Goal: Information Seeking & Learning: Learn about a topic

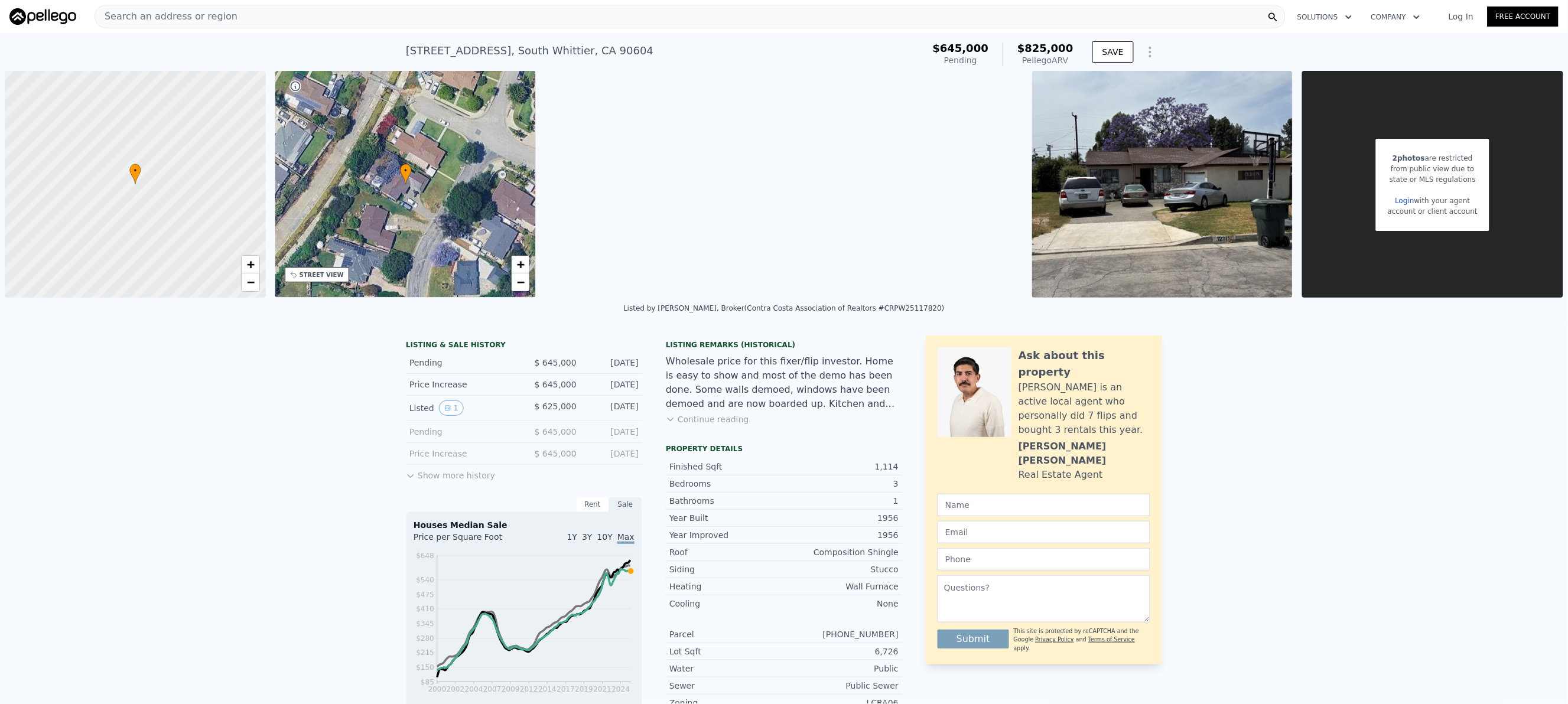
click at [266, 20] on div "Search an address or region" at bounding box center [690, 17] width 1191 height 24
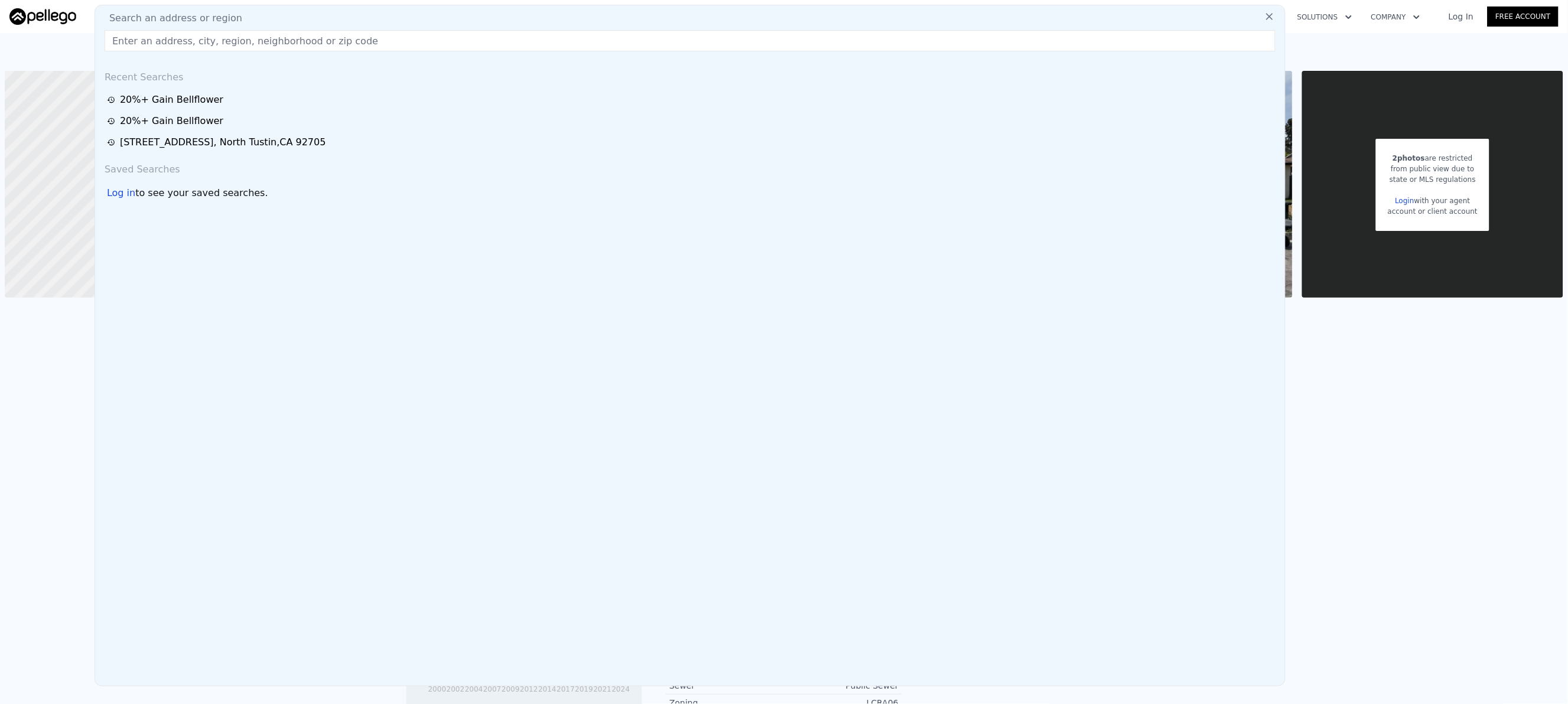
click at [231, 38] on input "text" at bounding box center [690, 41] width 1171 height 21
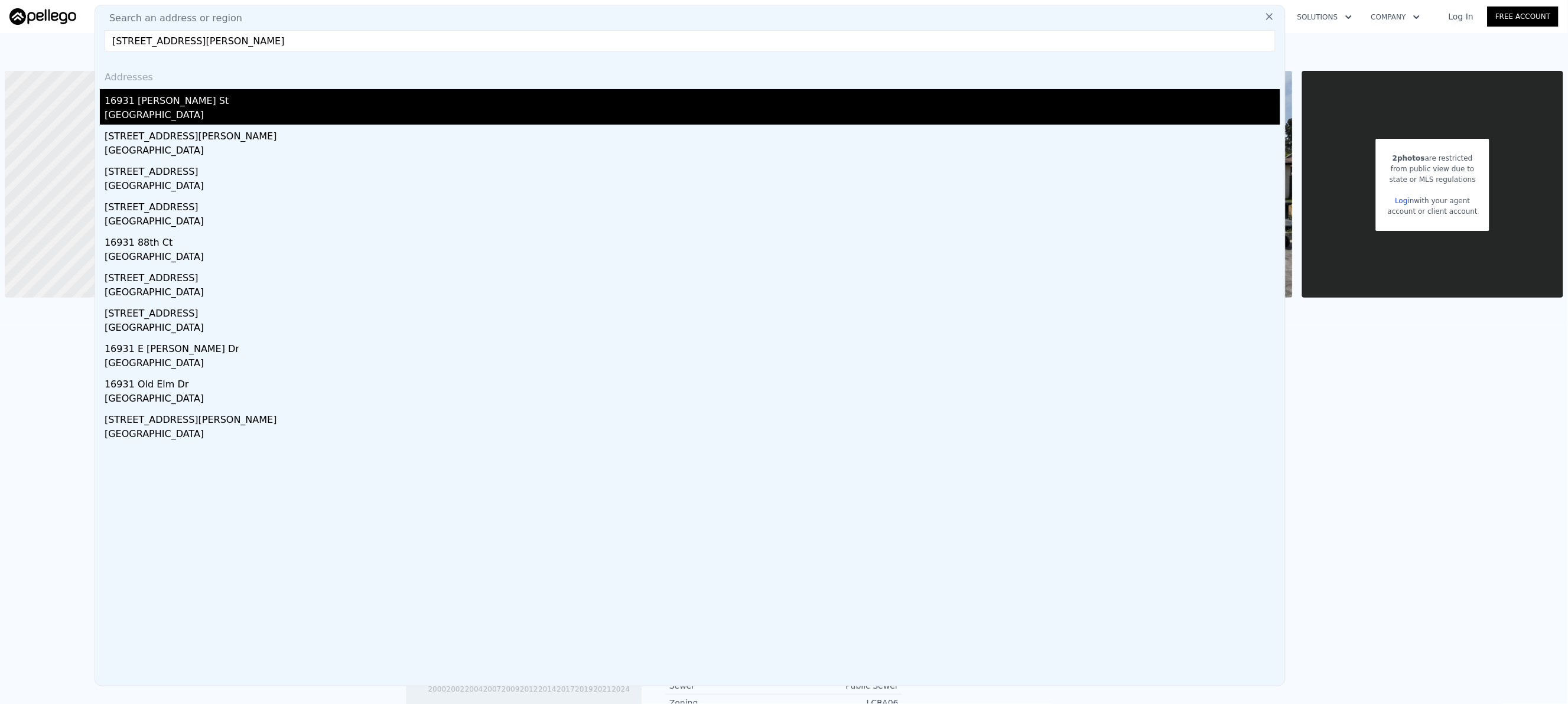
type input "16931 Rinaldi St, Granada Hills"
click at [160, 106] on div "16931 [PERSON_NAME] St" at bounding box center [692, 98] width 1175 height 19
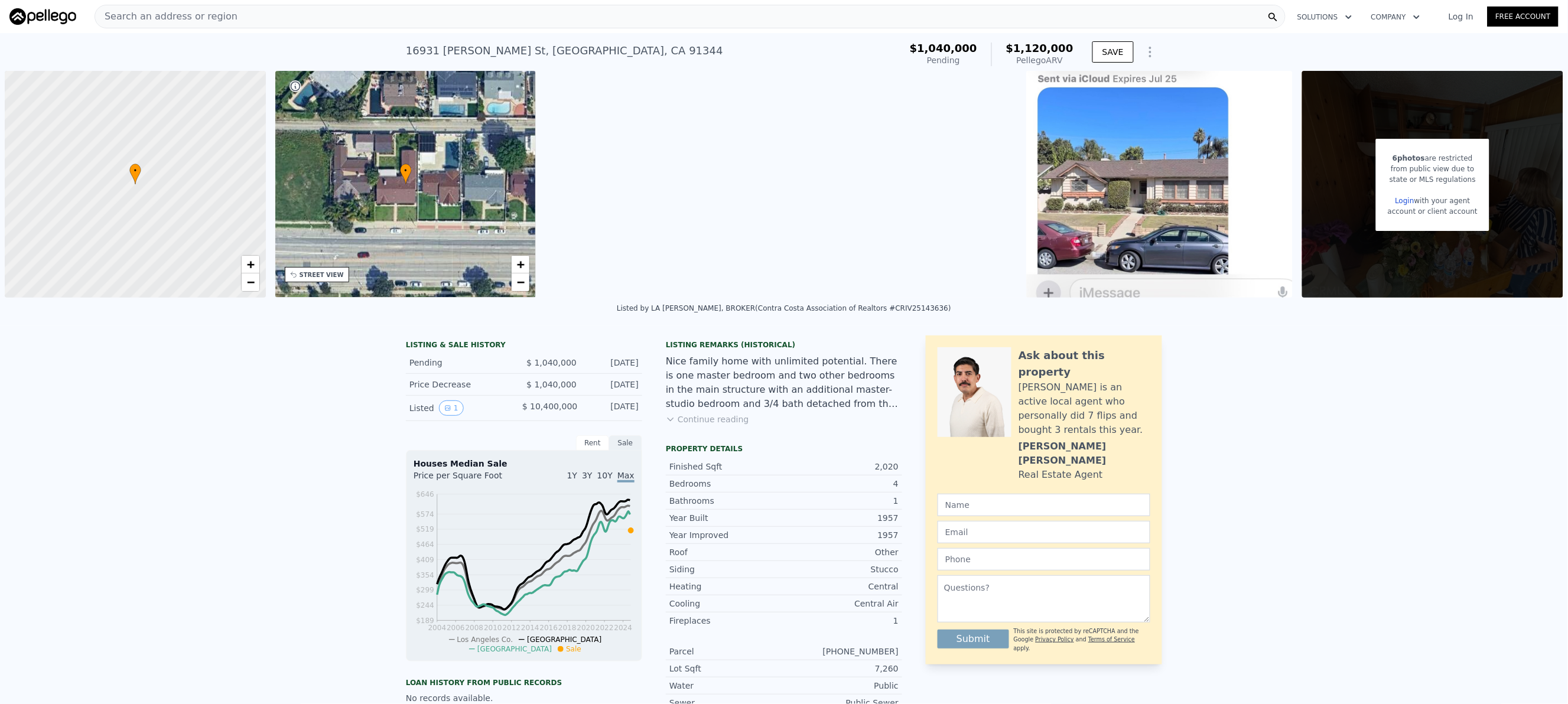
click at [711, 422] on button "Continue reading" at bounding box center [708, 419] width 83 height 12
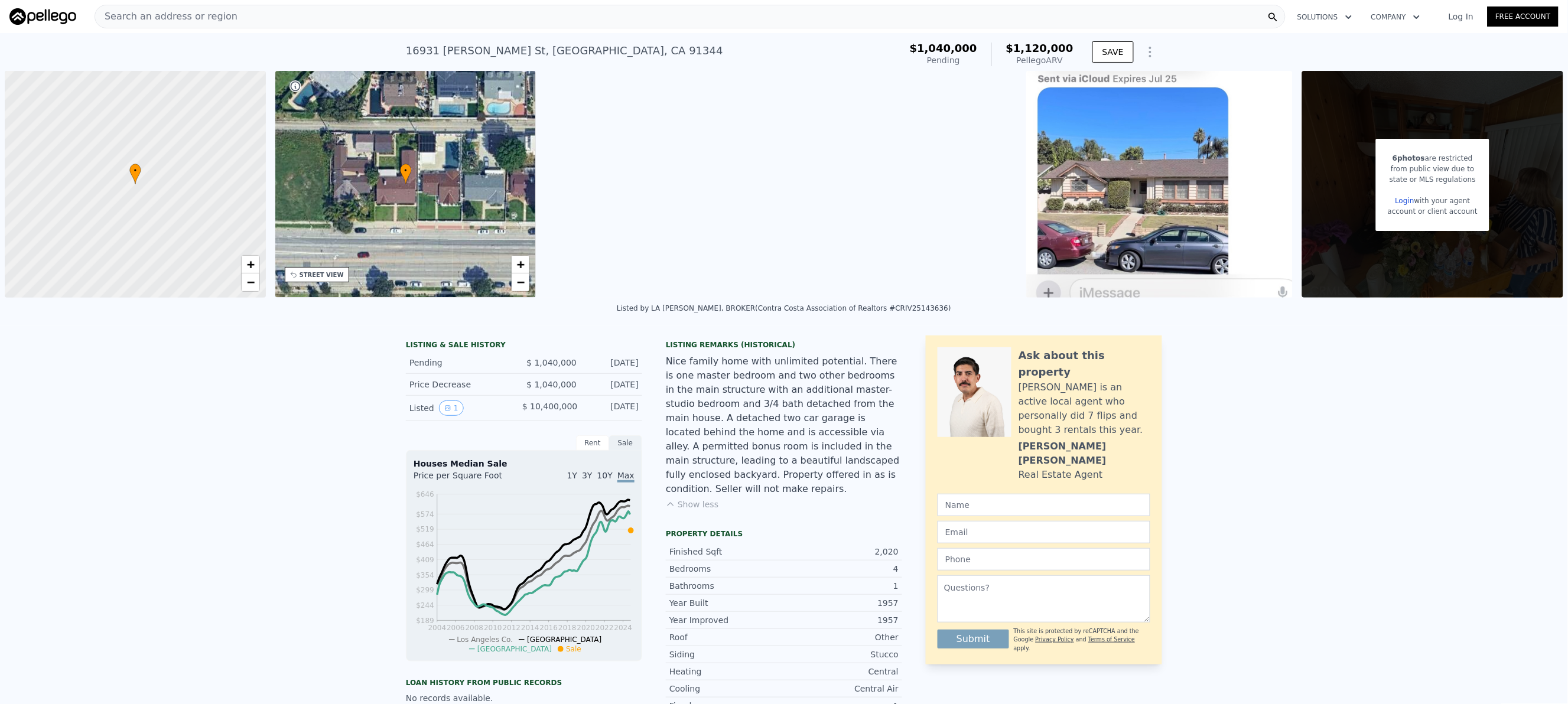
click at [893, 306] on div "Listed by LA VONNA HAYASHI, BROKER (Contra Costa Association of Realtors #CRIV2…" at bounding box center [784, 309] width 334 height 8
drag, startPoint x: 878, startPoint y: 306, endPoint x: 913, endPoint y: 310, distance: 35.2
click at [913, 310] on div "Listed by LA VONNA HAYASHI, BROKER (Contra Costa Association of Realtors #CRIV2…" at bounding box center [784, 309] width 334 height 8
copy div "IV25143636"
drag, startPoint x: 628, startPoint y: 50, endPoint x: 288, endPoint y: 50, distance: 340.0
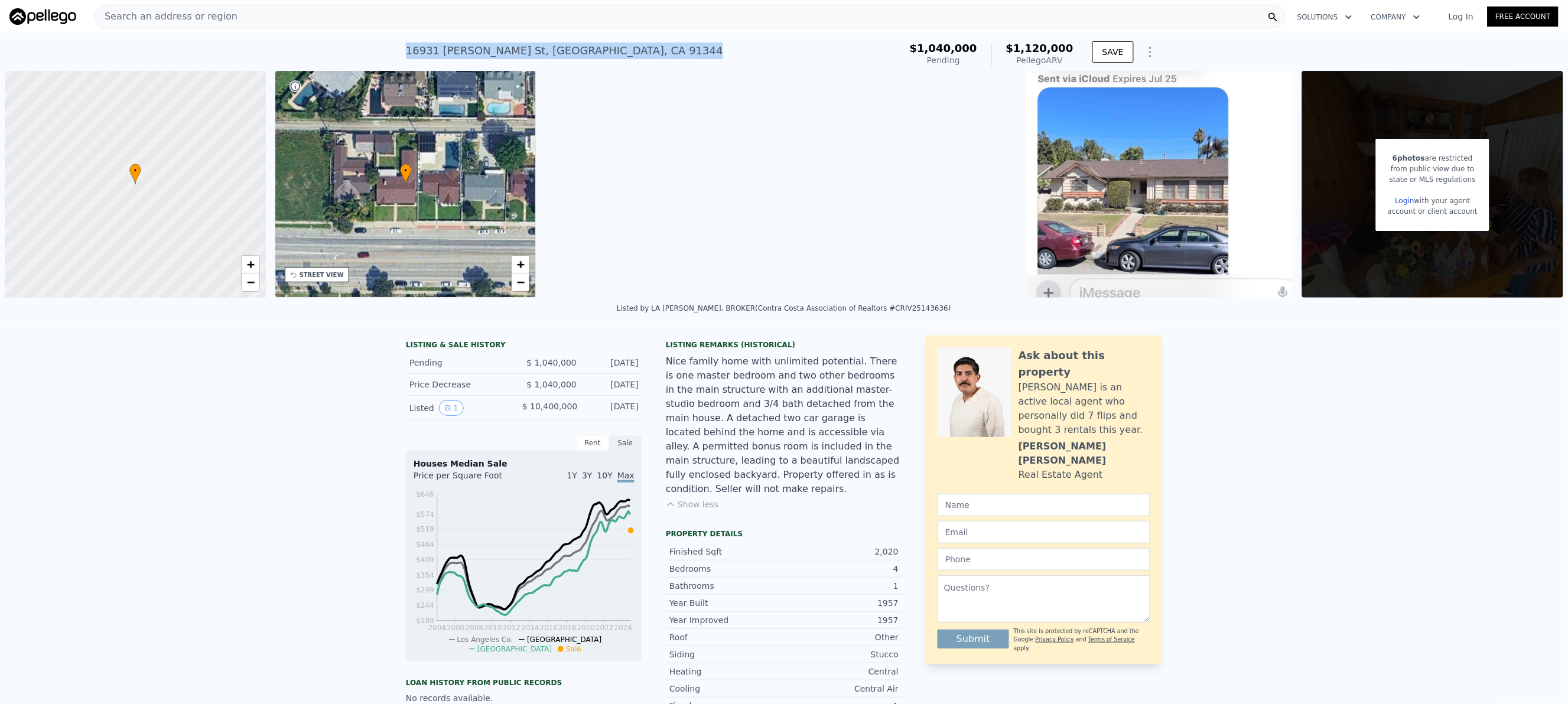
click at [288, 50] on div "16931 Rinaldi St , Los Angeles , CA 91344 Pending (~ARV $1.120m ) $1,040,000 Pe…" at bounding box center [784, 52] width 1568 height 38
copy div "16931 Rinaldi St , Los Angeles , CA 91344"
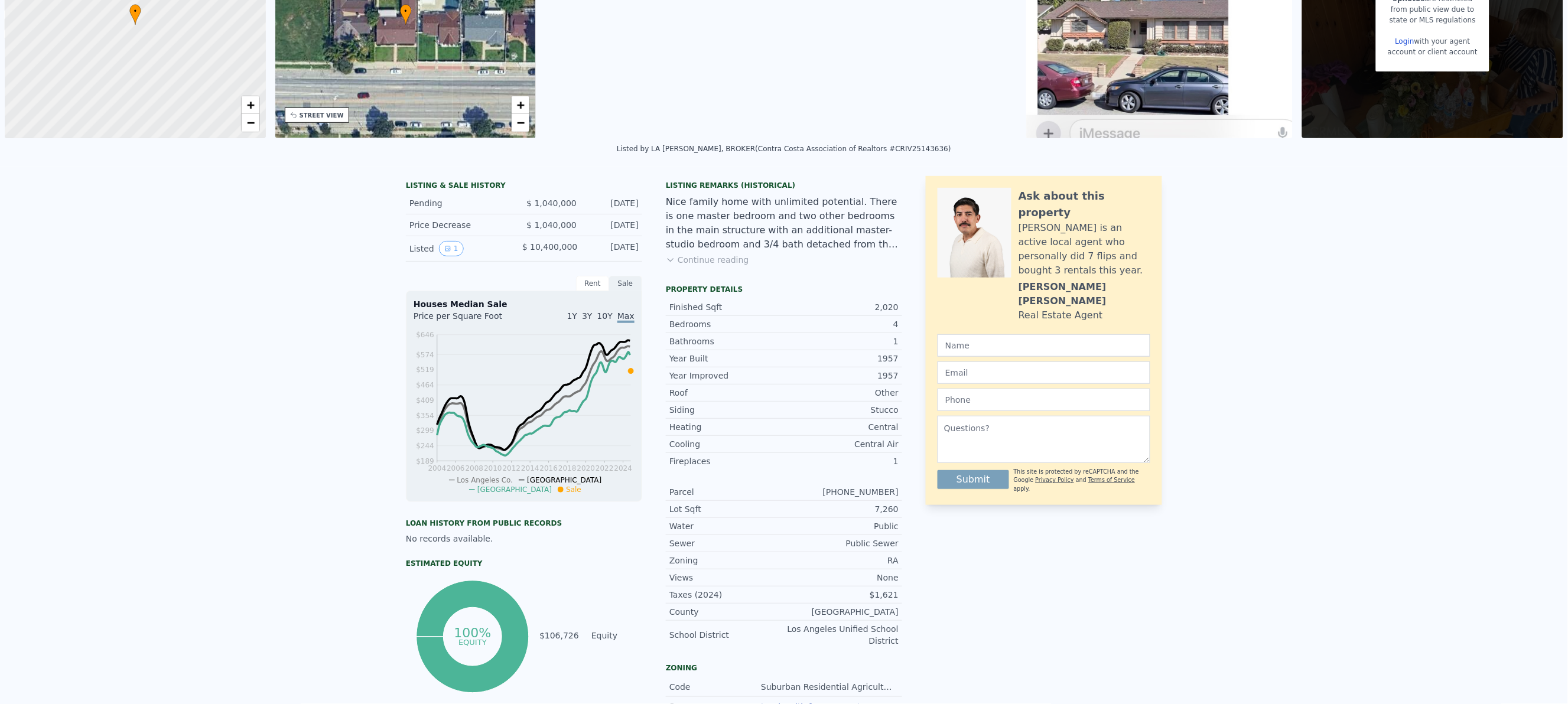
scroll to position [3, 0]
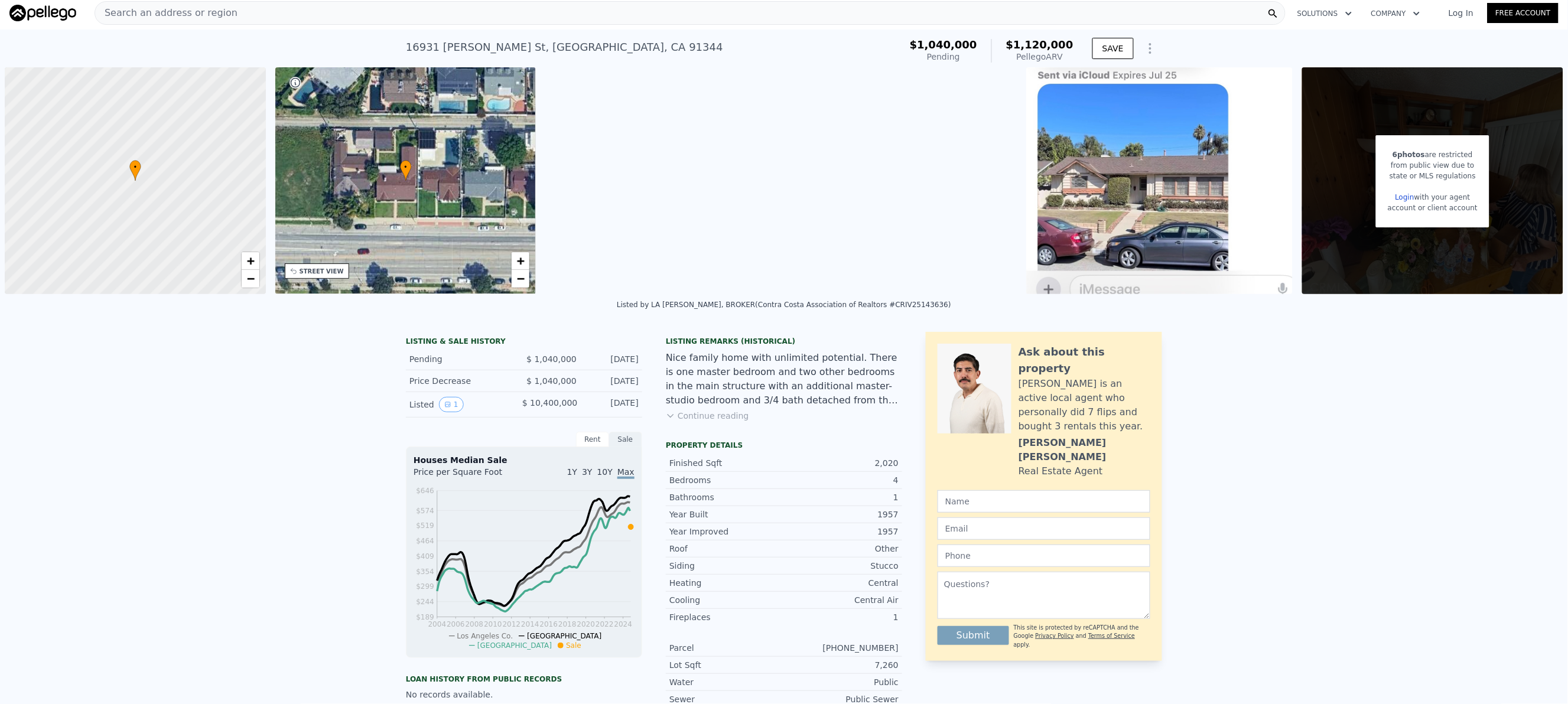
click at [717, 415] on button "Continue reading" at bounding box center [708, 416] width 83 height 12
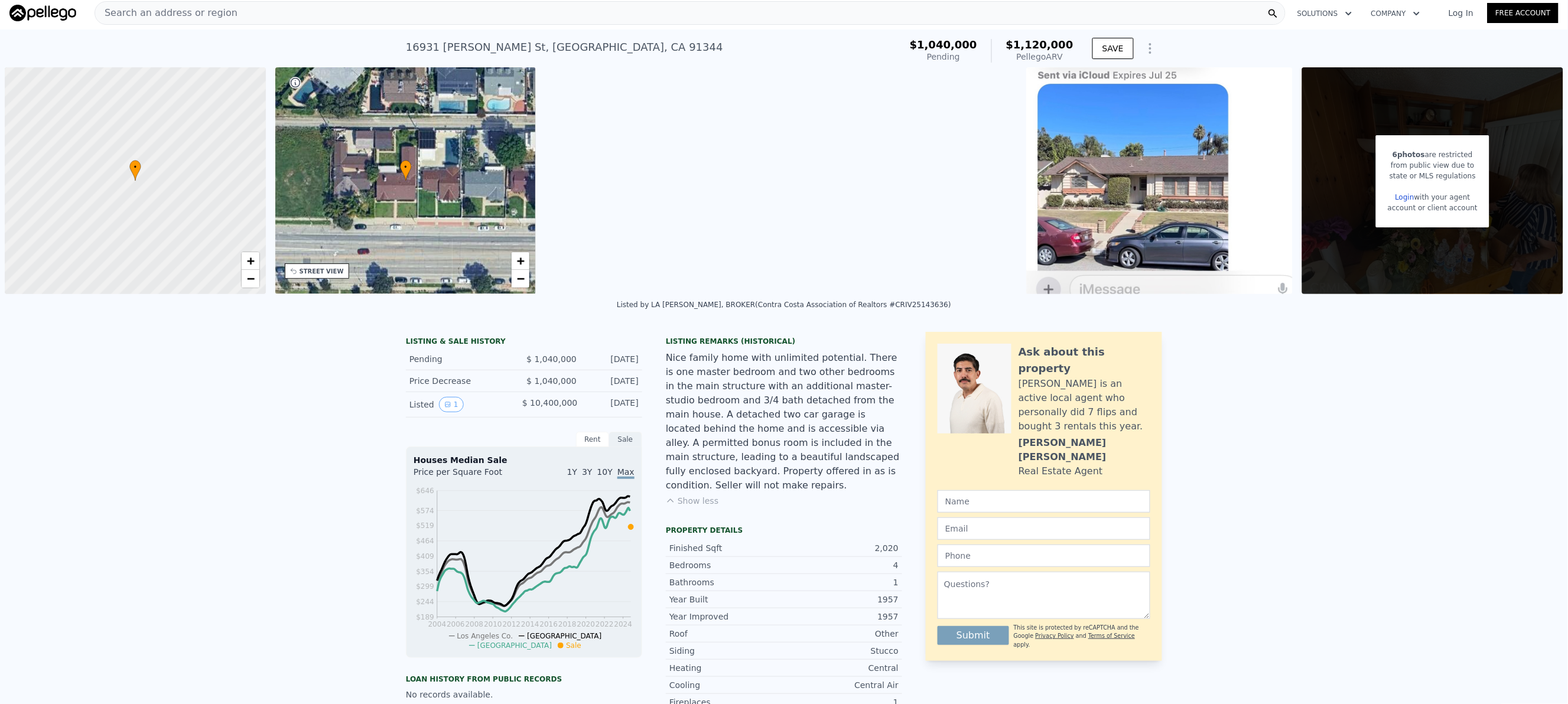
click at [709, 413] on div "Nice family home with unlimited potential. There is one master bedroom and two …" at bounding box center [784, 422] width 236 height 142
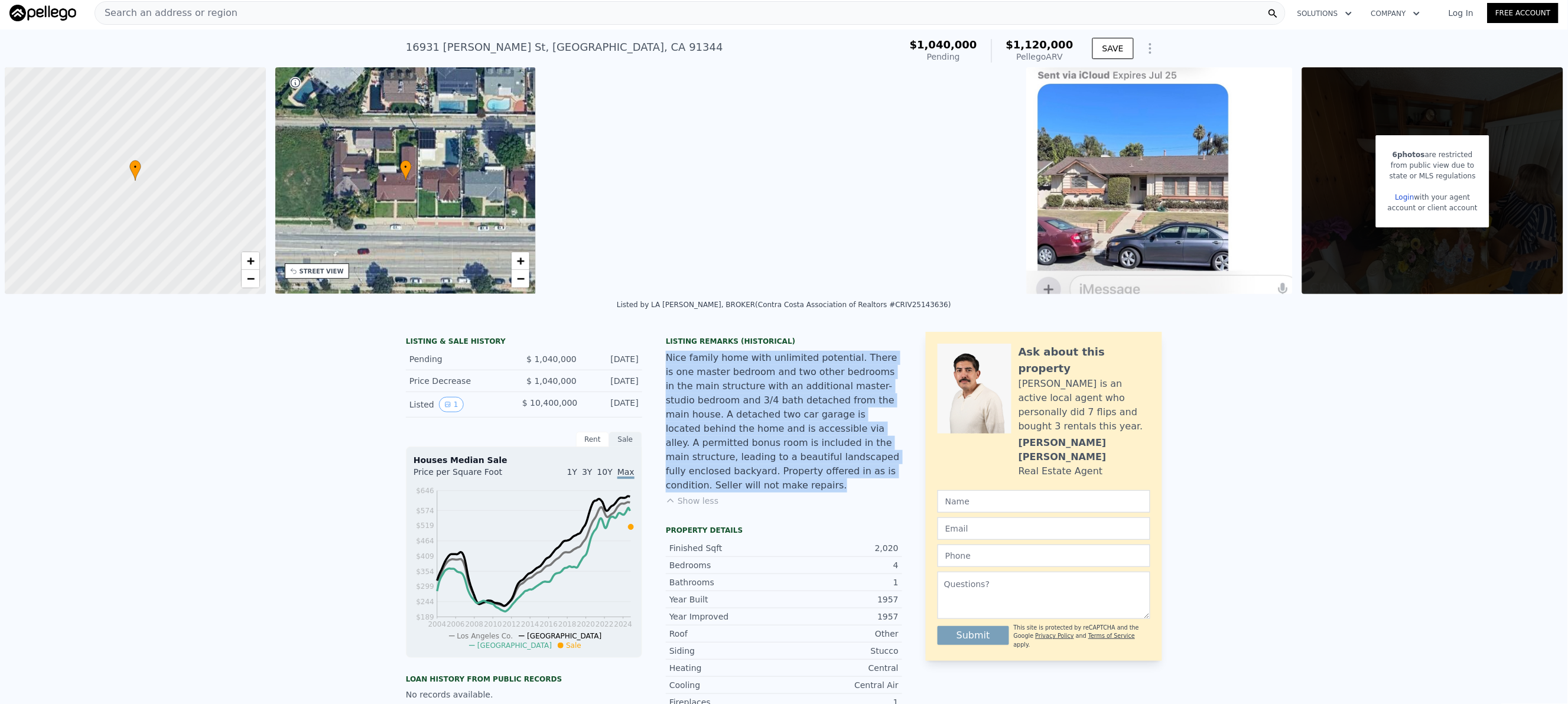
click at [709, 413] on div "Nice family home with unlimited potential. There is one master bedroom and two …" at bounding box center [784, 422] width 236 height 142
click at [720, 456] on div "Nice family home with unlimited potential. There is one master bedroom and two …" at bounding box center [784, 422] width 236 height 142
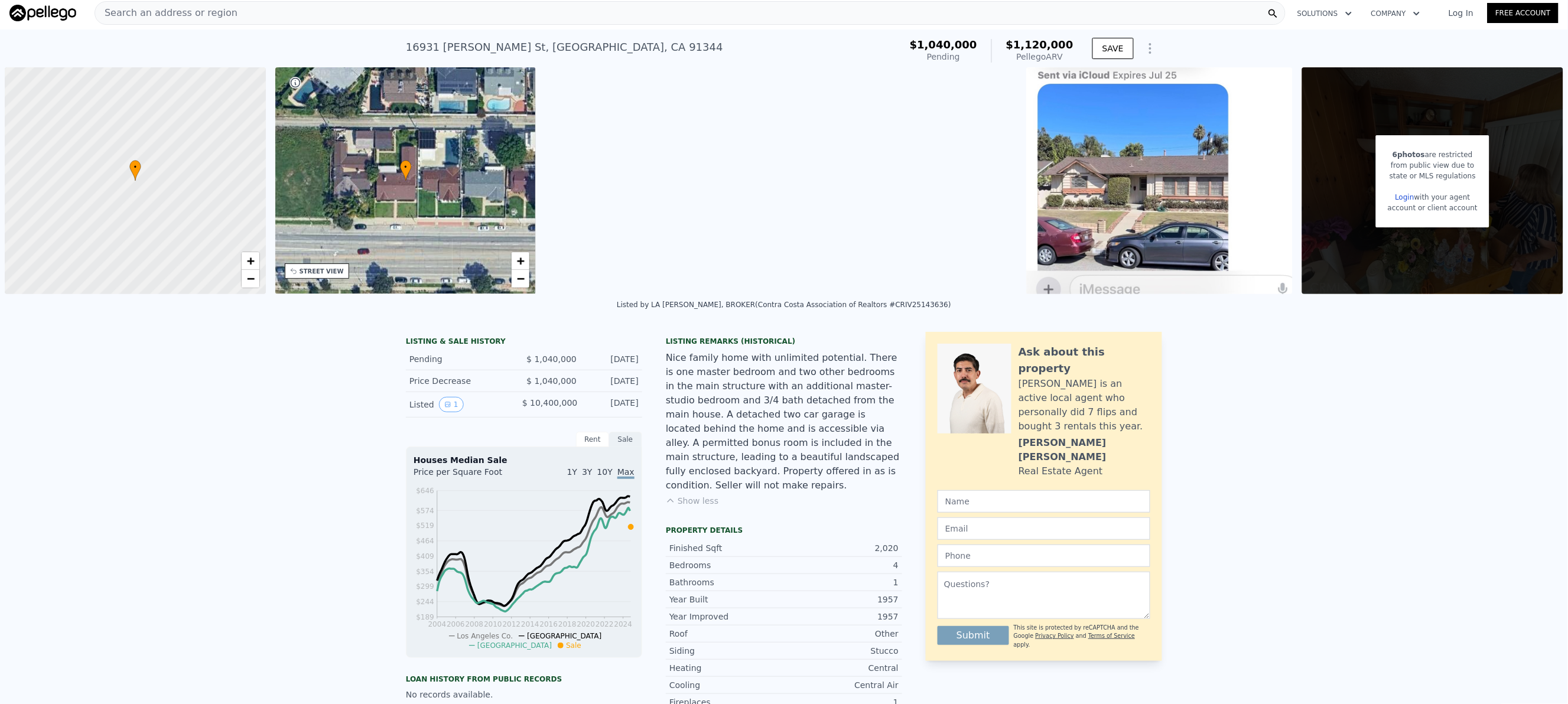
scroll to position [0, 0]
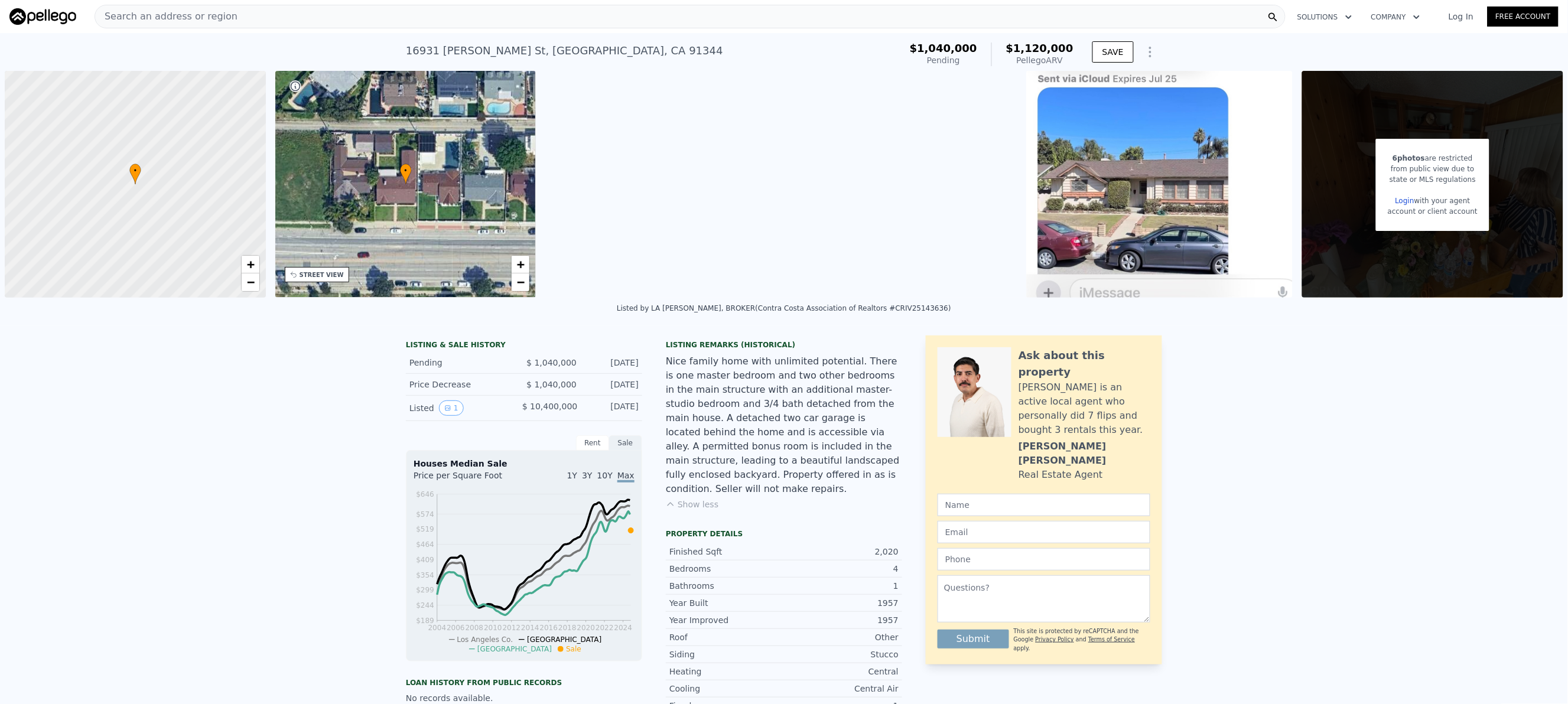
click at [421, 8] on div "Search an address or region" at bounding box center [690, 17] width 1191 height 24
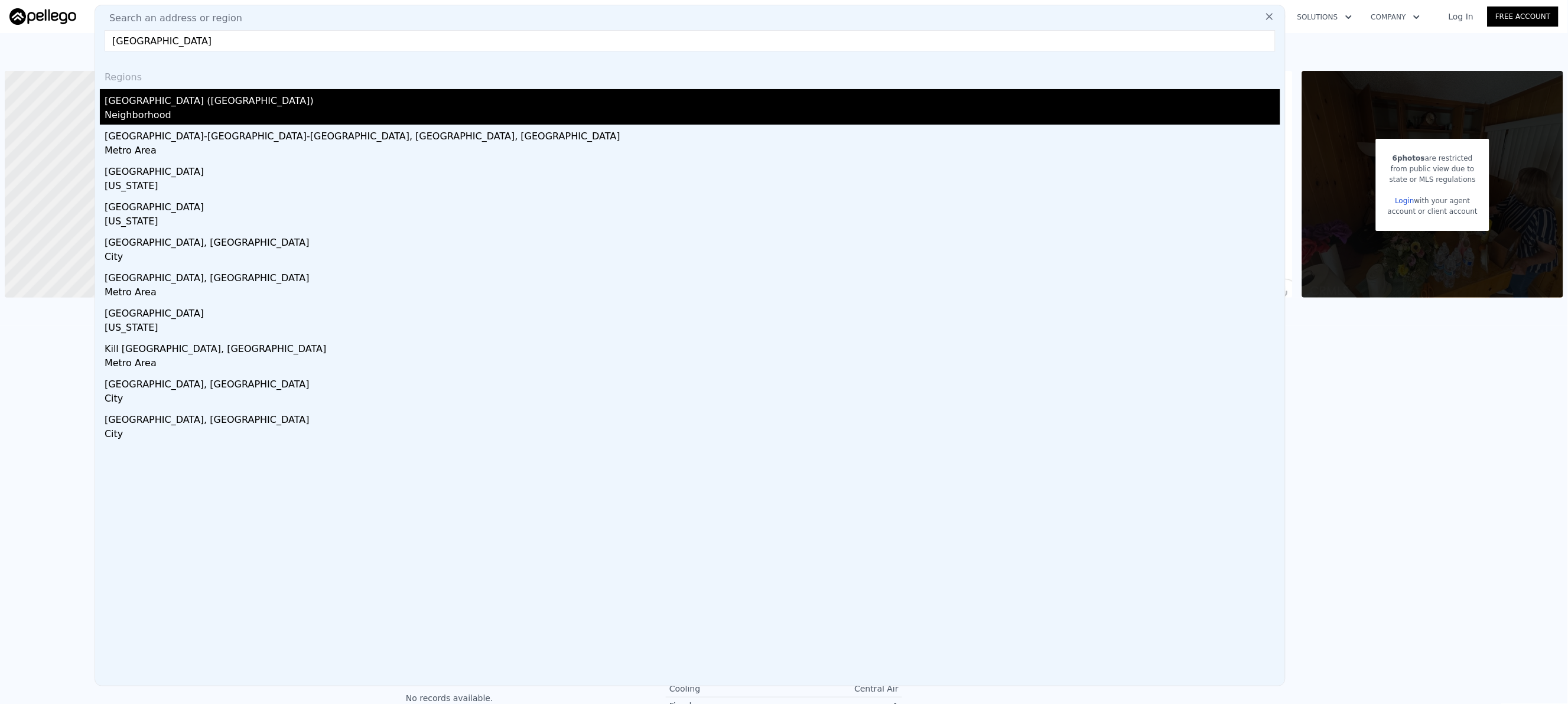
type input "[GEOGRAPHIC_DATA]"
click at [232, 109] on div "Neighborhood" at bounding box center [692, 115] width 1175 height 16
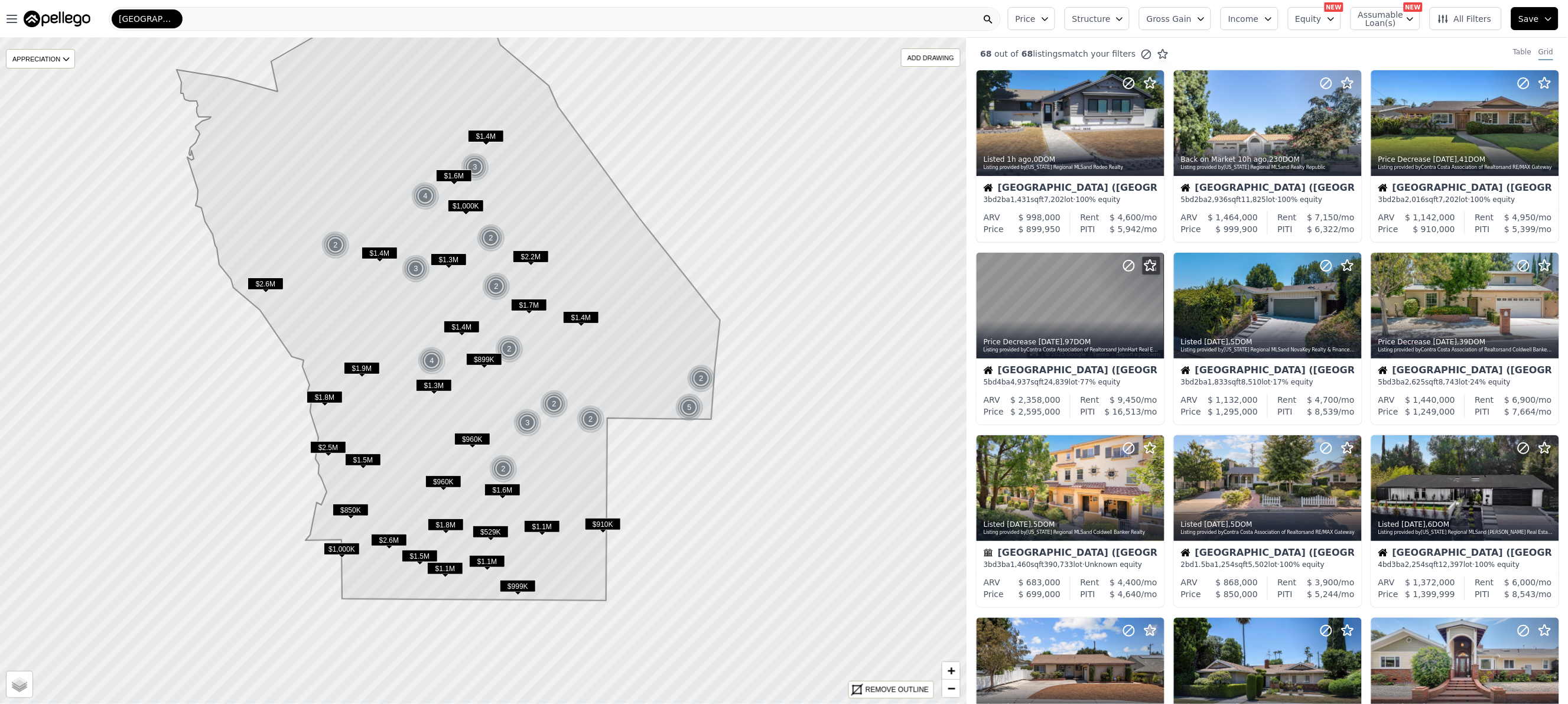
click at [1206, 19] on icon "button" at bounding box center [1201, 19] width 9 height 9
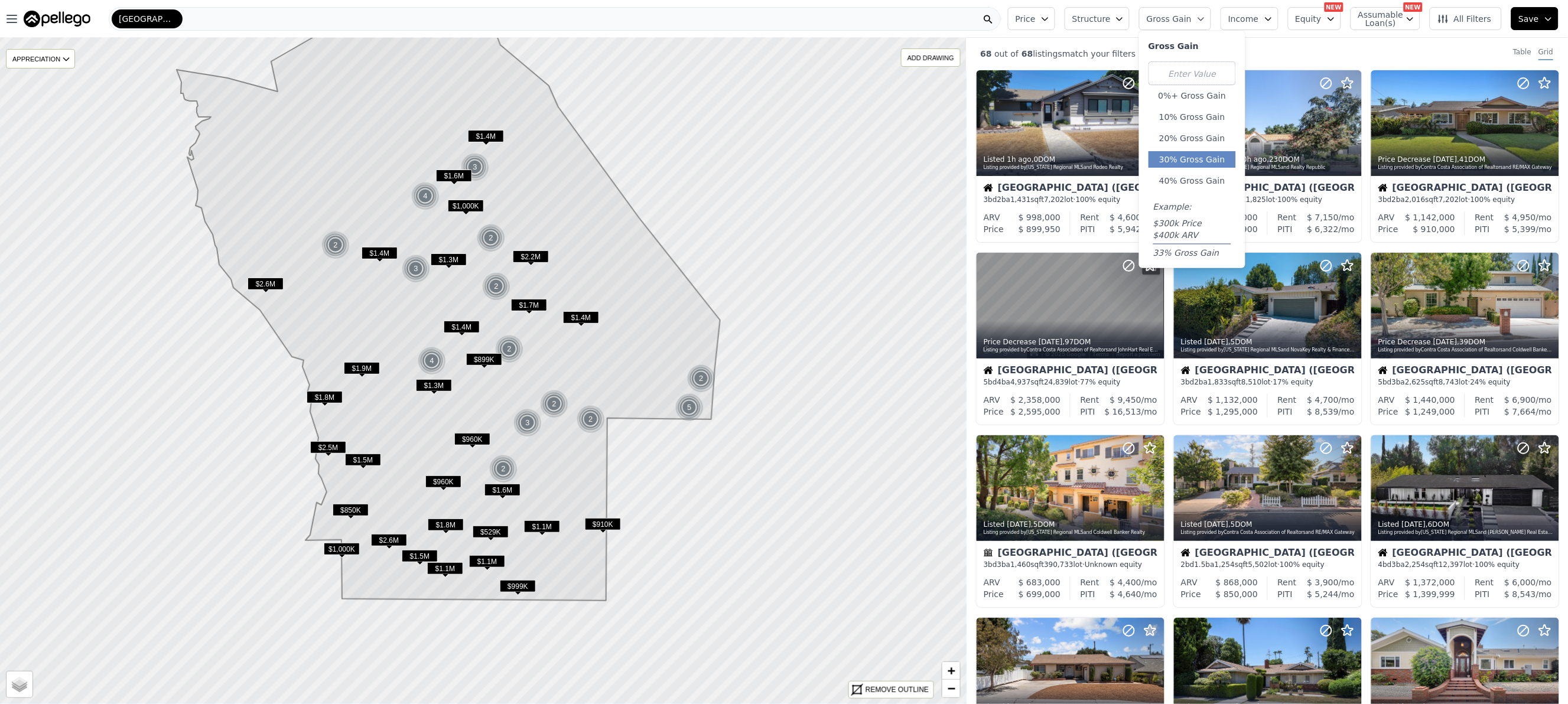
click at [1218, 162] on button "30% Gross Gain" at bounding box center [1191, 159] width 87 height 16
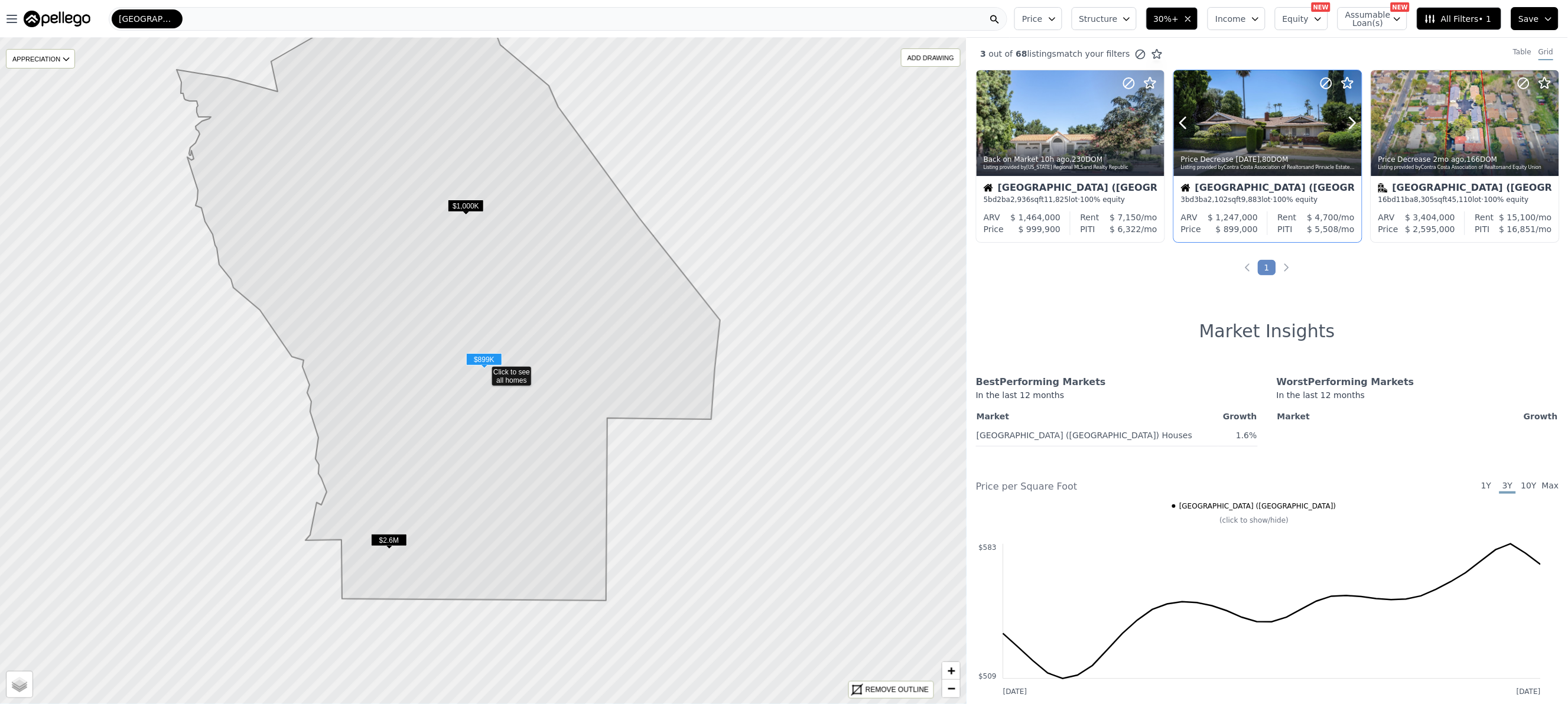
click at [1244, 124] on div at bounding box center [1267, 123] width 188 height 106
click at [1056, 99] on div at bounding box center [1070, 123] width 188 height 106
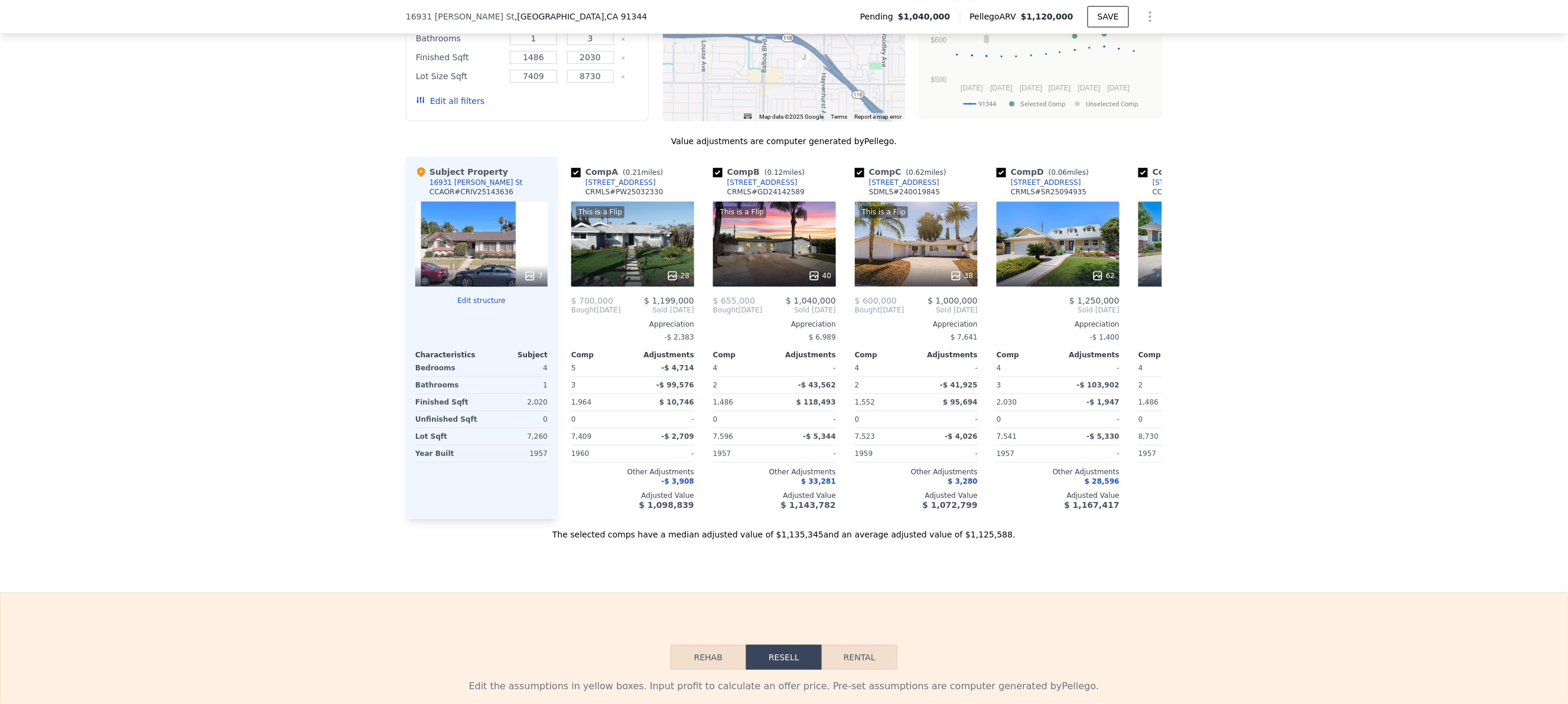
scroll to position [1177, 0]
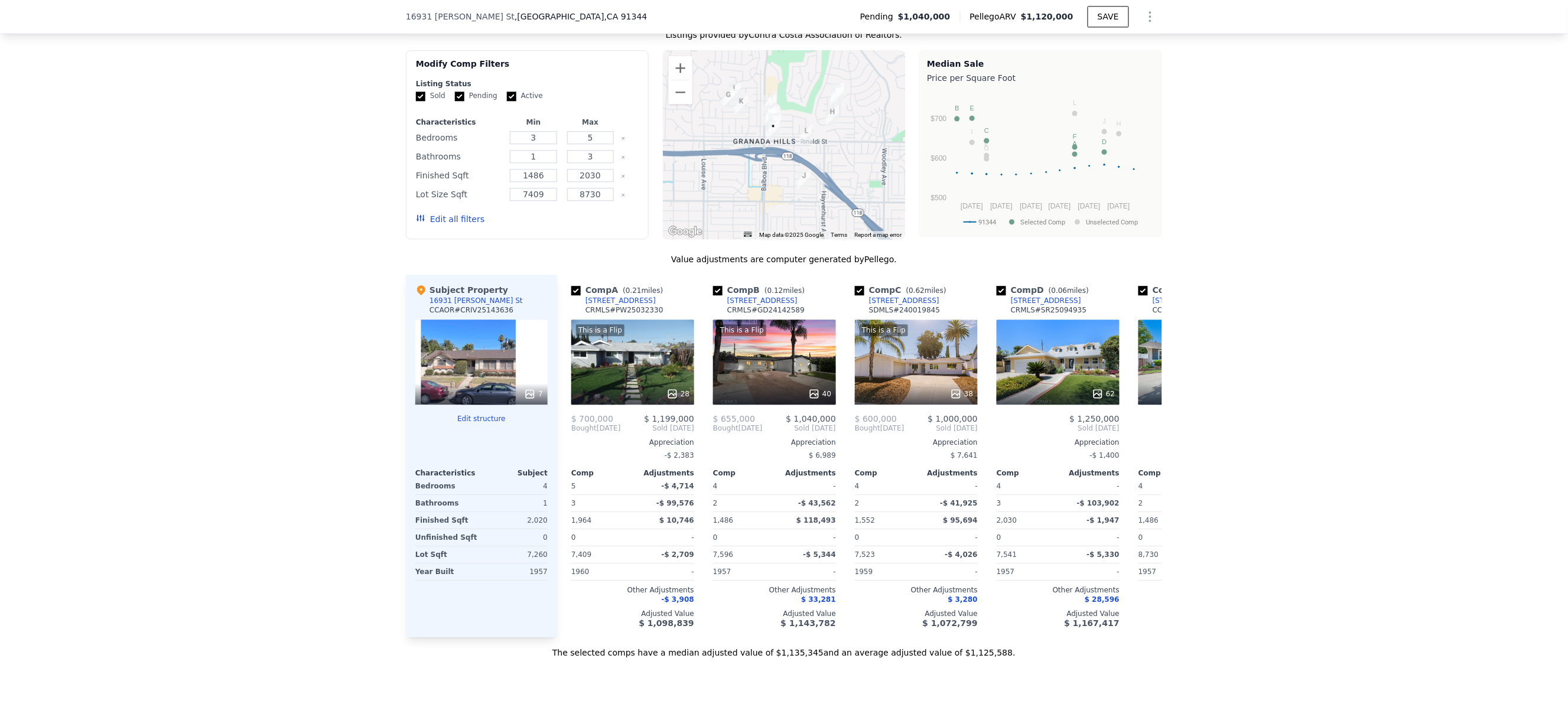
click at [491, 422] on button "Edit structure" at bounding box center [481, 418] width 132 height 9
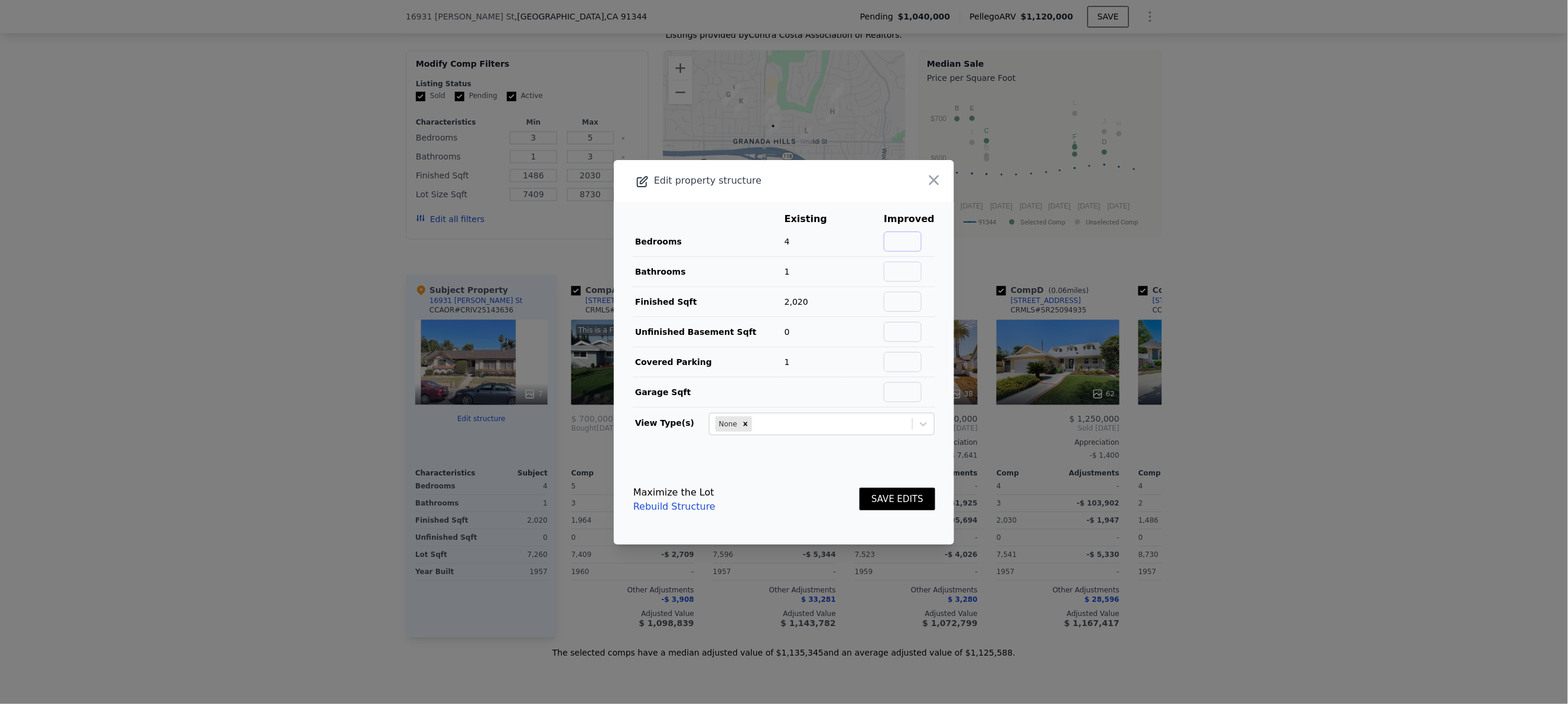
click at [895, 232] on input "text" at bounding box center [903, 242] width 38 height 20
type input "4"
click at [891, 264] on input "text" at bounding box center [903, 271] width 38 height 20
type input "2"
click at [926, 287] on main "Existing Improved Bedrooms 4 0% 4 Bathrooms 1 100% 2 Finished Sqft 2,020 Unfini…" at bounding box center [783, 328] width 340 height 253
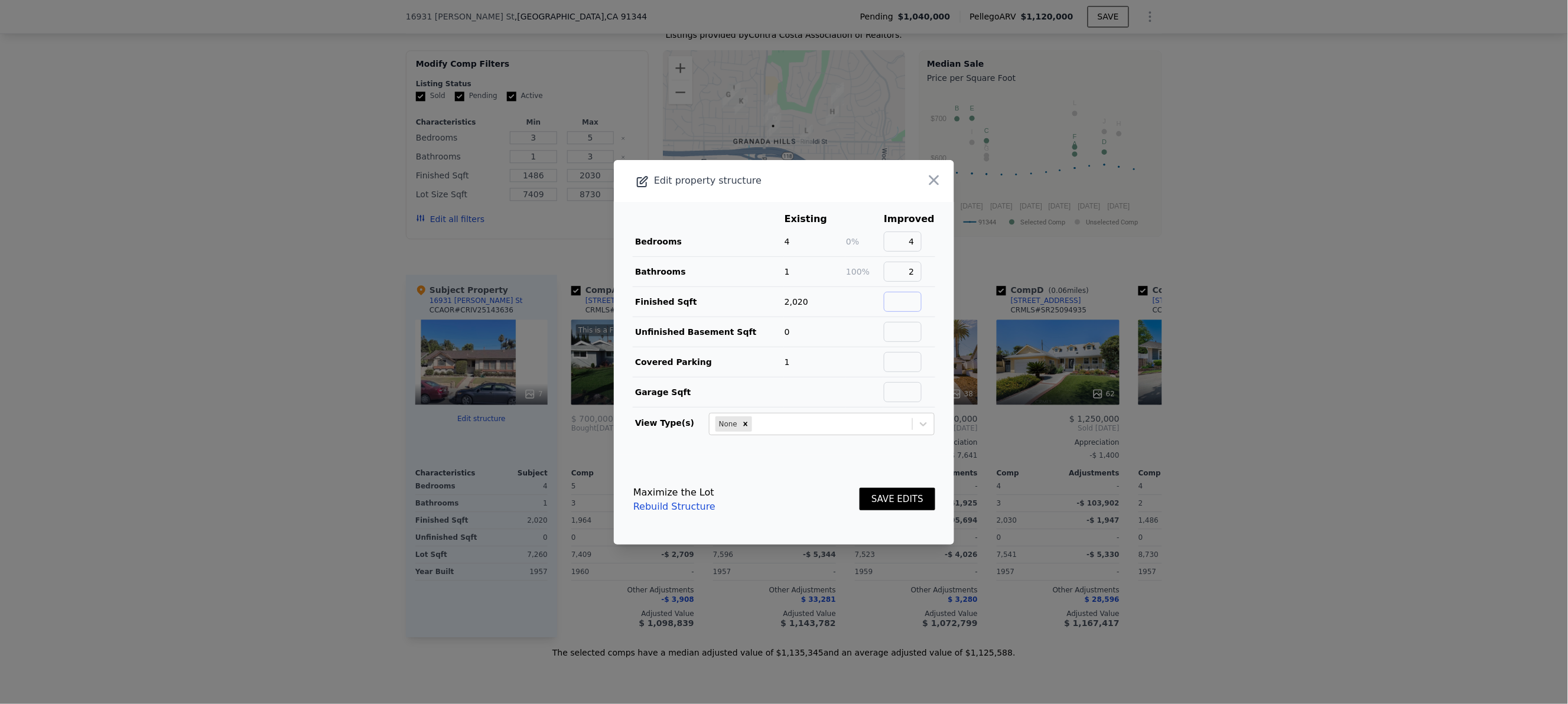
click at [902, 302] on input "text" at bounding box center [903, 302] width 38 height 20
click at [930, 305] on main "Existing Improved Bedrooms 4 0% 4 Bathrooms 1 100% 2 Finished Sqft 2,020 Unfini…" at bounding box center [783, 328] width 340 height 253
click at [904, 304] on input "text" at bounding box center [903, 302] width 38 height 20
type input "2020"
click at [932, 310] on main "Existing Improved Bedrooms 4 0% 4 Bathrooms 1 100% 2 Finished Sqft 2,020 0% 202…" at bounding box center [783, 328] width 340 height 253
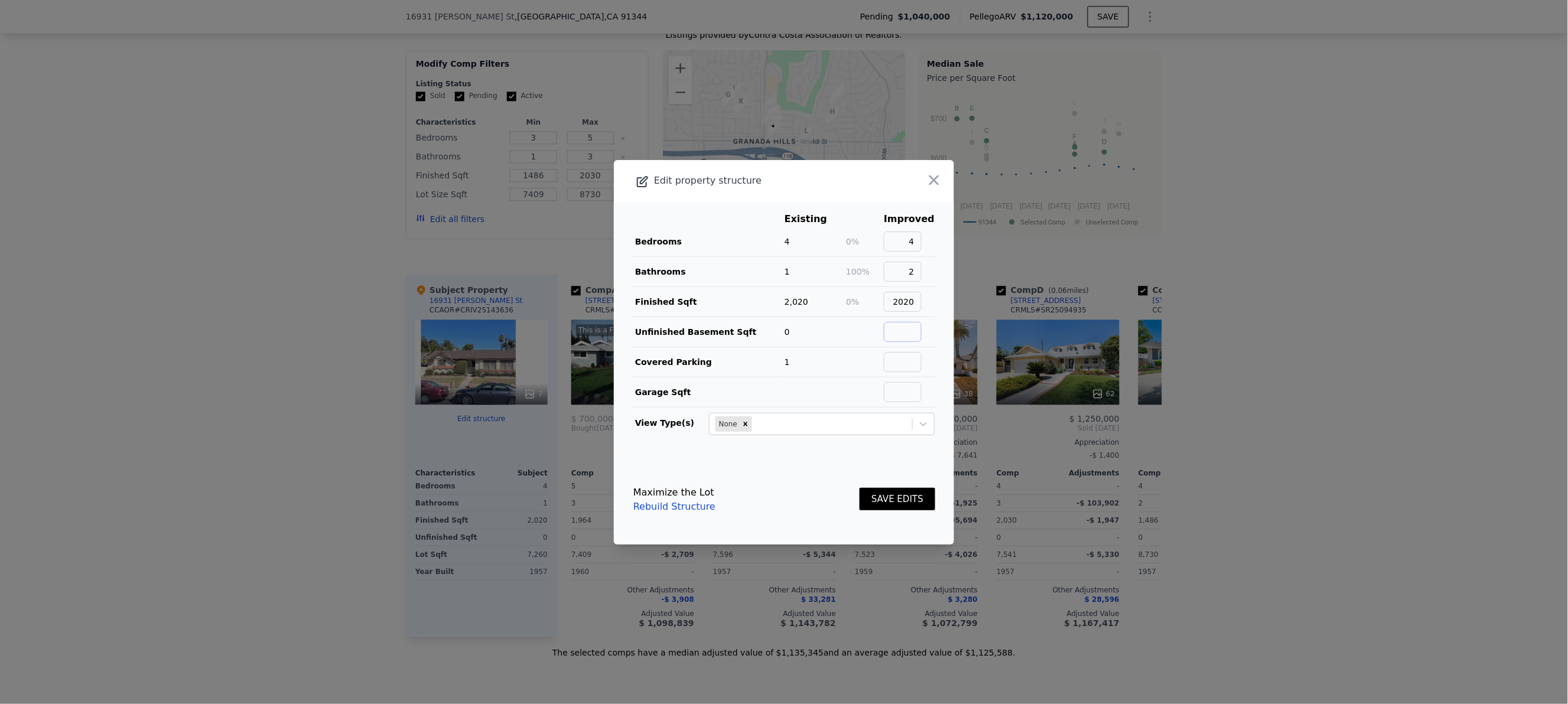
click at [891, 332] on input "text" at bounding box center [903, 332] width 38 height 20
type input "0"
click at [902, 372] on input "text" at bounding box center [903, 362] width 38 height 20
type input "1"
click at [898, 506] on button "SAVE EDITS" at bounding box center [897, 499] width 76 height 23
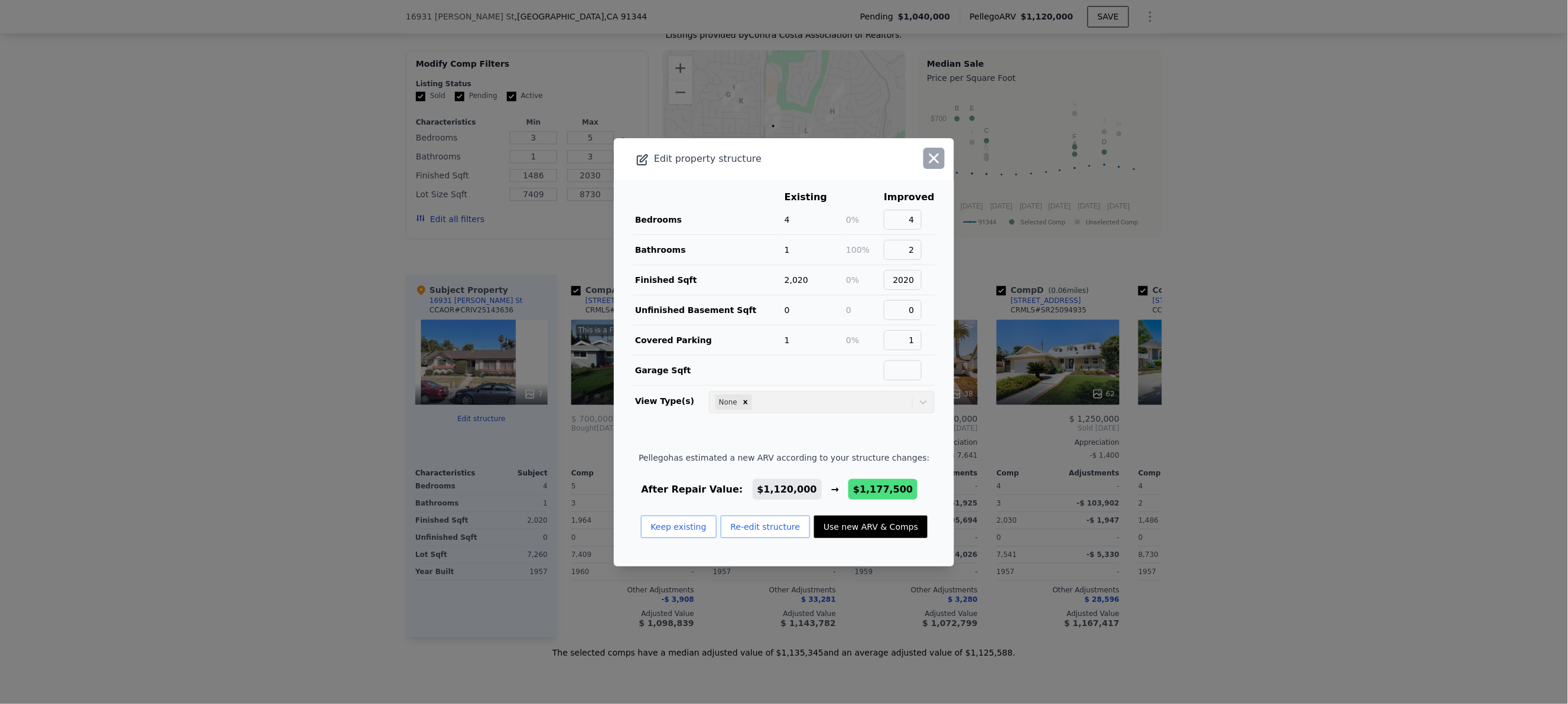
click at [926, 155] on icon "button" at bounding box center [933, 158] width 16 height 16
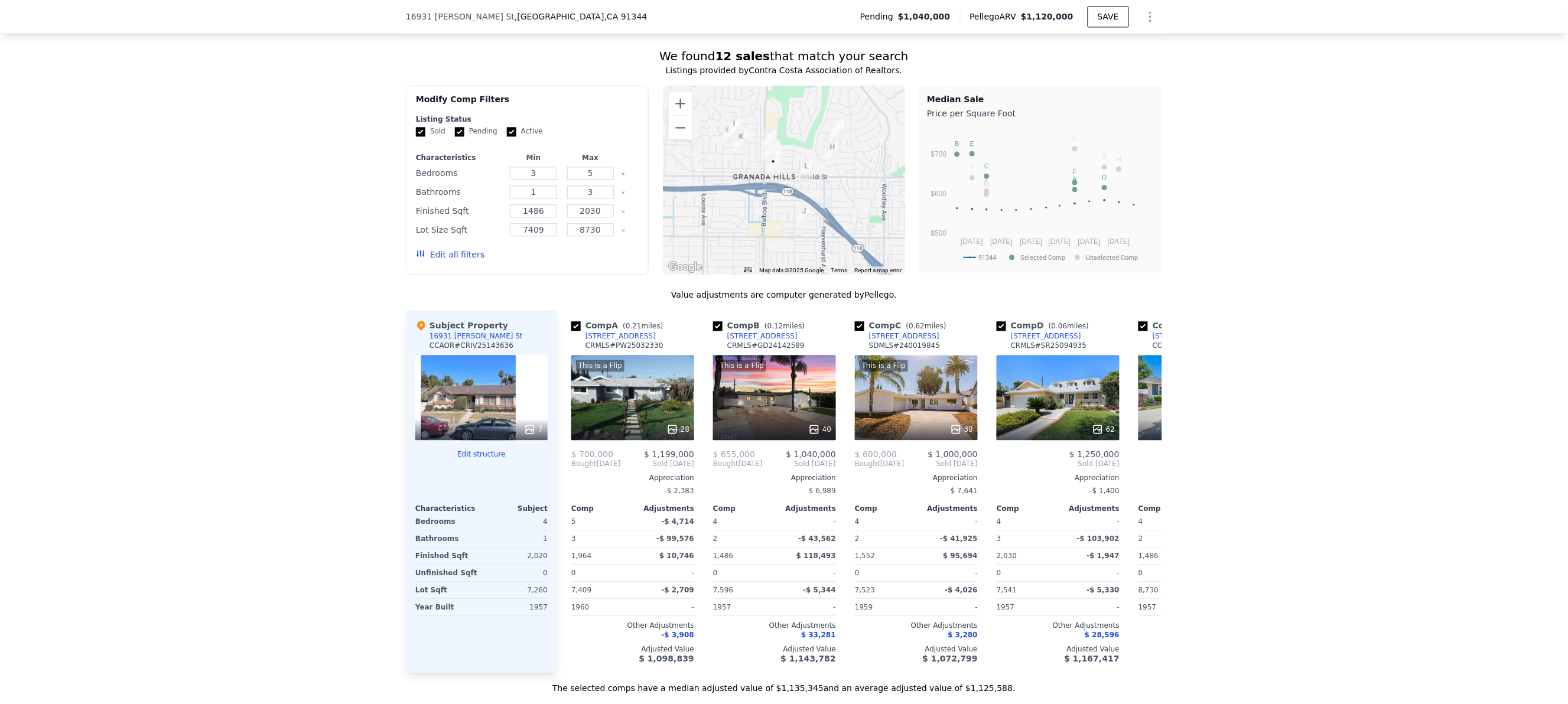
scroll to position [1295, 0]
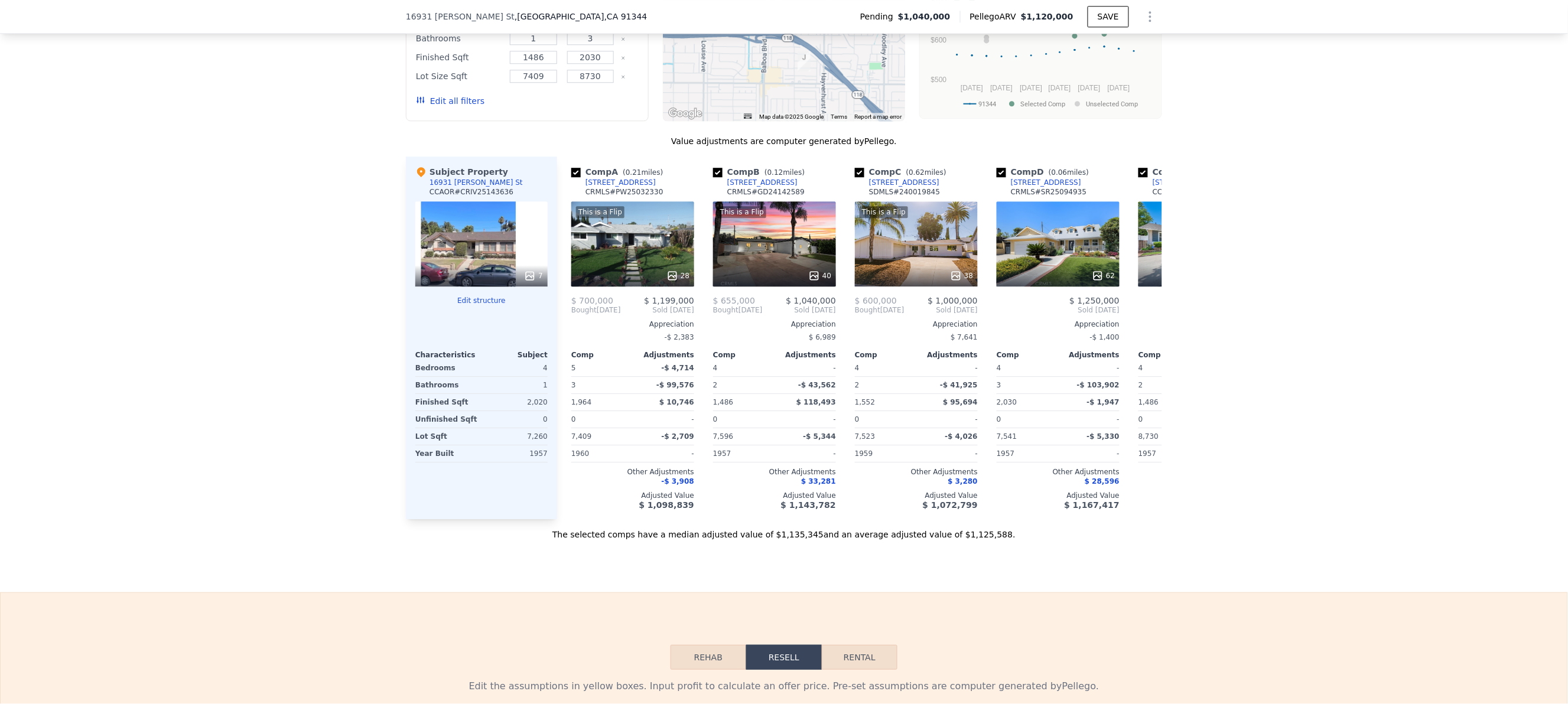
click at [452, 305] on button "Edit structure" at bounding box center [481, 300] width 132 height 9
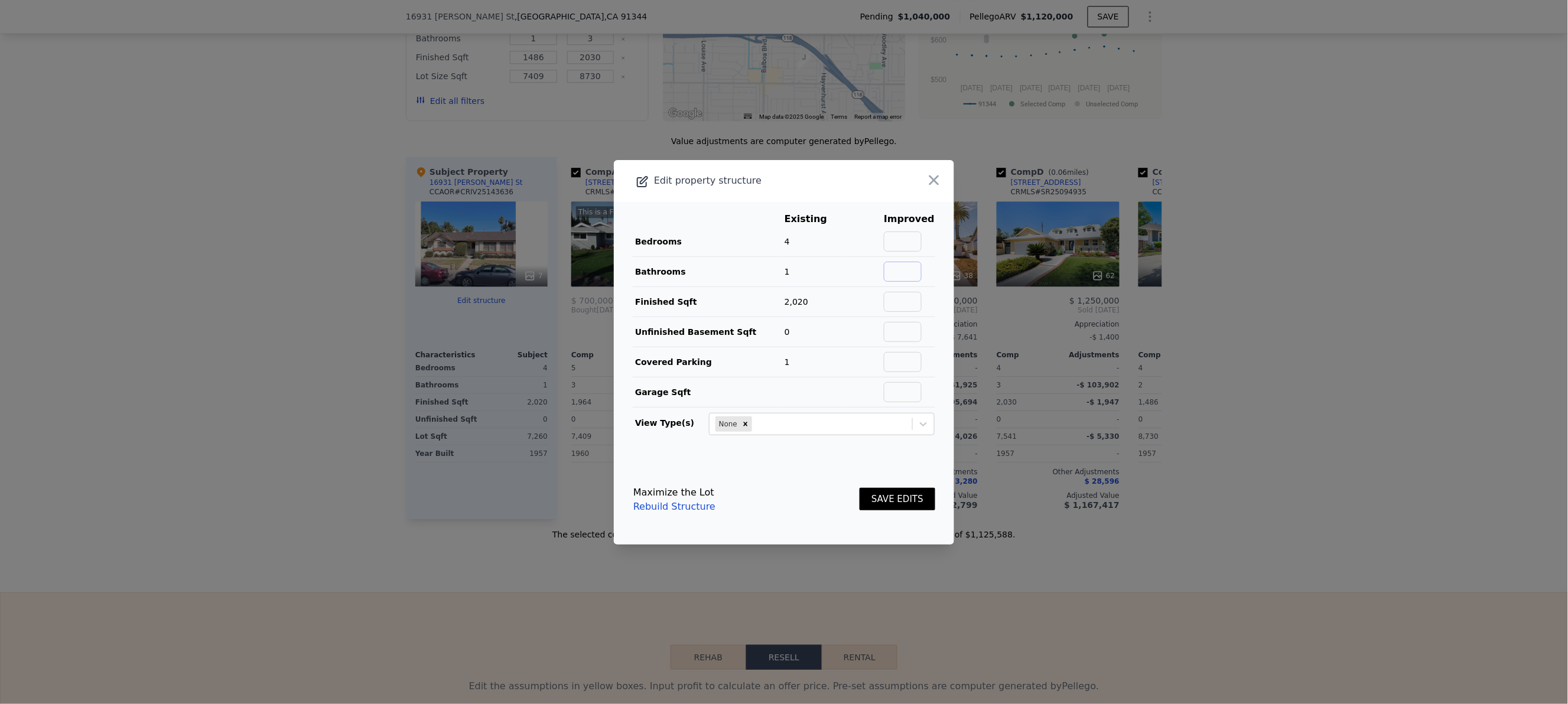
click at [897, 264] on input "text" at bounding box center [903, 271] width 38 height 20
type input "2"
drag, startPoint x: 904, startPoint y: 252, endPoint x: 904, endPoint y: 238, distance: 14.0
click at [904, 251] on td at bounding box center [909, 242] width 52 height 31
click at [904, 238] on input "text" at bounding box center [903, 242] width 38 height 20
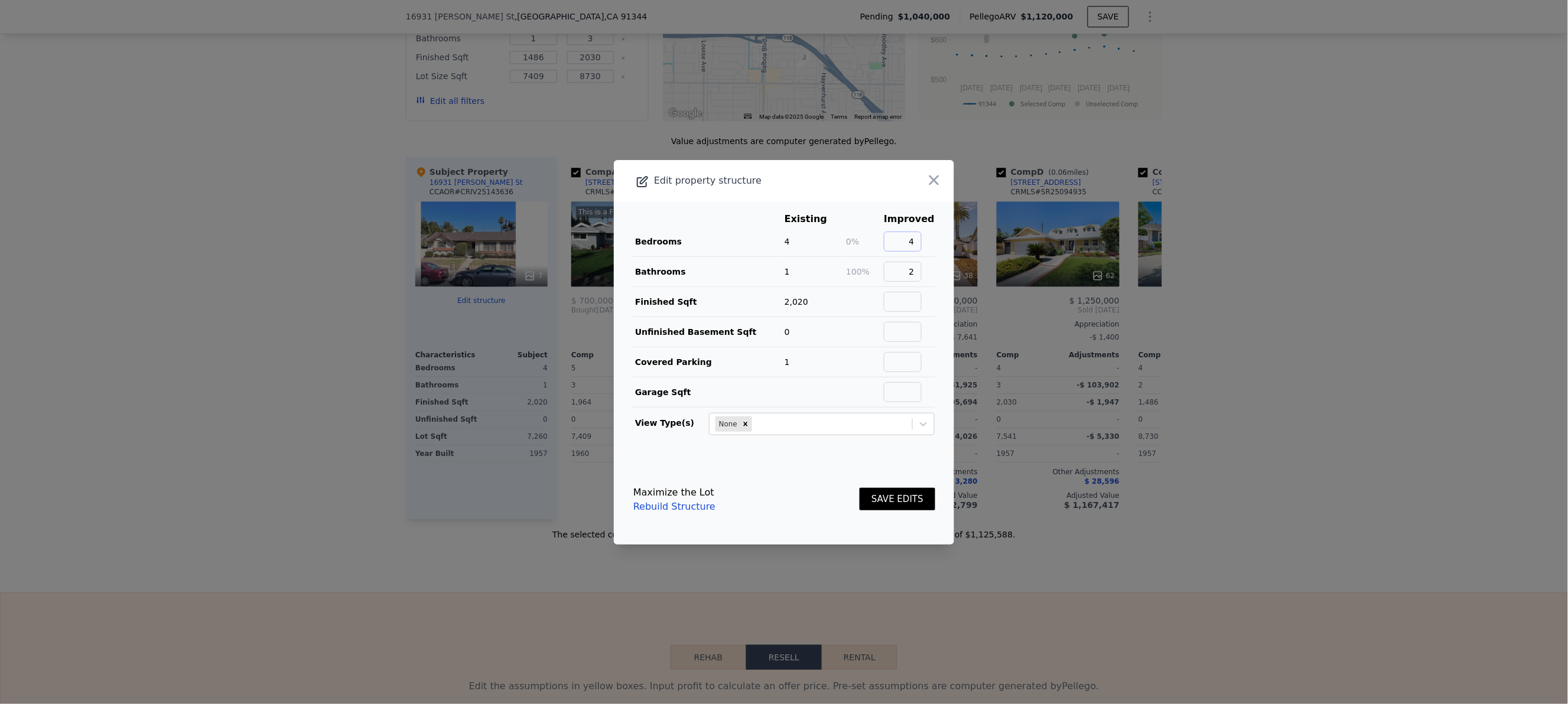
type input "4"
click at [915, 310] on td at bounding box center [909, 302] width 52 height 31
click at [681, 502] on link "Rebuild Structure" at bounding box center [674, 506] width 82 height 14
click at [900, 304] on input "text" at bounding box center [903, 302] width 38 height 20
type input "2020"
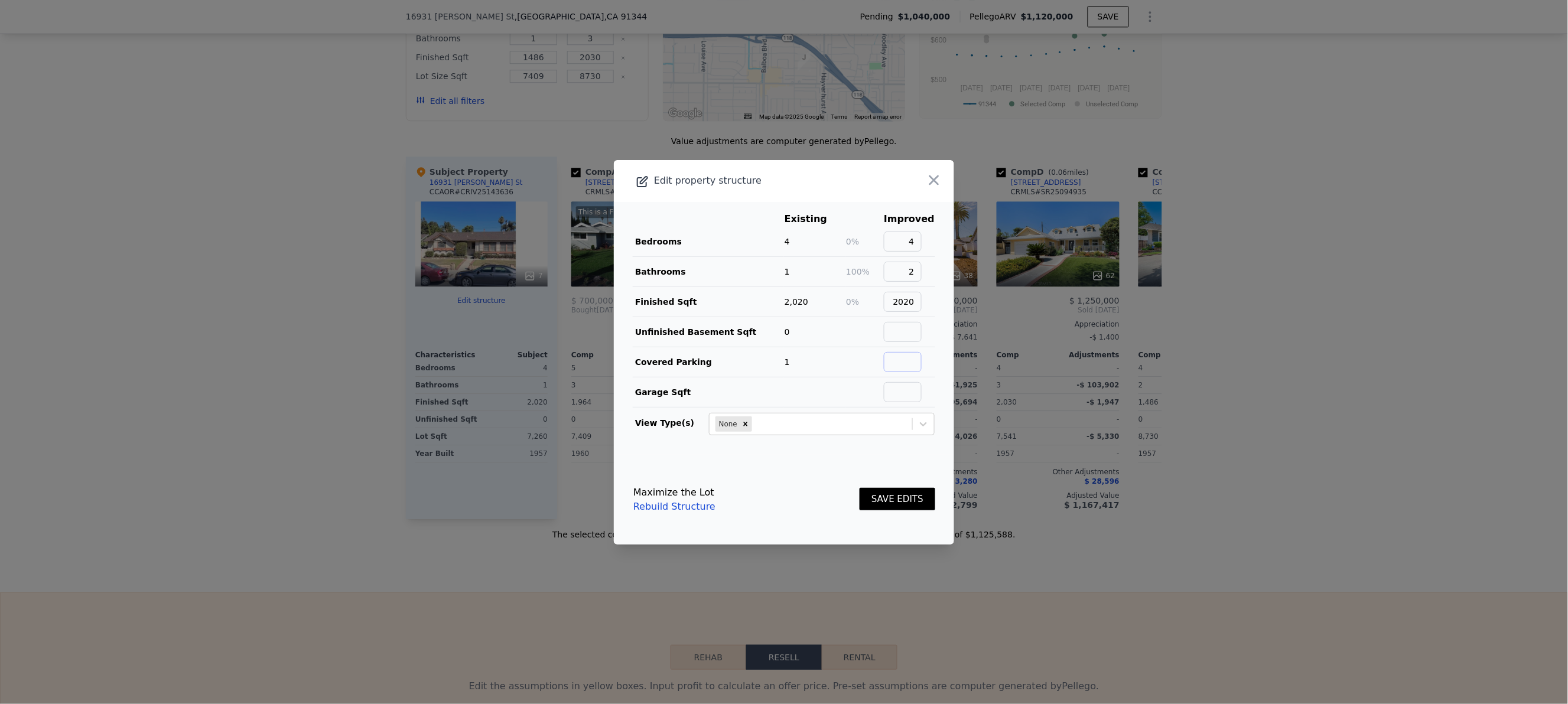
click at [904, 362] on input "text" at bounding box center [903, 362] width 38 height 20
type input "1"
click at [876, 505] on button "SAVE EDITS" at bounding box center [897, 499] width 76 height 23
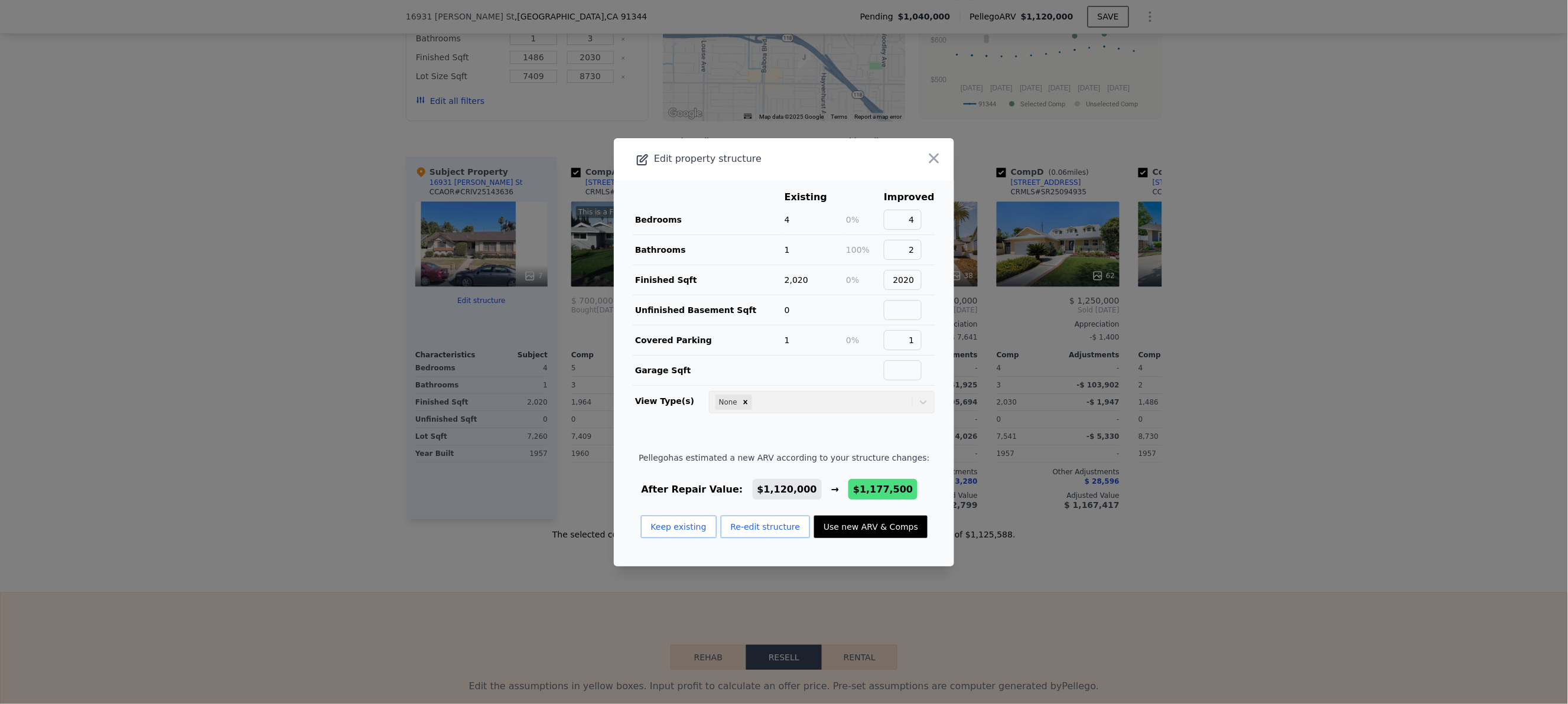
click at [876, 535] on button "Use new ARV & Comps" at bounding box center [871, 527] width 114 height 22
type input "2"
type input "8762"
type input "$ 1,177,500"
type input "$ 113,027"
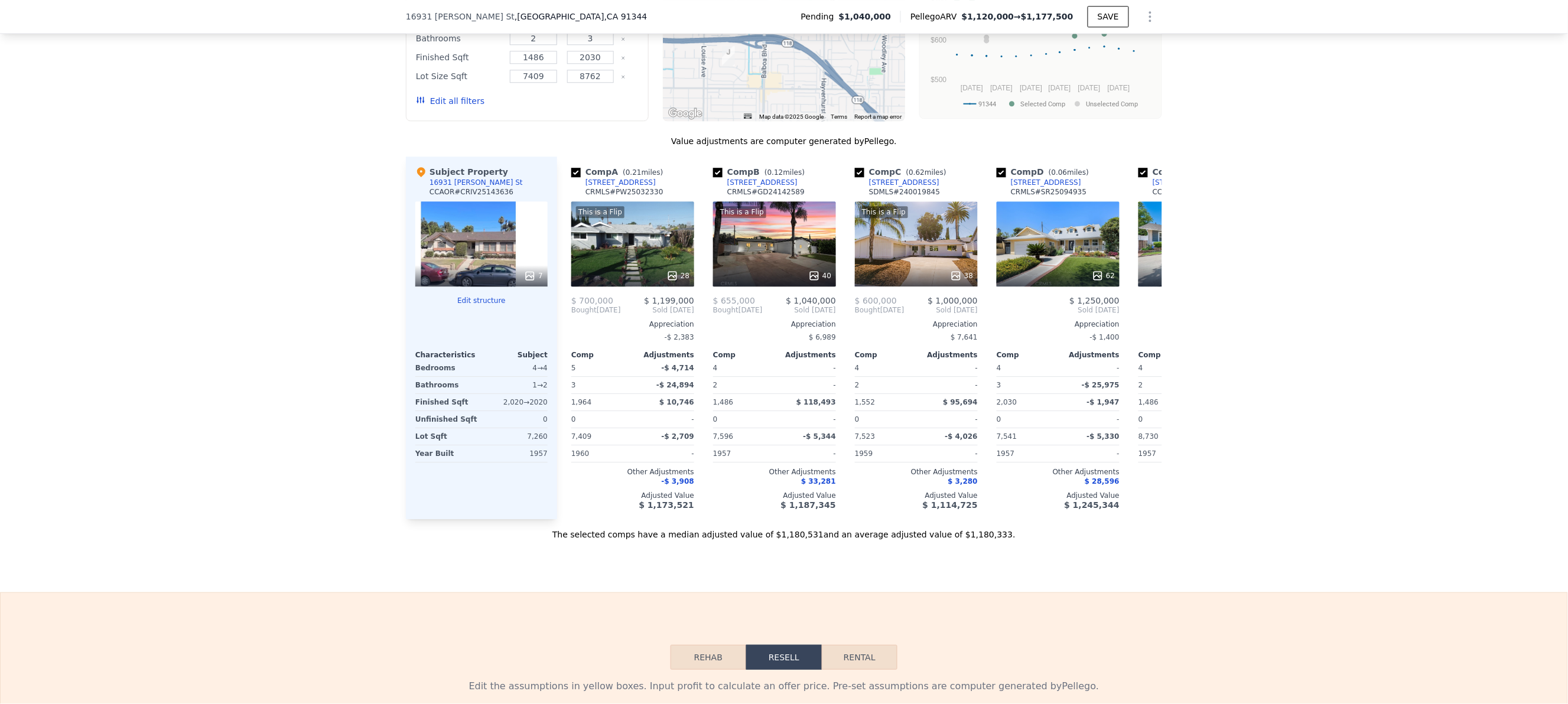
type input "1"
type input "8730"
type input "$ 1,120,000"
type input "$ 59,051"
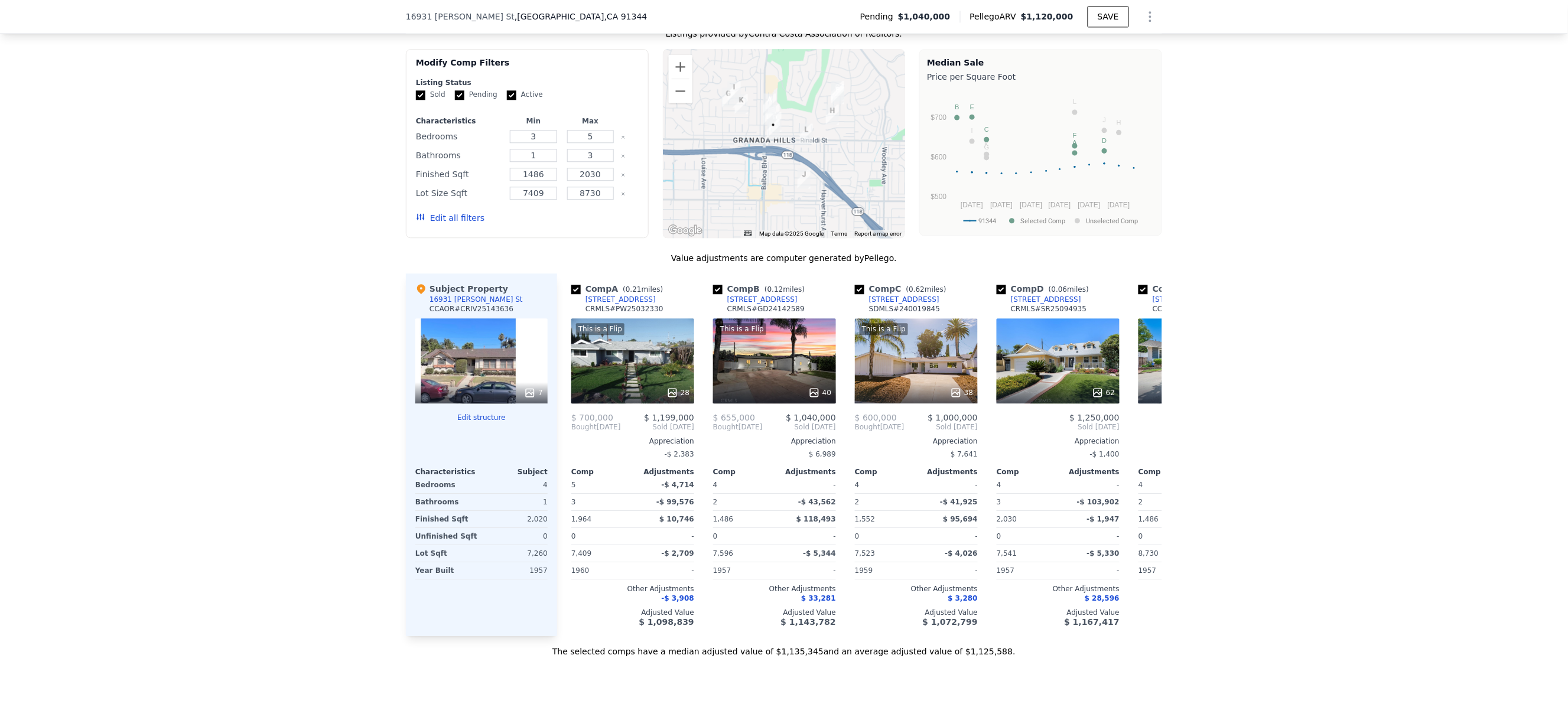
scroll to position [1177, 0]
click at [471, 418] on div "Subject Property 16931 Rinaldi St CCAOR # CRIV25143636 7 Edit structure Charact…" at bounding box center [481, 455] width 151 height 362
click at [472, 420] on button "Edit structure" at bounding box center [481, 418] width 132 height 9
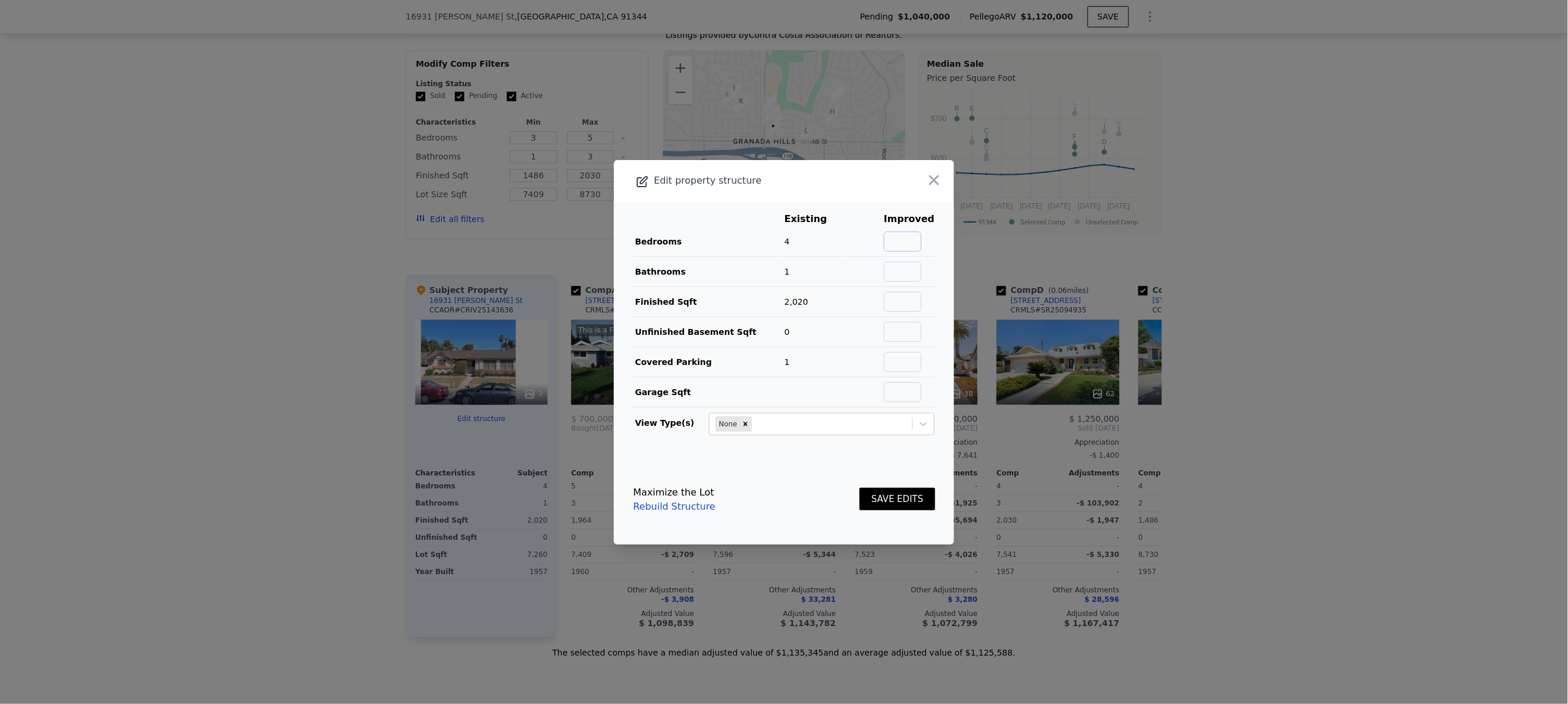
click at [891, 239] on input "text" at bounding box center [903, 242] width 38 height 20
type input "4"
click at [883, 258] on td at bounding box center [909, 271] width 52 height 31
click at [900, 258] on td at bounding box center [909, 271] width 52 height 31
click at [895, 269] on input "text" at bounding box center [903, 271] width 38 height 20
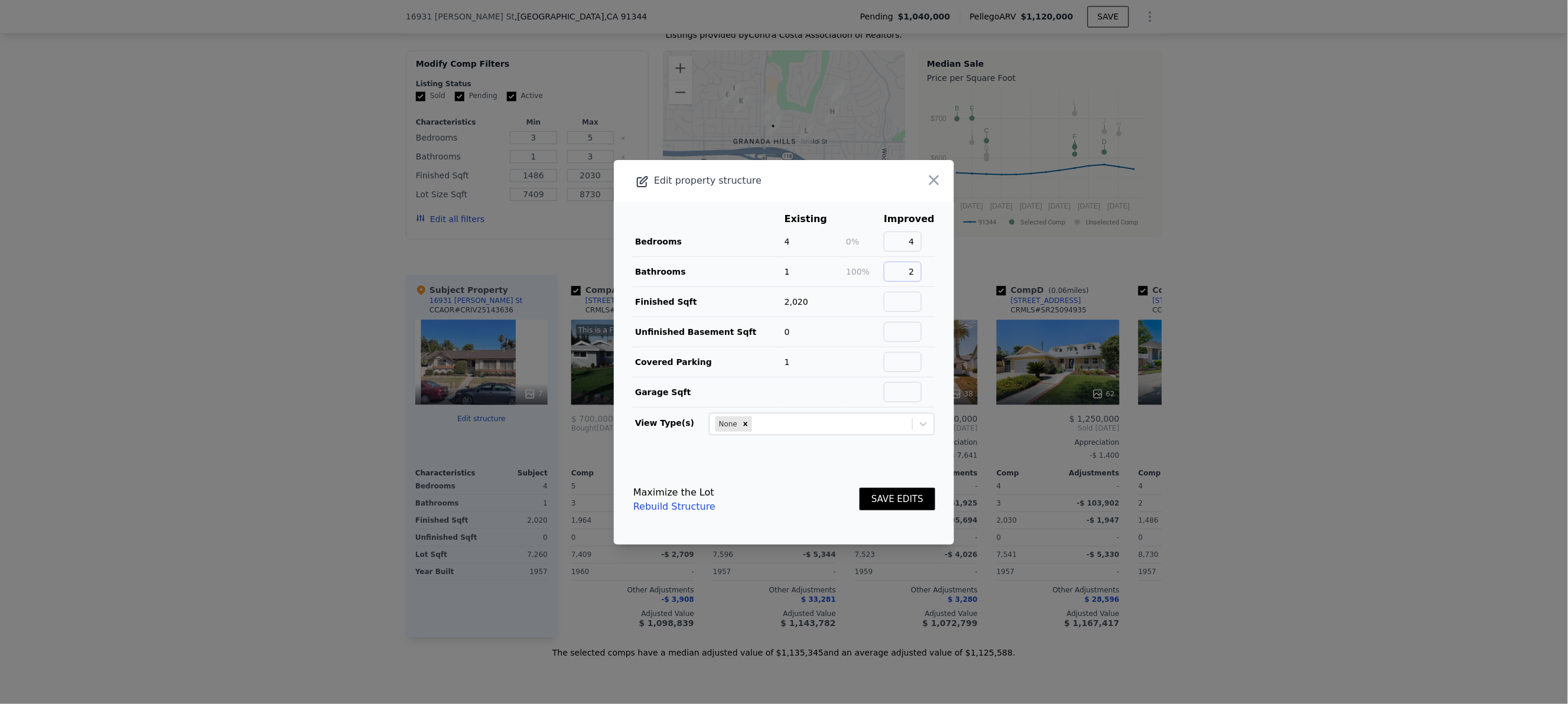
type input "2"
click at [893, 300] on input "text" at bounding box center [903, 302] width 38 height 20
type input "2020"
click at [766, 238] on td "Bedrooms" at bounding box center [708, 242] width 151 height 31
drag, startPoint x: 885, startPoint y: 328, endPoint x: 923, endPoint y: 341, distance: 40.2
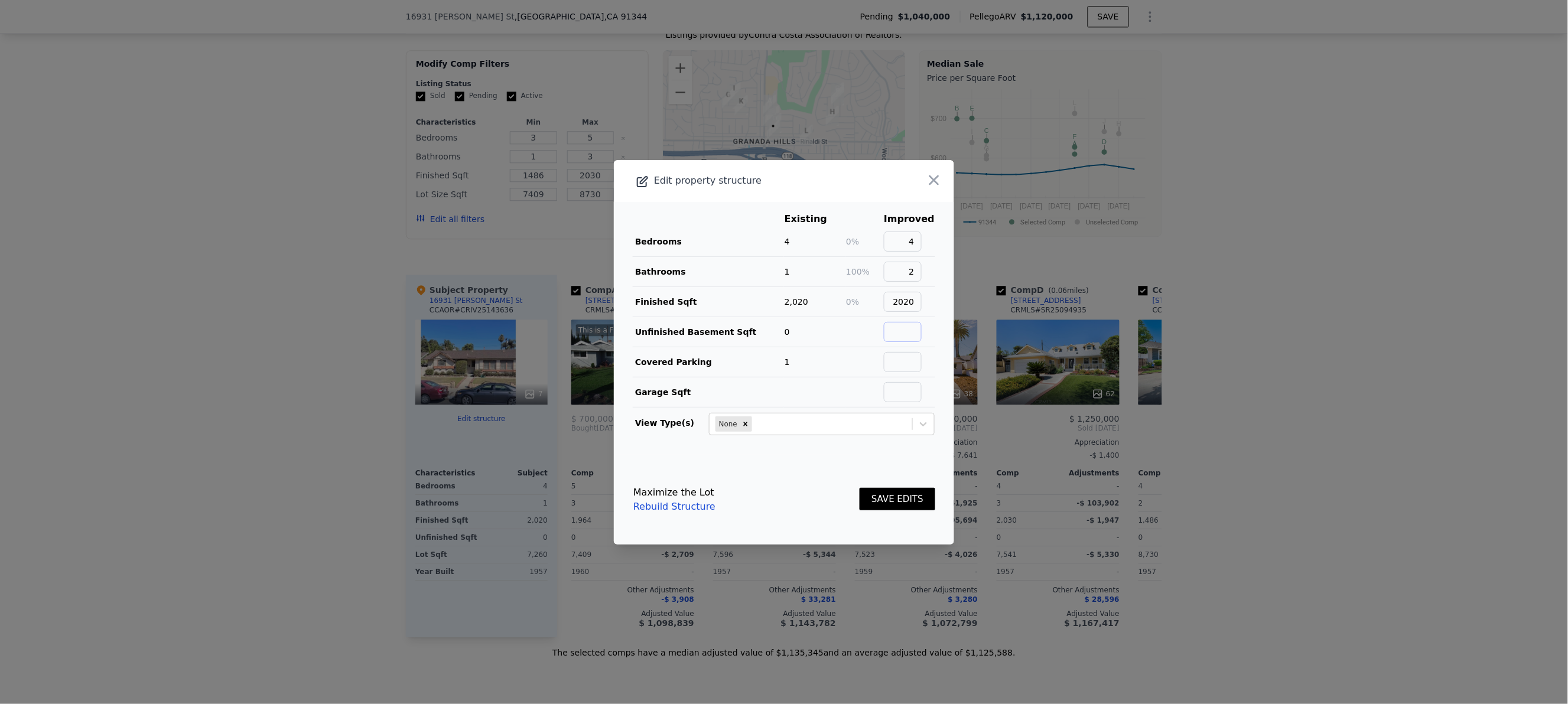
click at [885, 328] on input "text" at bounding box center [903, 332] width 38 height 20
type input "2"
type input "0"
click at [893, 370] on input "text" at bounding box center [903, 362] width 38 height 20
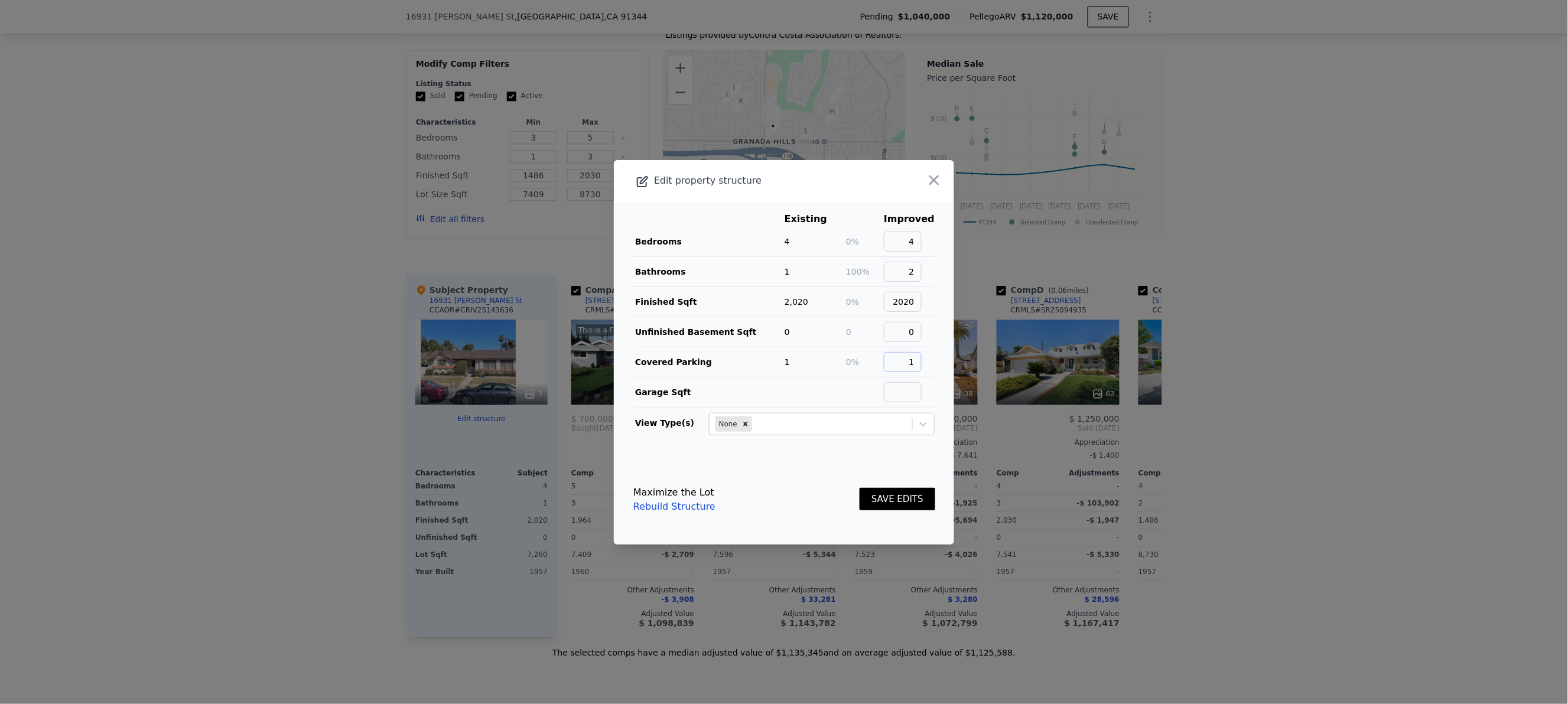
type input "1"
click at [895, 508] on button "SAVE EDITS" at bounding box center [897, 499] width 76 height 23
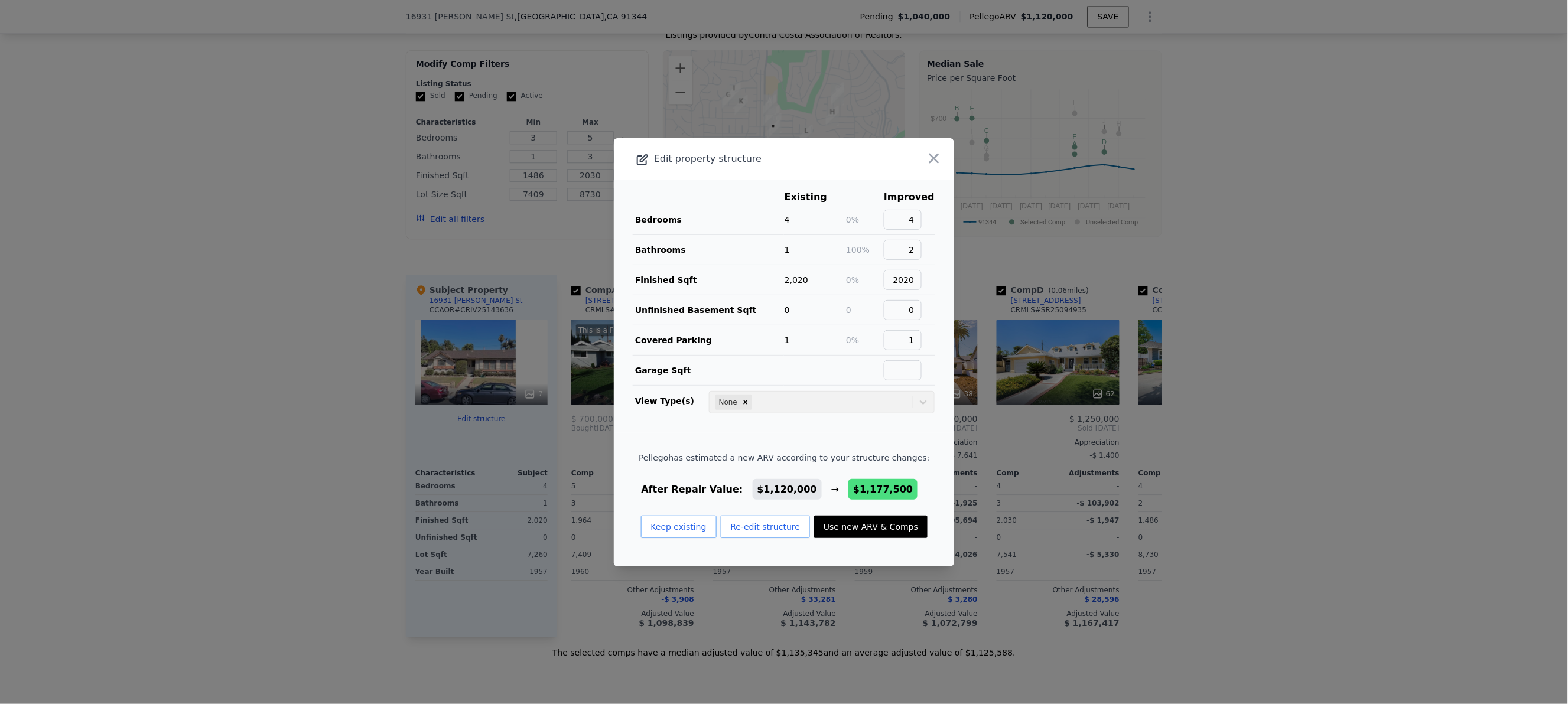
click at [857, 528] on button "Use new ARV & Comps" at bounding box center [871, 527] width 114 height 22
type input "2"
type input "8762"
type input "$ 1,177,500"
type input "$ 113,027"
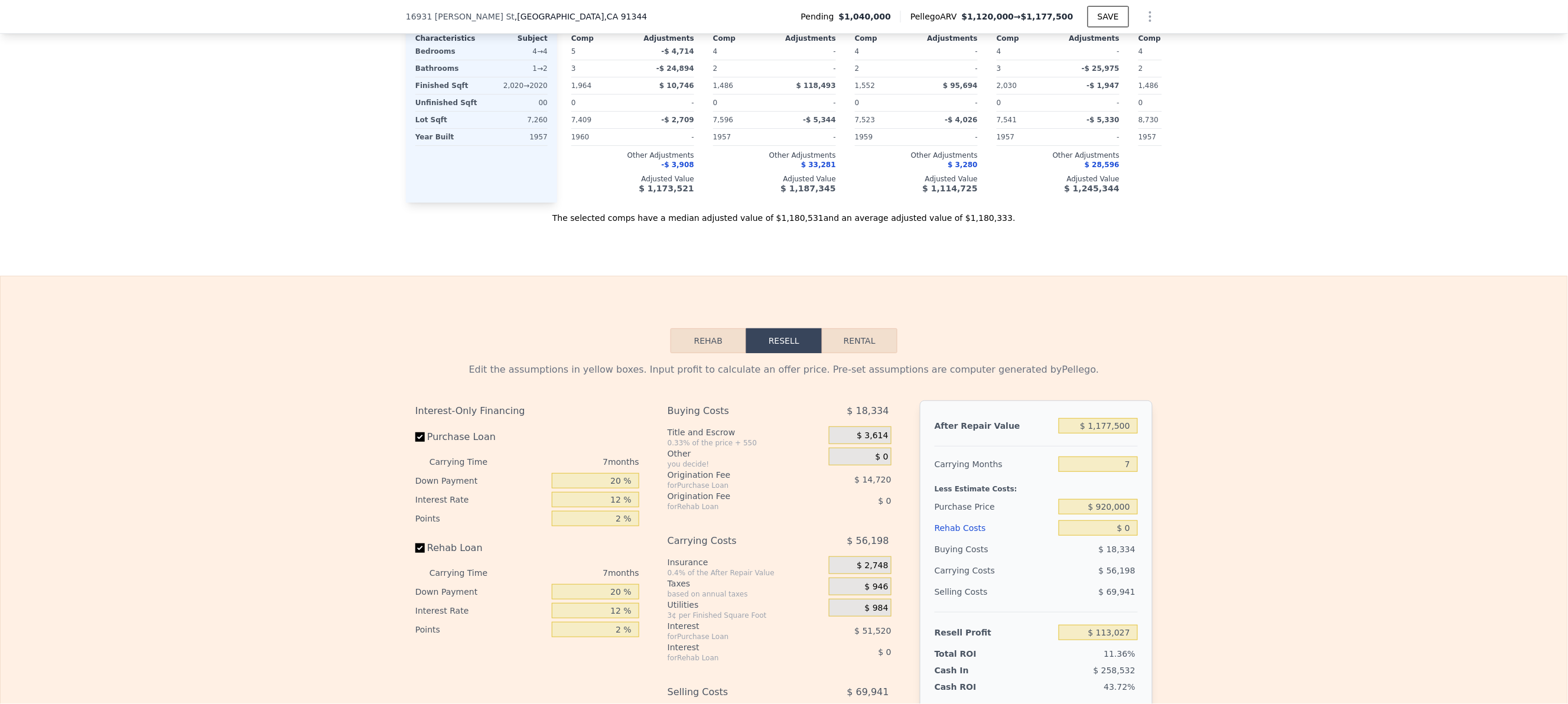
scroll to position [1649, 0]
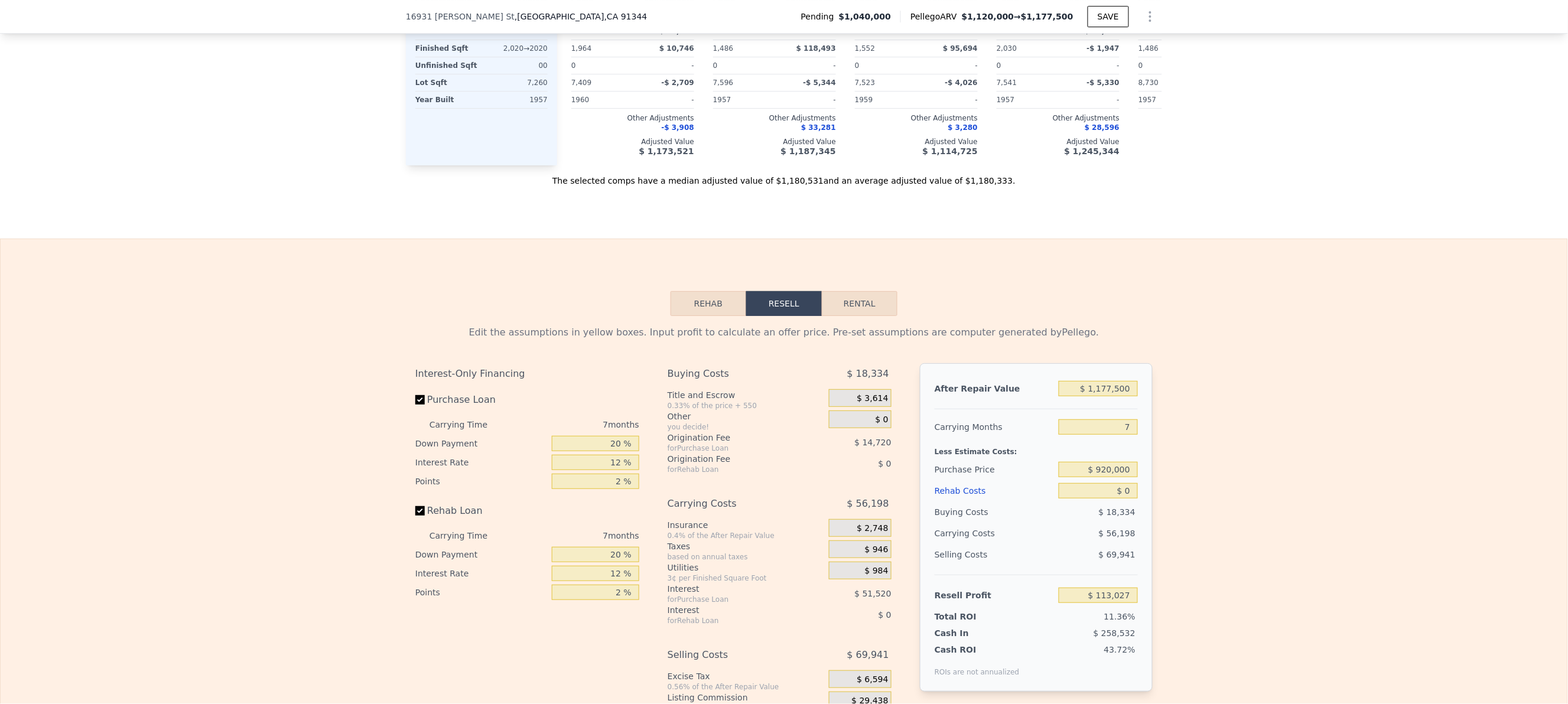
click at [1084, 459] on div "Less Estimate Costs:" at bounding box center [1036, 448] width 204 height 21
click at [1084, 434] on input "7" at bounding box center [1098, 427] width 79 height 15
drag, startPoint x: 1084, startPoint y: 455, endPoint x: 1155, endPoint y: 455, distance: 71.0
click at [1155, 455] on div "Edit the assumptions in yellow boxes. Input profit to calculate an offer price.…" at bounding box center [784, 535] width 1566 height 439
type input "3"
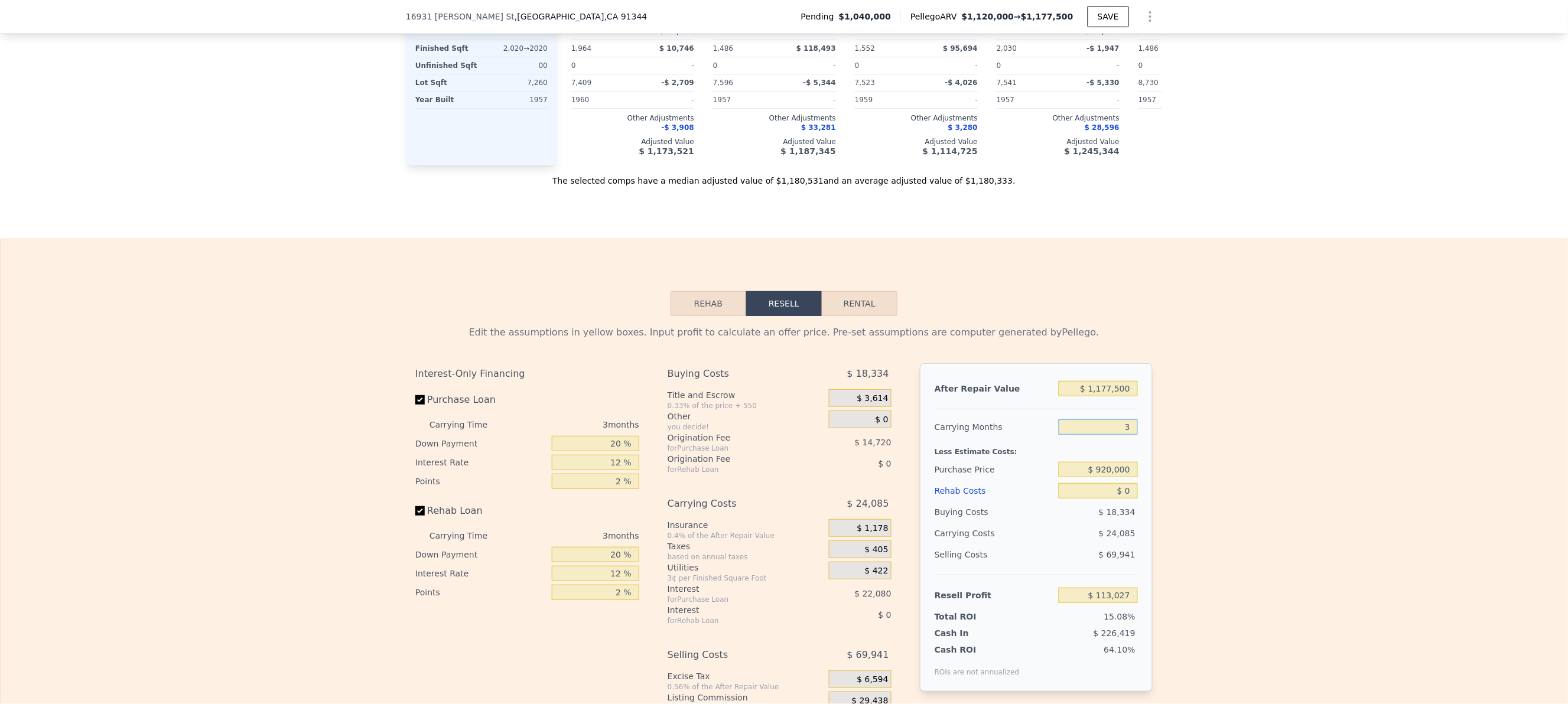
type input "$ 145,140"
type input "3"
click at [1193, 457] on div "Edit the assumptions in yellow boxes. Input profit to calculate an offer price.…" at bounding box center [784, 535] width 1566 height 439
click at [1071, 478] on input "$ 920,000" at bounding box center [1098, 469] width 79 height 15
drag, startPoint x: 1071, startPoint y: 489, endPoint x: 1269, endPoint y: 491, distance: 198.0
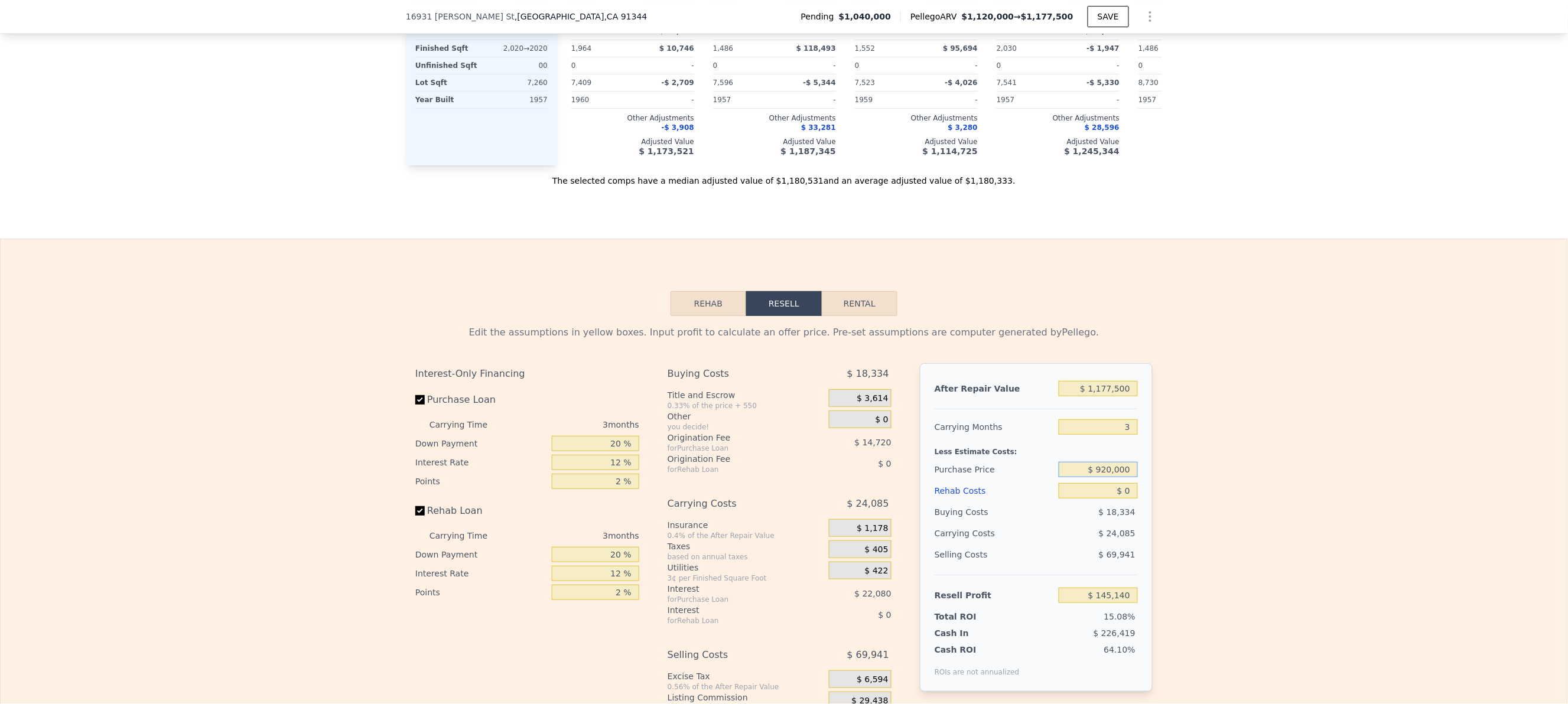
click at [1269, 491] on div "Edit the assumptions in yellow boxes. Input profit to calculate an offer price.…" at bounding box center [784, 535] width 1566 height 439
type input "$ 889,000"
click at [1464, 526] on div "Edit the assumptions in yellow boxes. Input profit to calculate an offer price.…" at bounding box center [784, 535] width 1566 height 439
type input "$ 177,484"
click at [1102, 499] on input "$ 0" at bounding box center [1098, 491] width 79 height 15
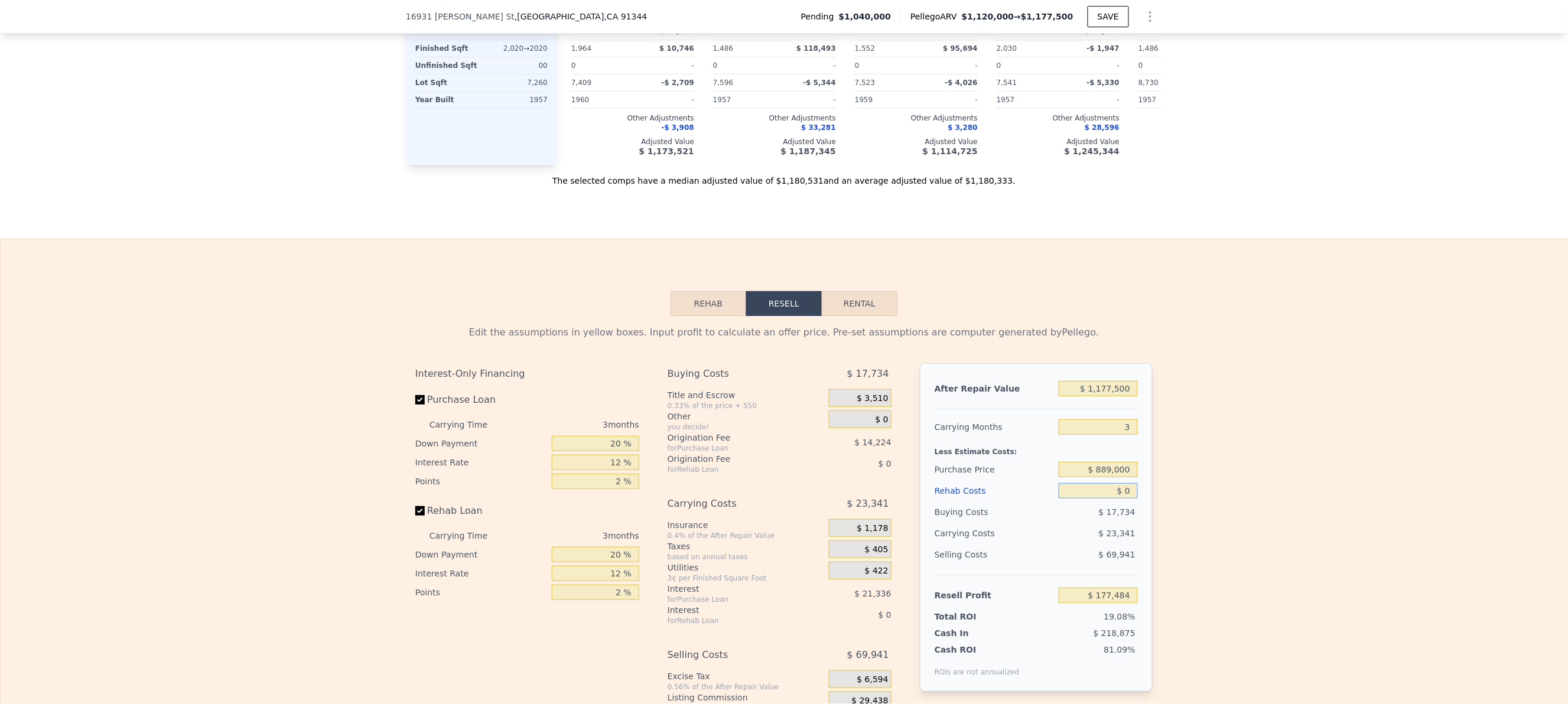
drag, startPoint x: 1090, startPoint y: 517, endPoint x: 1255, endPoint y: 517, distance: 165.0
click at [1255, 517] on div "Edit the assumptions in yellow boxes. Input profit to calculate an offer price.…" at bounding box center [784, 535] width 1566 height 439
type input "$ 40"
type input "$ 177,443"
type input "$ 40,000"
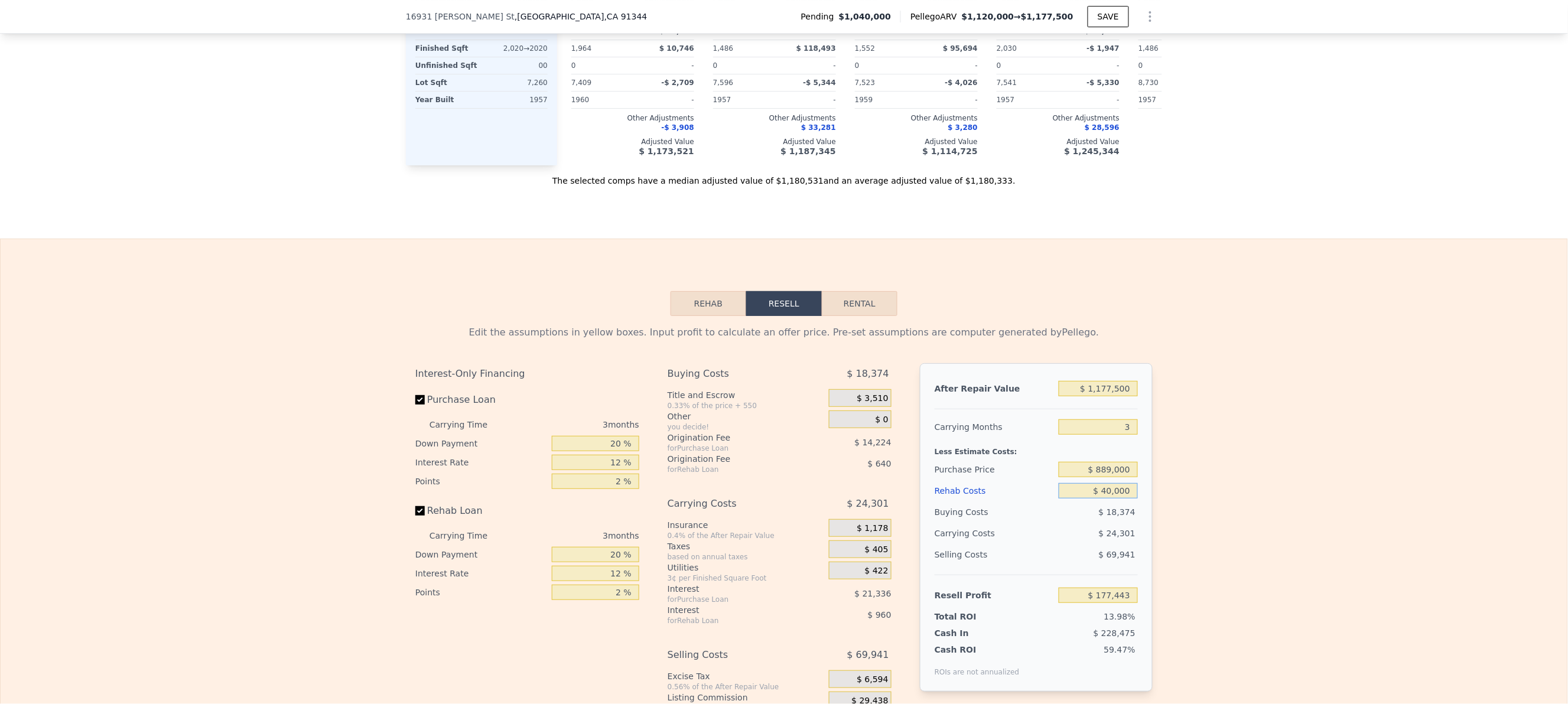
type input "$ 135,884"
type input "$ 40,000"
click at [1274, 518] on div "Edit the assumptions in yellow boxes. Input profit to calculate an offer price.…" at bounding box center [784, 535] width 1566 height 439
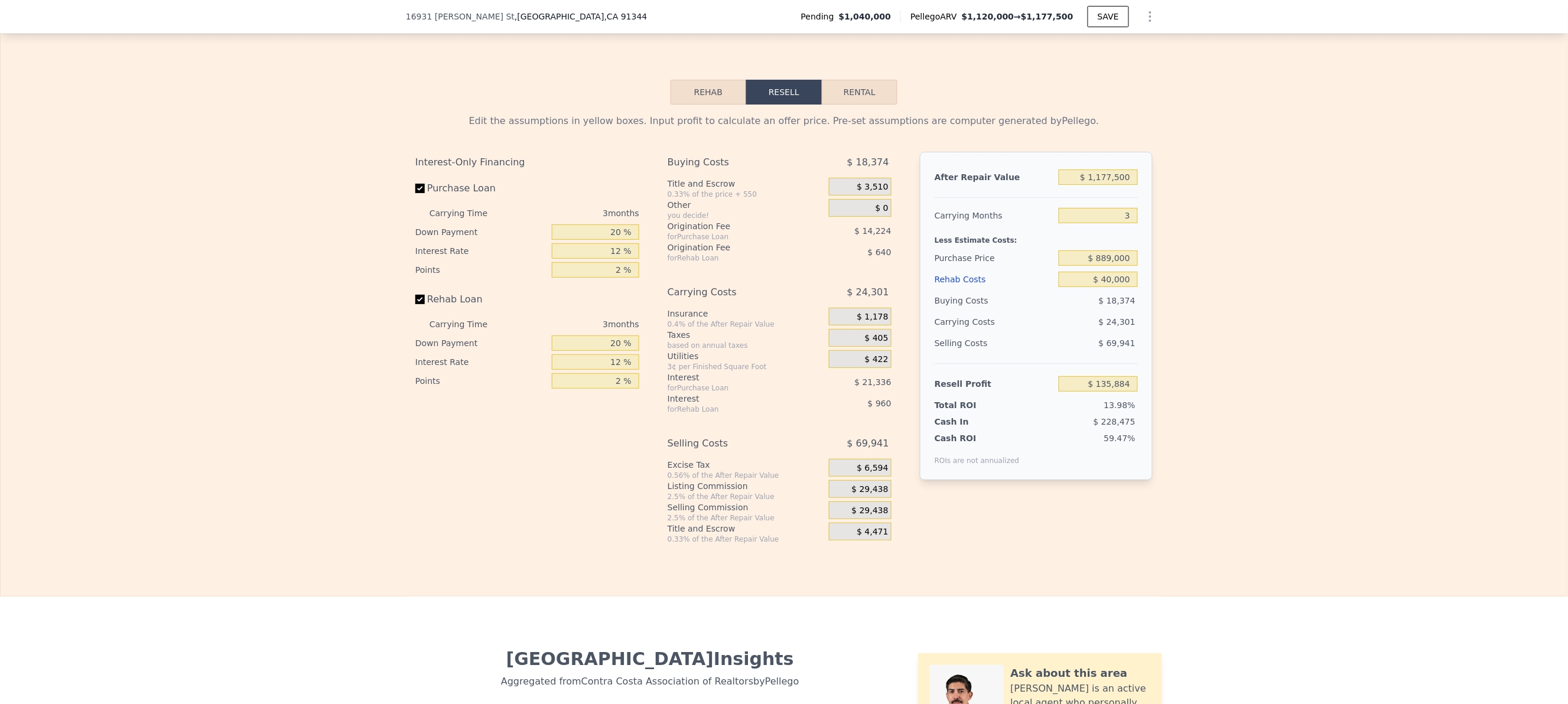
scroll to position [1886, 0]
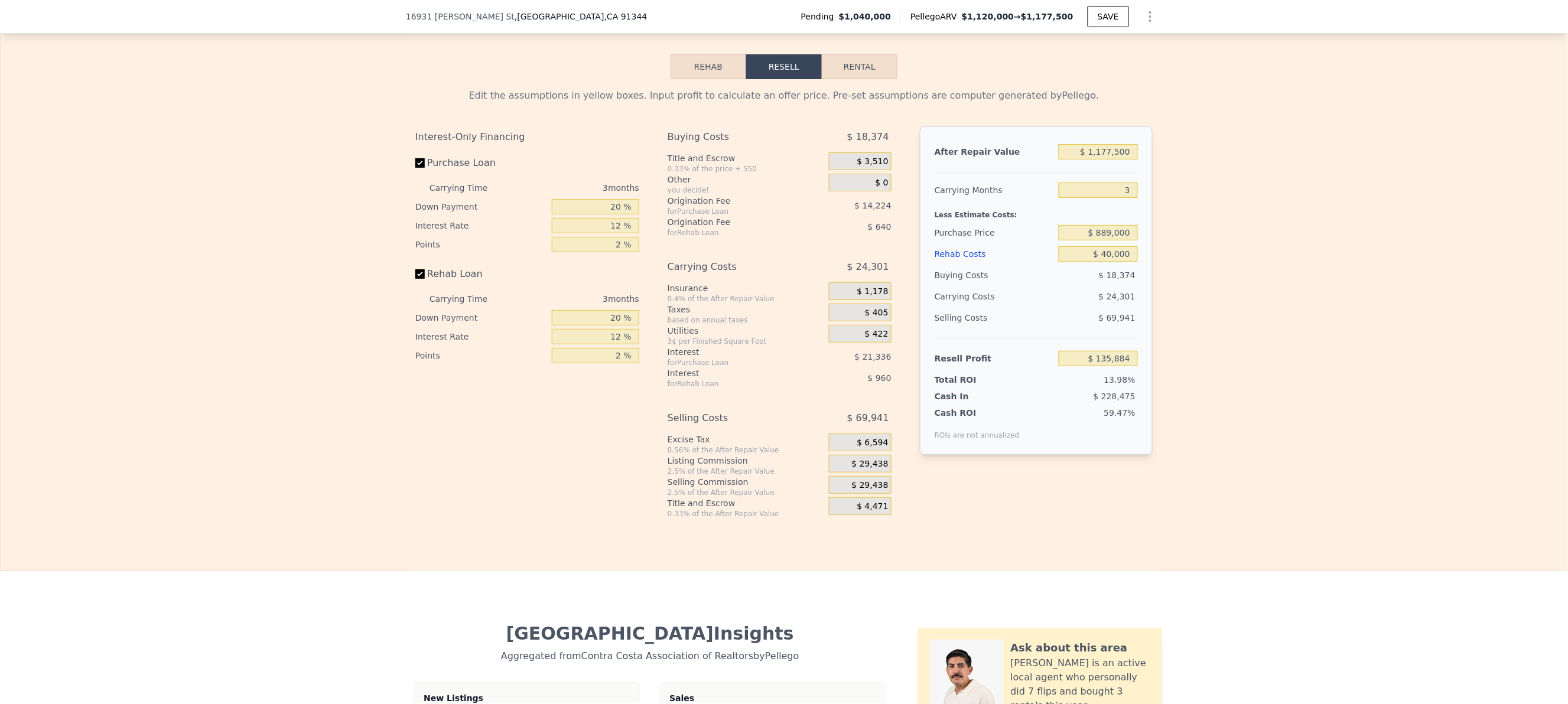
click at [860, 491] on span "$ 29,438" at bounding box center [870, 485] width 36 height 11
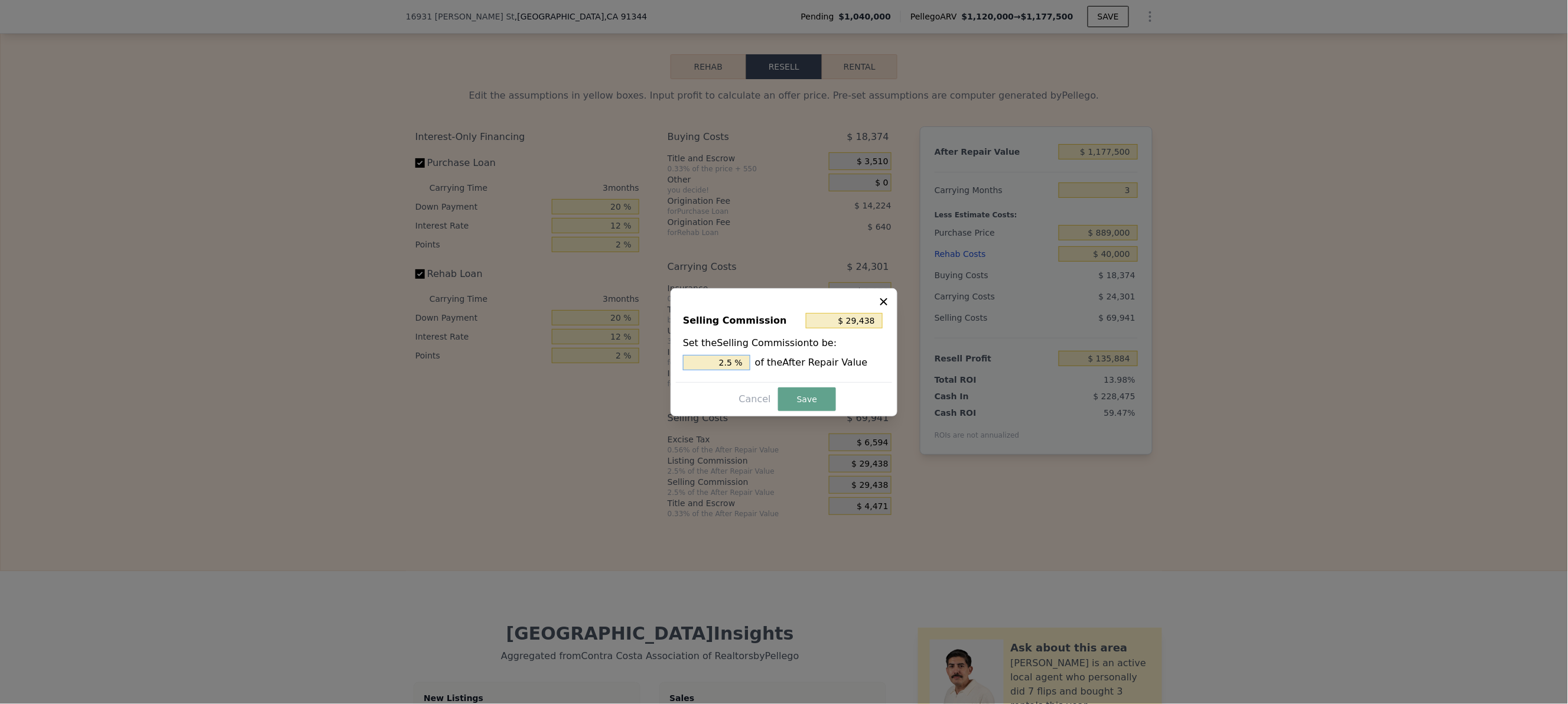
drag, startPoint x: 697, startPoint y: 358, endPoint x: 906, endPoint y: 358, distance: 209.0
click at [906, 358] on div "​ Selling Commission $ 29,438 Set the Selling Commission to be: 2.5 % of the Af…" at bounding box center [784, 352] width 1568 height 704
type input "$ 0"
type input "0 %"
click at [815, 388] on button "Save" at bounding box center [807, 399] width 58 height 24
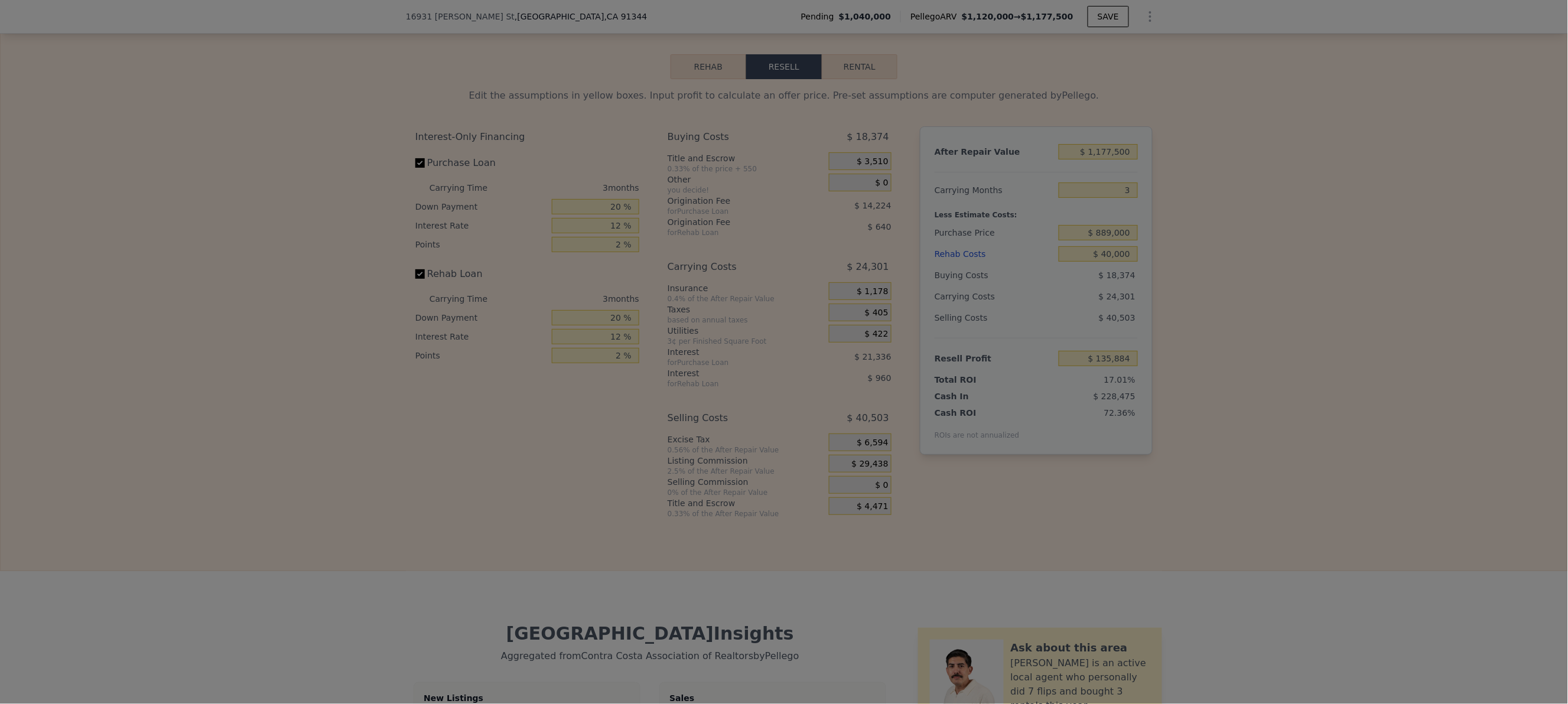
type input "$ 165,322"
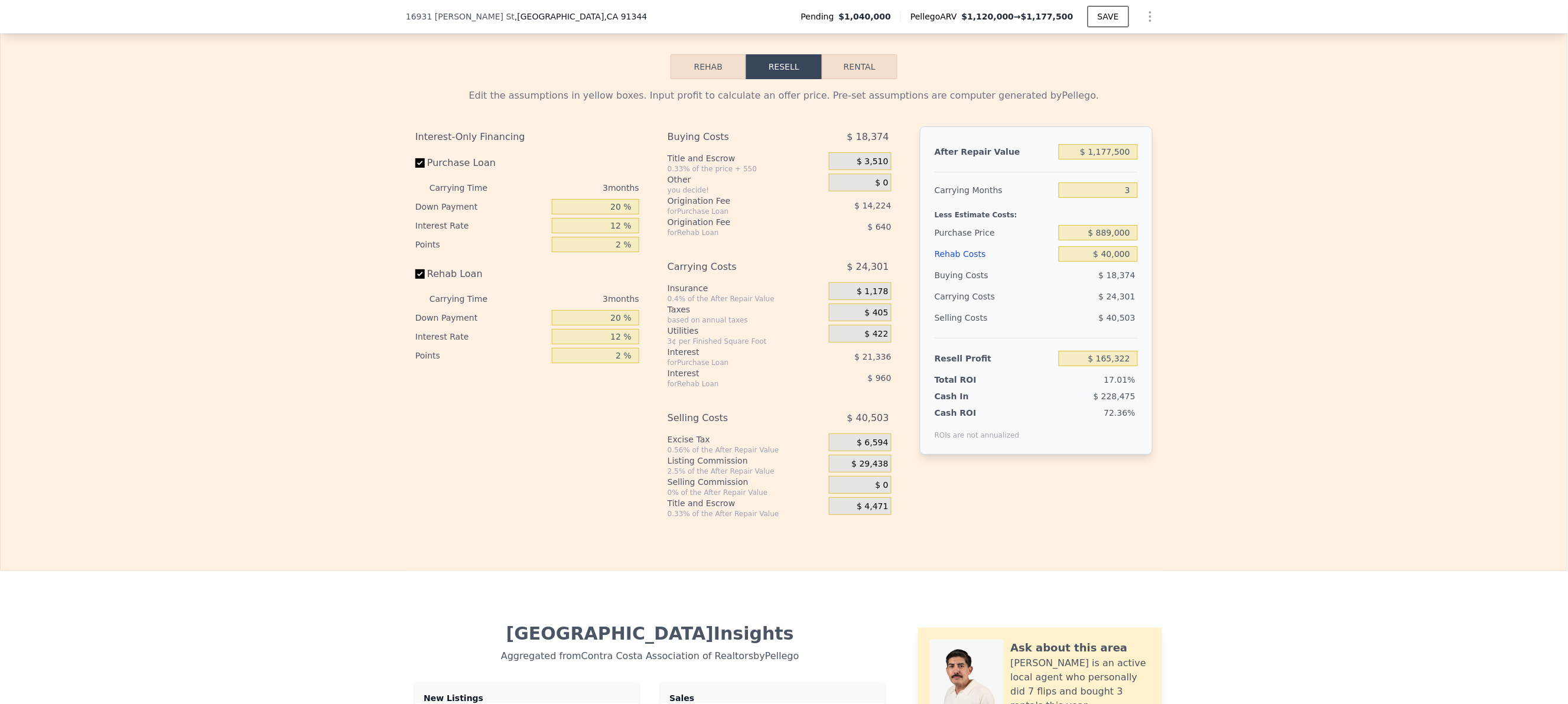
click at [1312, 446] on div "Edit the assumptions in yellow boxes. Input profit to calculate an offer price.…" at bounding box center [784, 299] width 1566 height 439
click at [566, 233] on input "12 %" at bounding box center [595, 226] width 87 height 15
drag, startPoint x: 573, startPoint y: 230, endPoint x: 673, endPoint y: 234, distance: 100.1
click at [673, 234] on div "Interest-Only Financing Purchase Loan Carrying Time 3 months Down Payment 20 % …" at bounding box center [783, 322] width 737 height 392
type input "10 %"
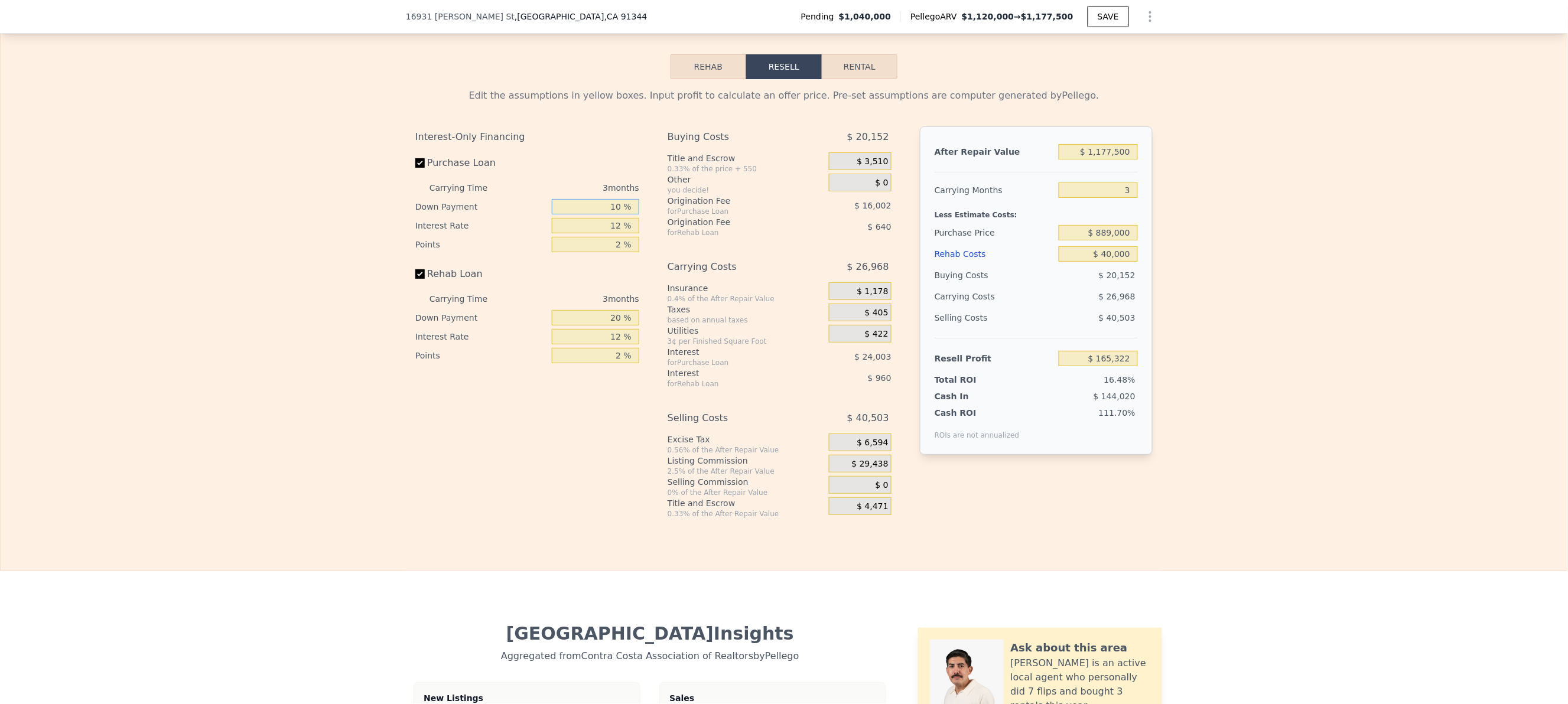
type input "$ 160,877"
type input "10 %"
click at [600, 233] on input "12 %" at bounding box center [595, 226] width 87 height 15
drag, startPoint x: 600, startPoint y: 255, endPoint x: 671, endPoint y: 258, distance: 71.1
click at [671, 258] on div "Interest-Only Financing Purchase Loan Carrying Time 3 months Down Payment 10 % …" at bounding box center [783, 322] width 737 height 392
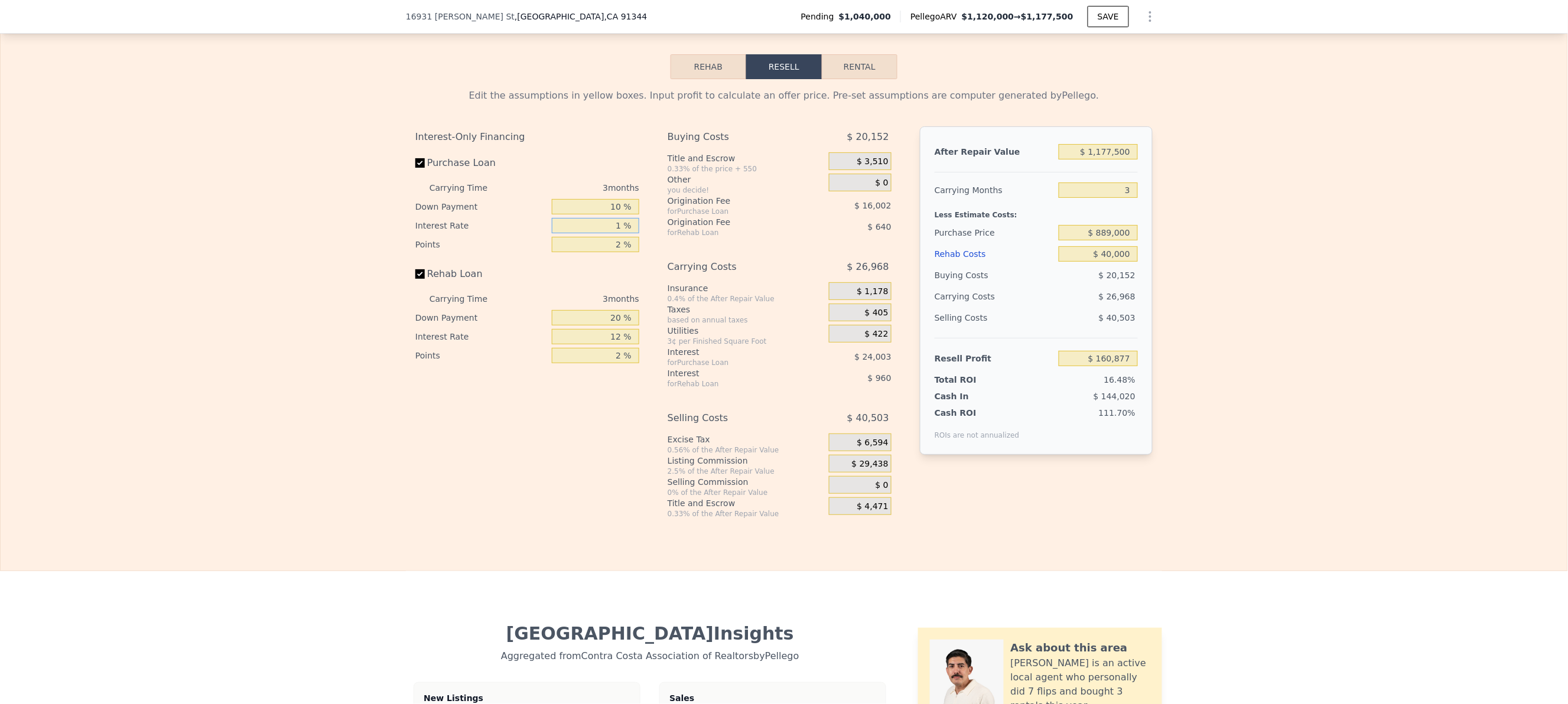
type input "10 %"
type input "$ 164,876"
type input "10 %"
drag, startPoint x: 596, startPoint y: 275, endPoint x: 711, endPoint y: 275, distance: 115.0
click at [711, 275] on div "Interest-Only Financing Purchase Loan Carrying Time 3 months Down Payment 10 % …" at bounding box center [783, 322] width 737 height 392
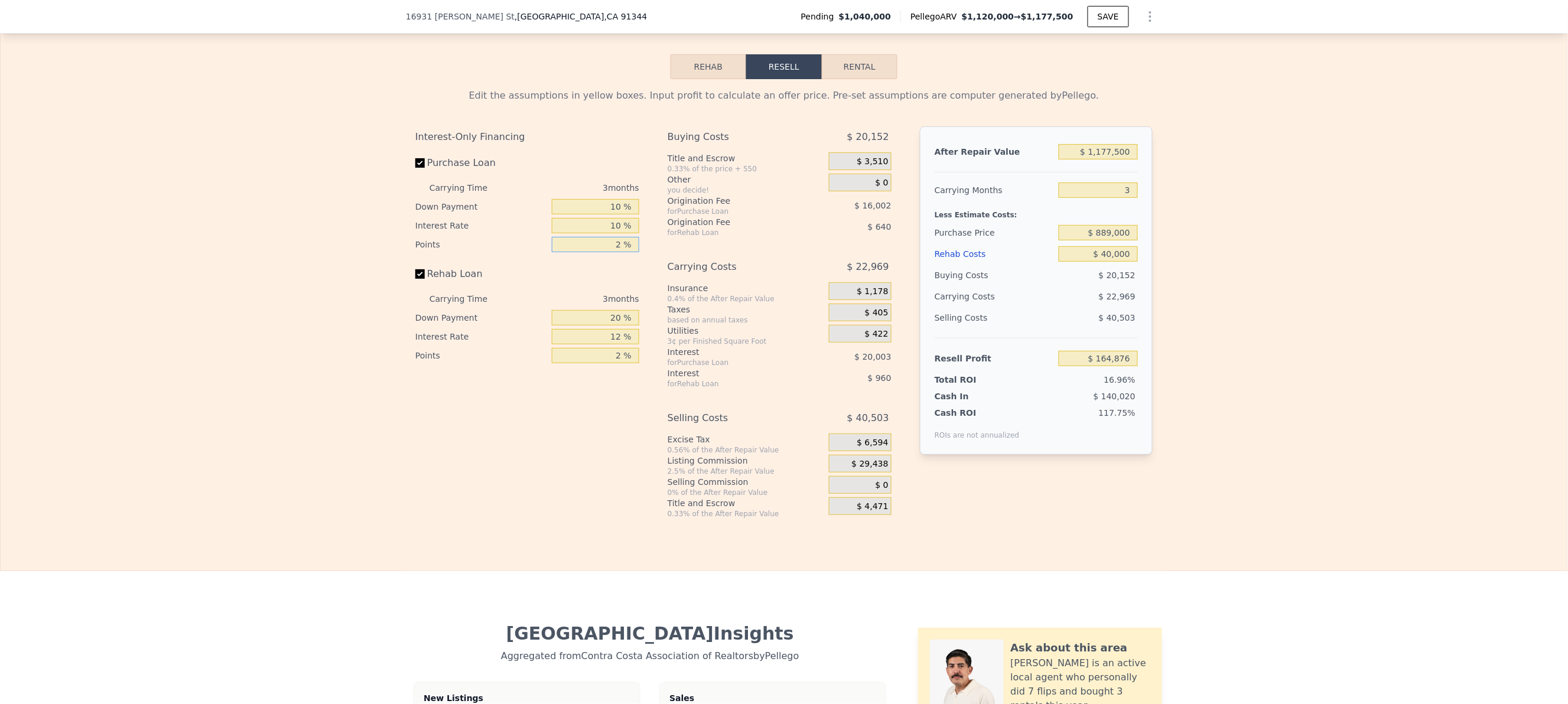
type input "1 %"
type input "$ 172,877"
type input "1 %"
drag, startPoint x: 602, startPoint y: 349, endPoint x: 653, endPoint y: 349, distance: 51.0
click at [653, 349] on div "Interest-Only Financing Purchase Loan Carrying Time 3 months Down Payment 10 % …" at bounding box center [783, 322] width 737 height 392
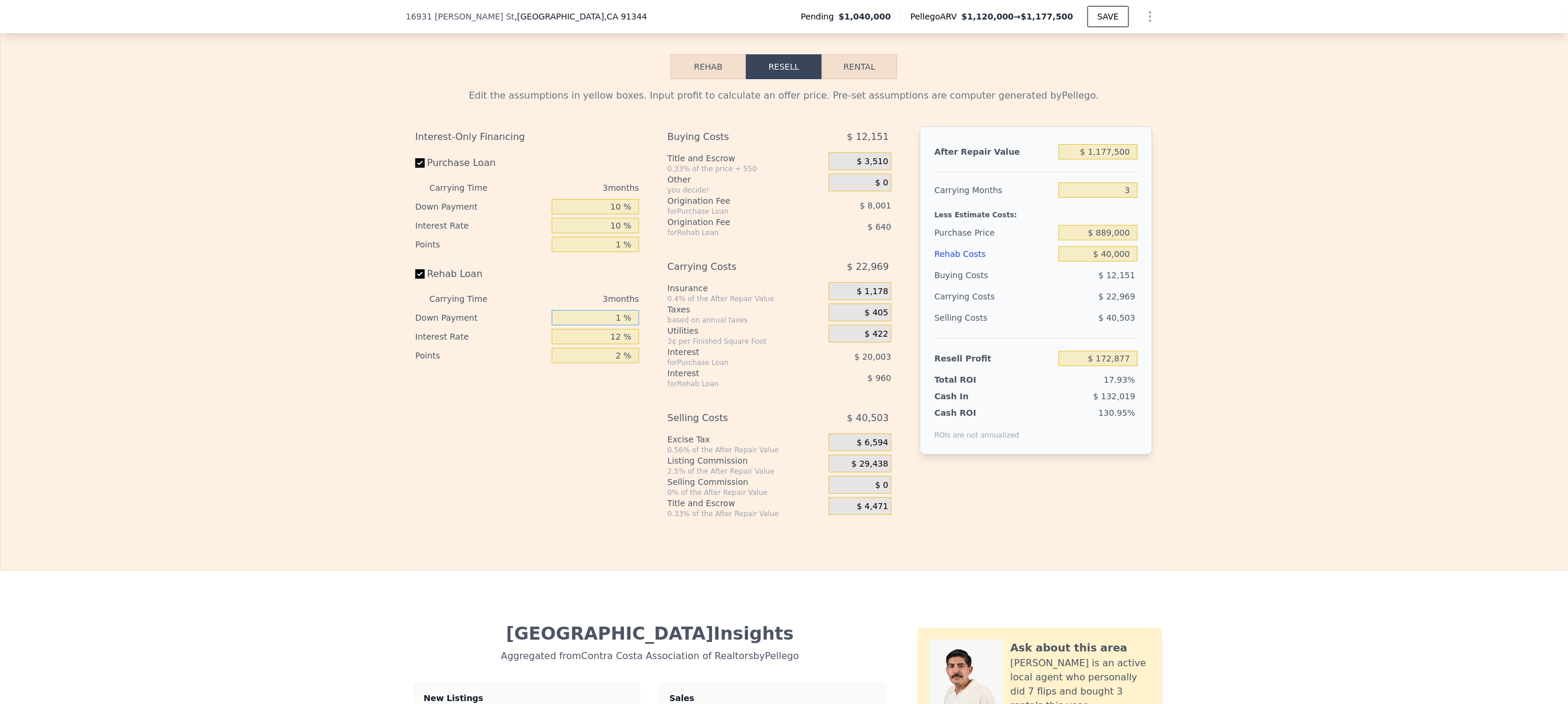
type input "10 %"
type input "$ 172,677"
type input "10 %"
drag, startPoint x: 594, startPoint y: 360, endPoint x: 718, endPoint y: 360, distance: 124.0
click at [718, 360] on div "Interest-Only Financing Purchase Loan Carrying Time 3 months Down Payment 10 % …" at bounding box center [783, 322] width 737 height 392
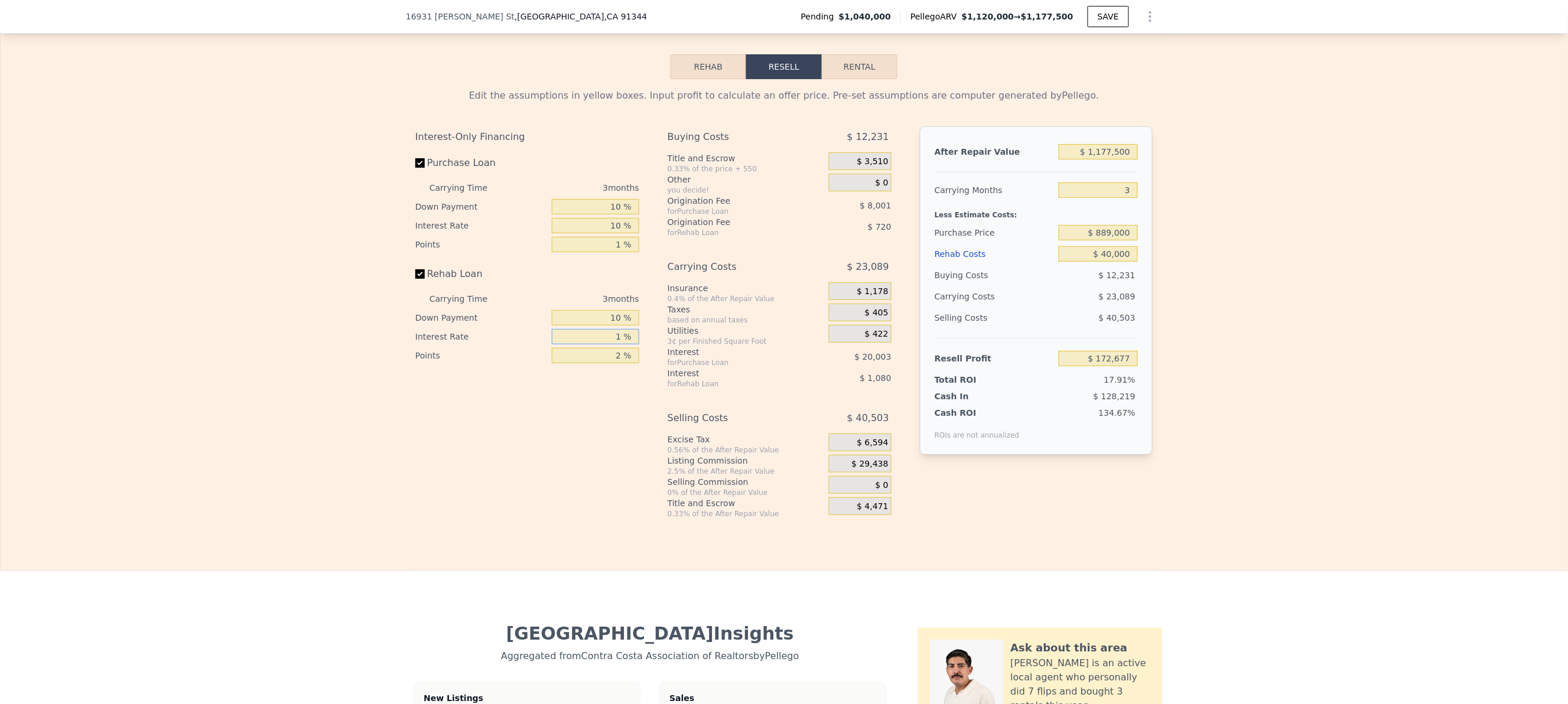
type input "10 %"
type input "$ 172,857"
type input "10 %"
drag, startPoint x: 708, startPoint y: 392, endPoint x: 686, endPoint y: 396, distance: 22.4
click at [705, 379] on div "Interest" at bounding box center [733, 373] width 132 height 12
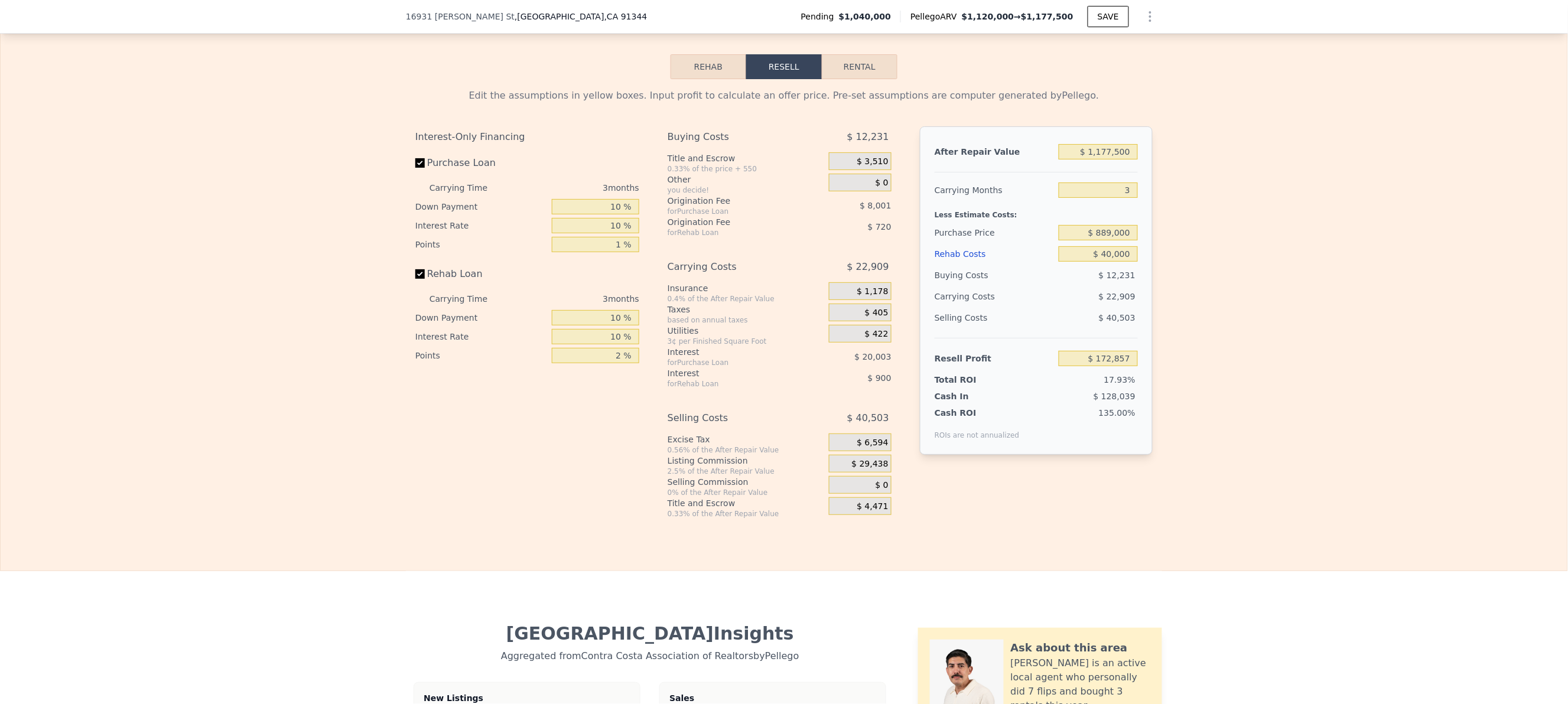
click at [406, 467] on div "Edit the assumptions in yellow boxes. Input profit to calculate an offer price.…" at bounding box center [783, 299] width 756 height 439
click at [607, 405] on div "Interest-Only Financing Purchase Loan Carrying Time 3 months Down Payment 10 % …" at bounding box center [531, 322] width 233 height 392
drag, startPoint x: 600, startPoint y: 378, endPoint x: 767, endPoint y: 375, distance: 167.0
click at [767, 375] on div "Interest-Only Financing Purchase Loan Carrying Time 3 months Down Payment 10 % …" at bounding box center [783, 322] width 737 height 392
type input "1 %"
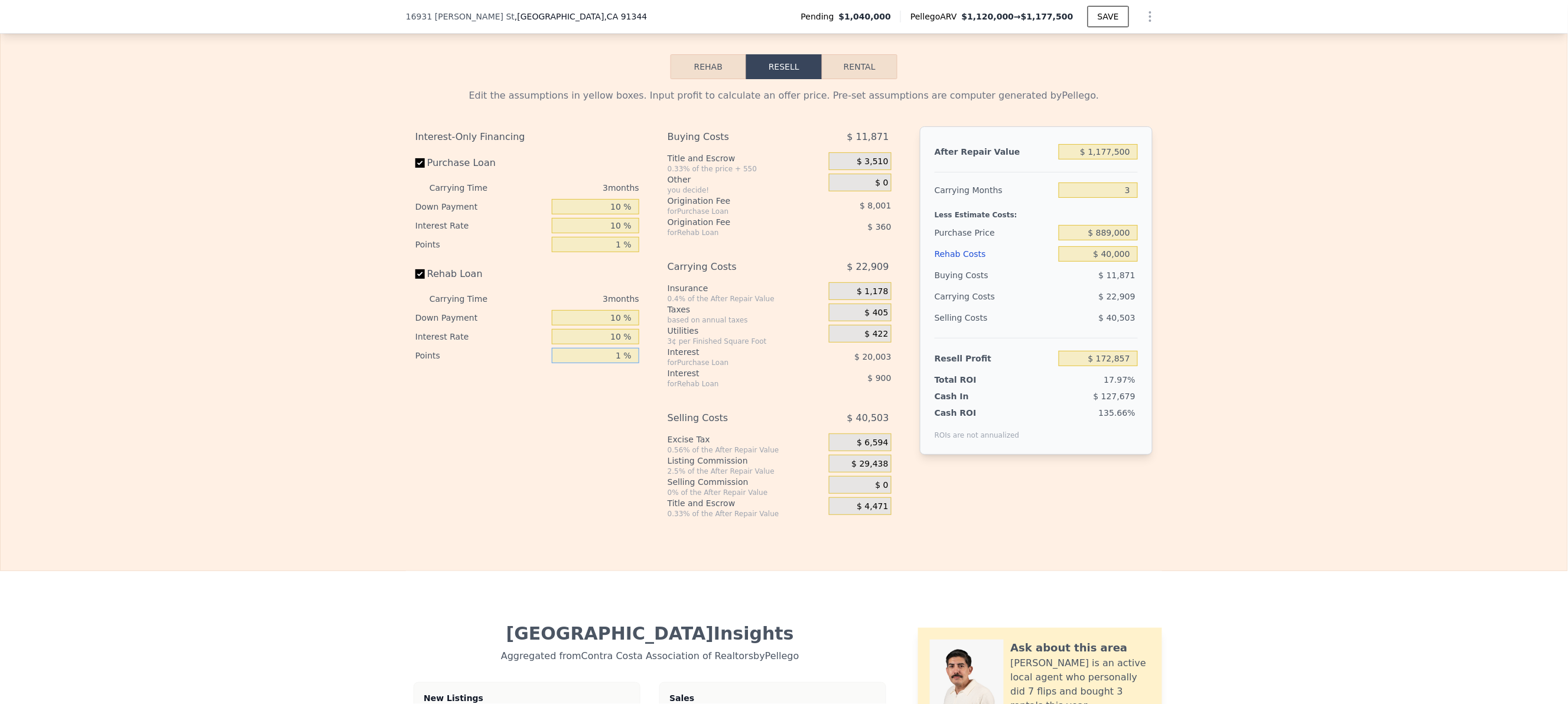
type input "$ 173,217"
type input "1 %"
click at [691, 467] on div "Listing Commission" at bounding box center [746, 461] width 156 height 12
click at [1220, 362] on div "Edit the assumptions in yellow boxes. Input profit to calculate an offer price.…" at bounding box center [784, 299] width 1566 height 439
click at [1176, 287] on div "Edit the assumptions in yellow boxes. Input profit to calculate an offer price.…" at bounding box center [784, 299] width 1566 height 439
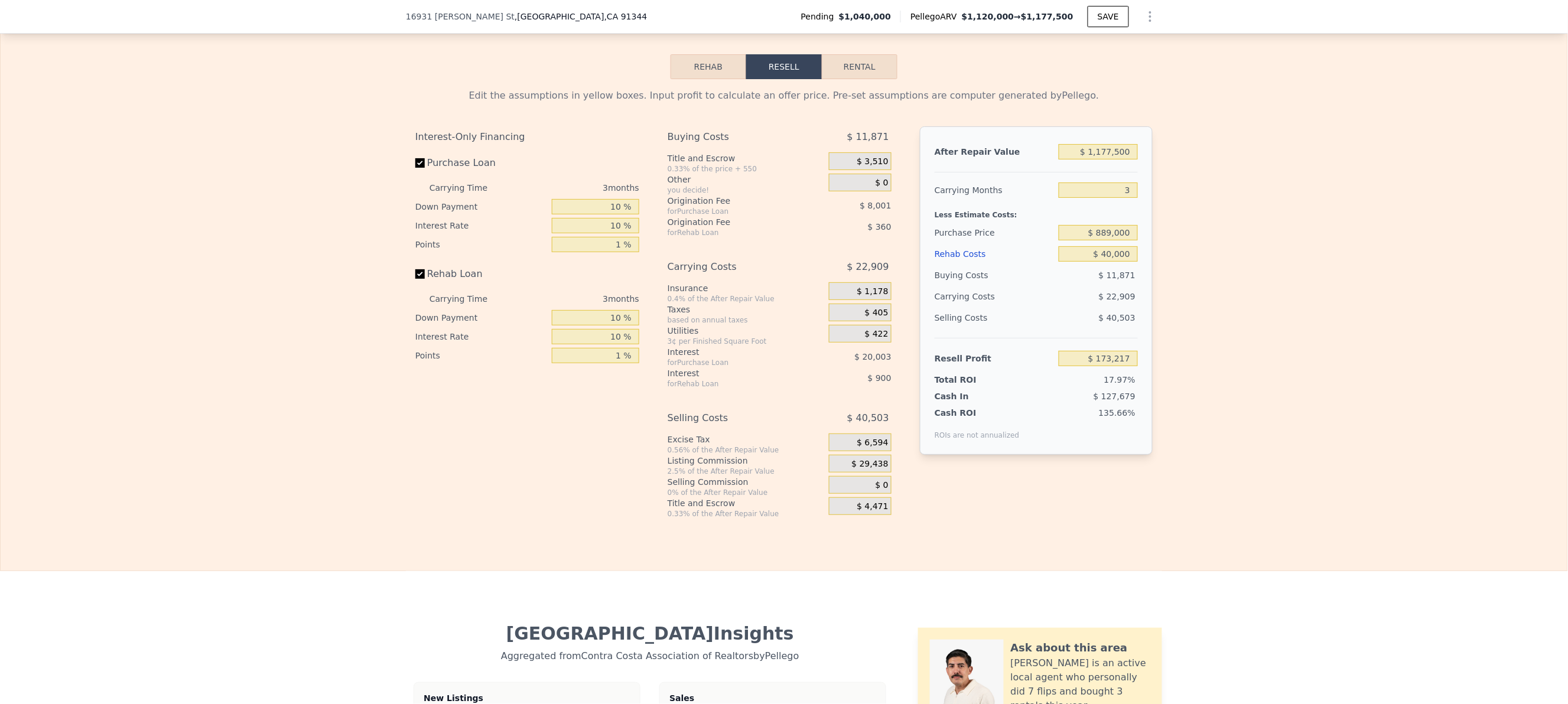
click at [1148, 234] on div "Edit the assumptions in yellow boxes. Input profit to calculate an offer price.…" at bounding box center [783, 299] width 756 height 439
type input "1"
type input "8730"
type input "$ 1,120,000"
type input "7"
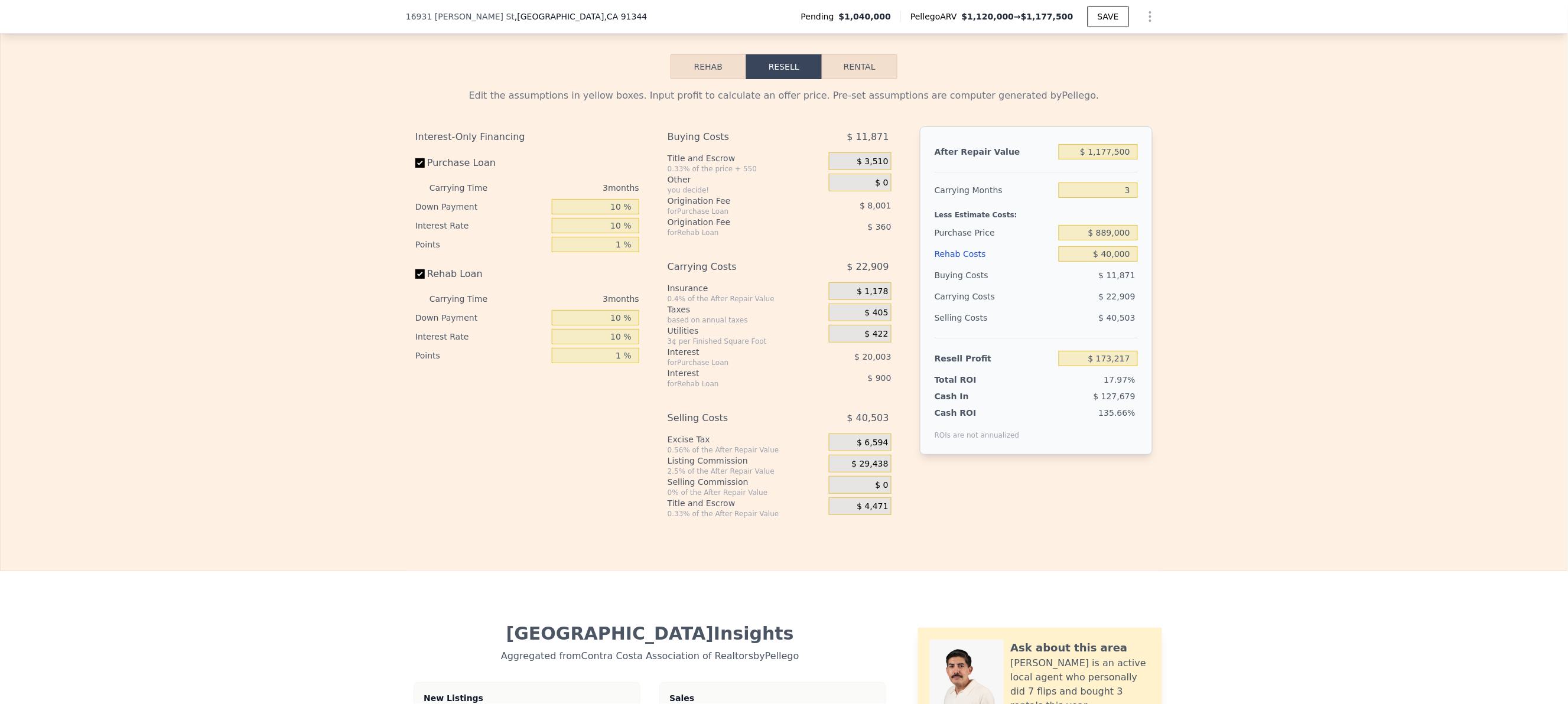
type input "$ 0"
type input "$ 59,051"
click at [114, 176] on div "Edit the assumptions in yellow boxes. Input profit to calculate an offer price.…" at bounding box center [784, 299] width 1566 height 439
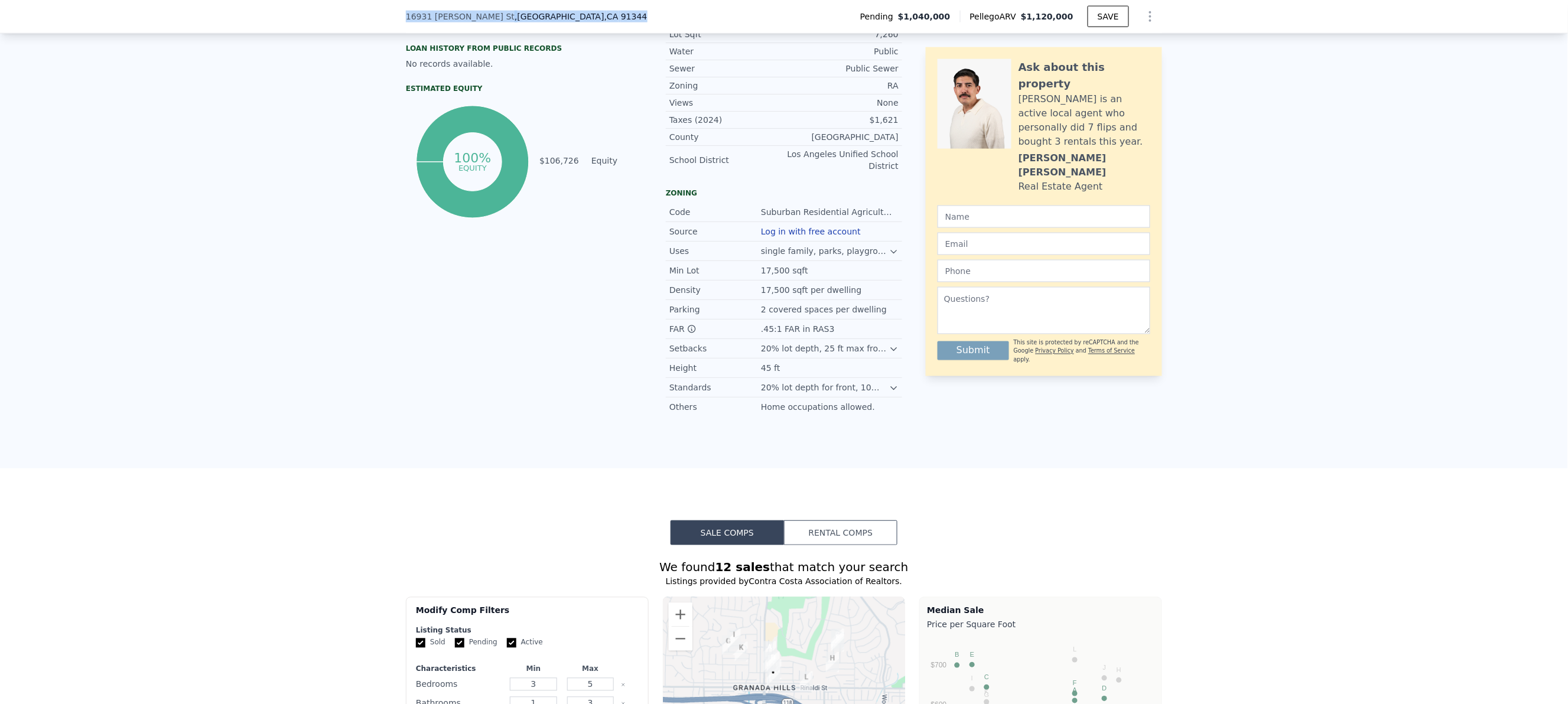
drag, startPoint x: 568, startPoint y: 8, endPoint x: 295, endPoint y: -3, distance: 273.2
click at [295, 0] on html "Search an address or region Solutions Company Open main menu Log In Free Accoun…" at bounding box center [784, 352] width 1568 height 704
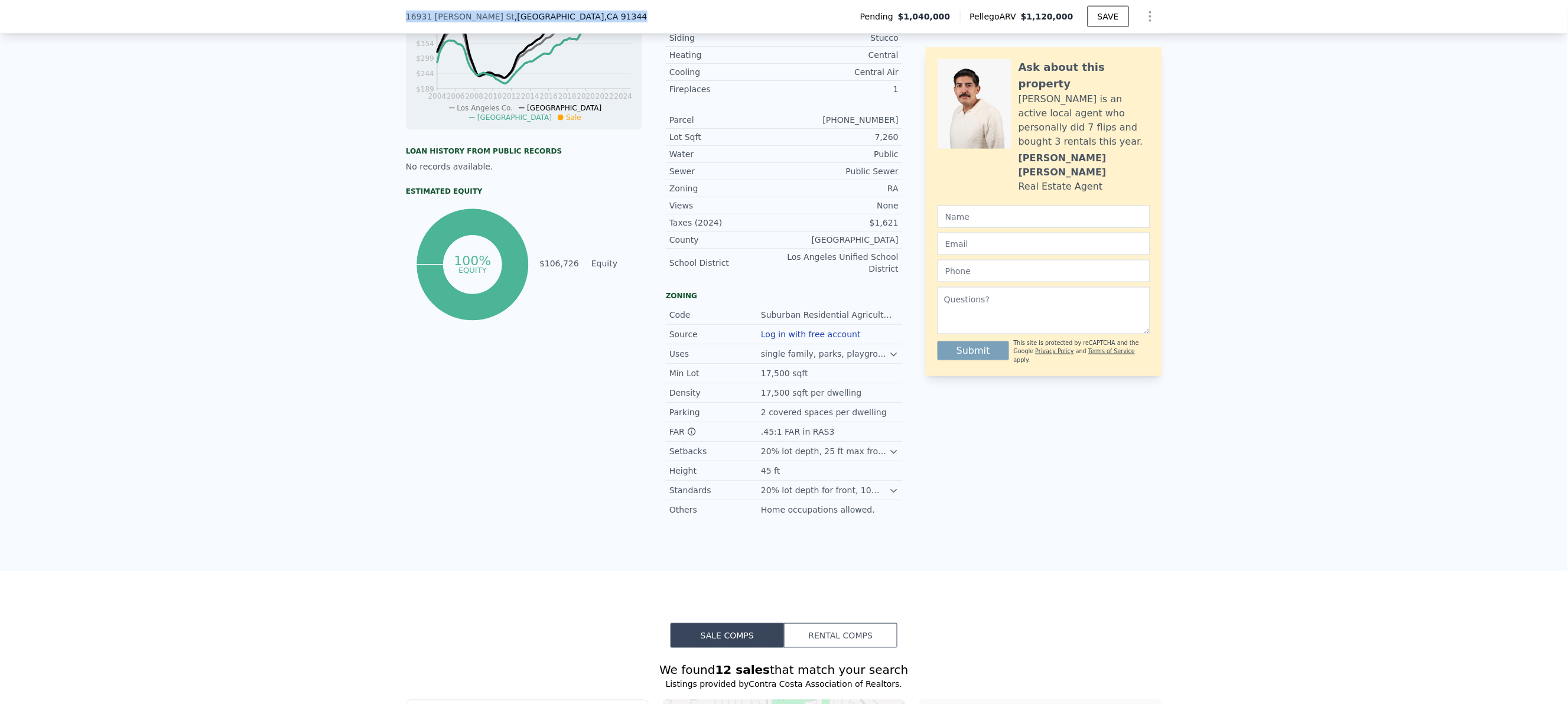
copy div "Search an address or region Solutions Company Open main menu Log In Free Accoun…"
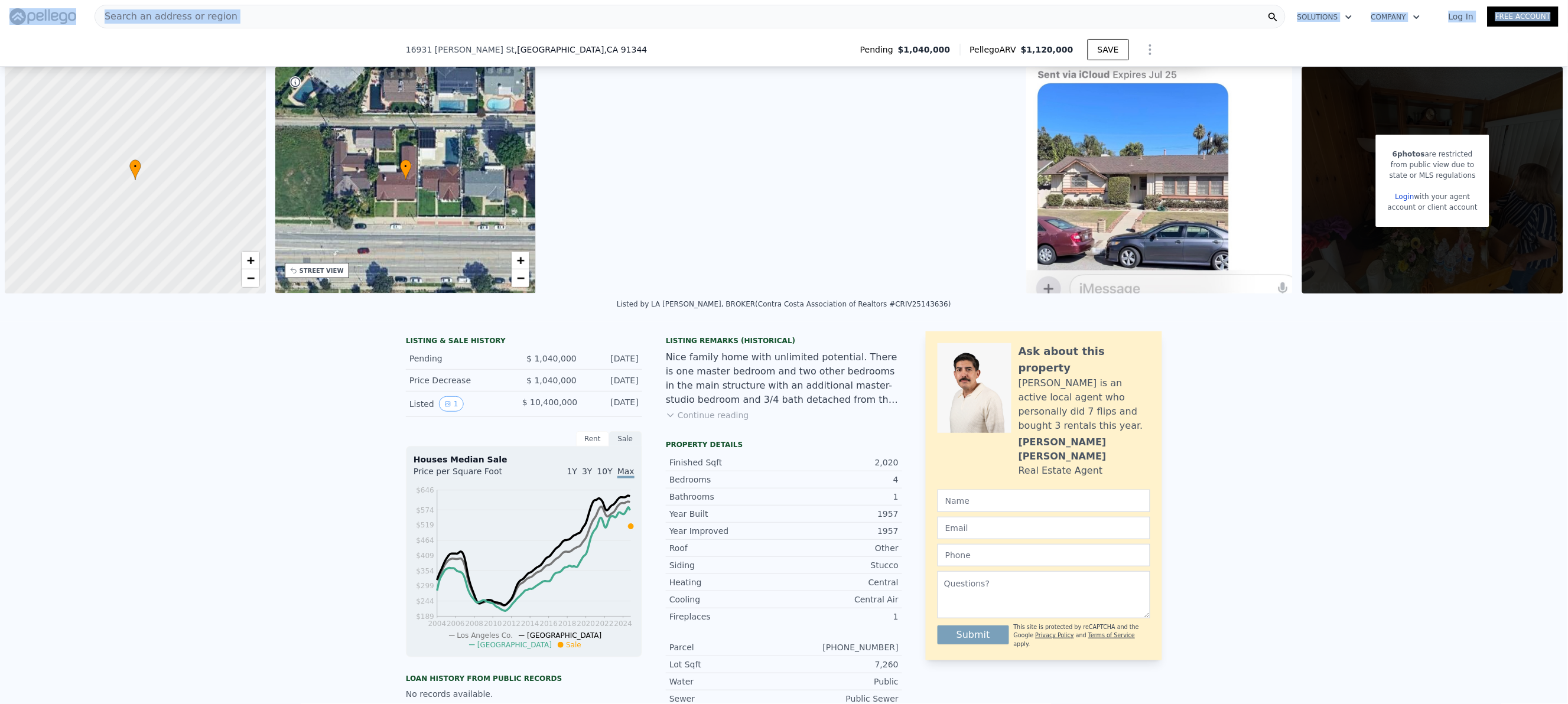
scroll to position [232, 0]
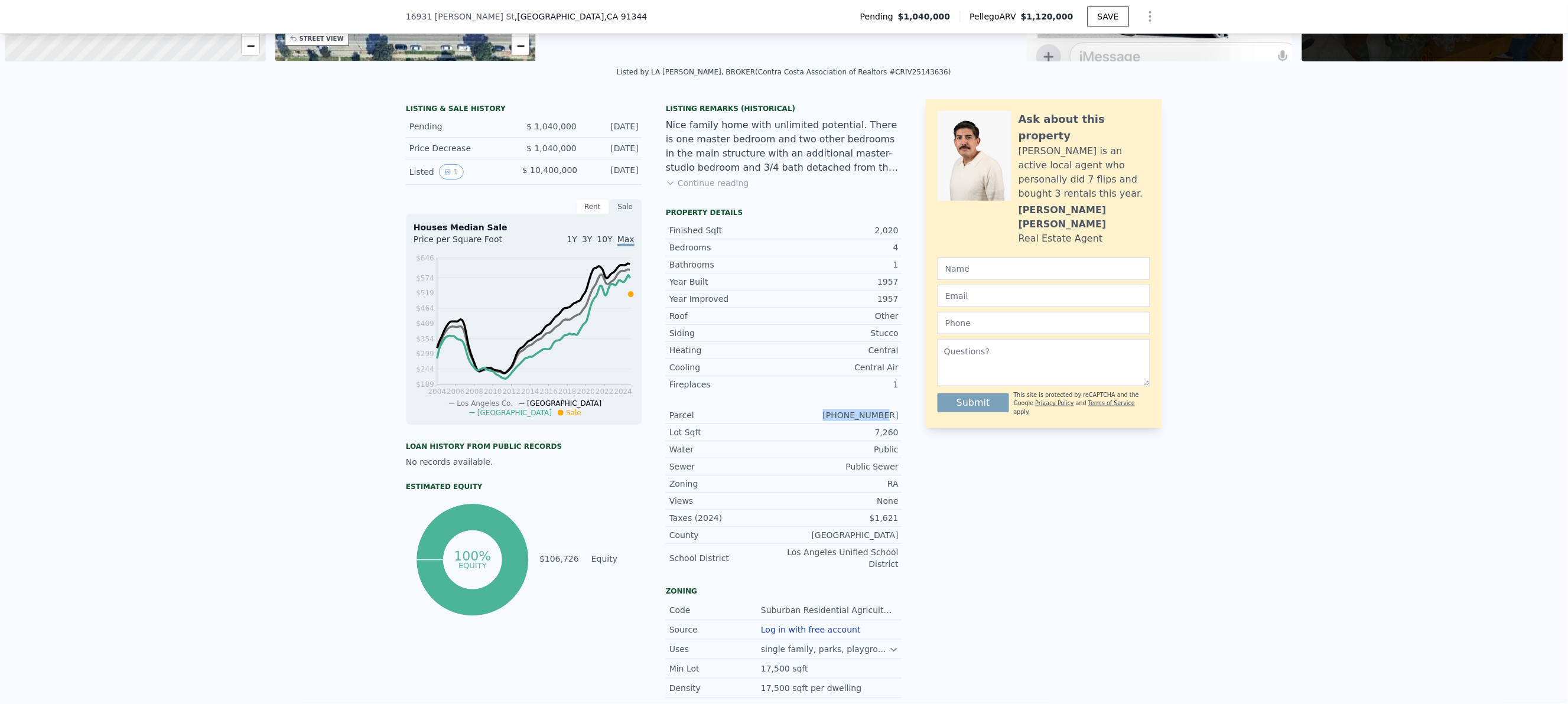
drag, startPoint x: 895, startPoint y: 413, endPoint x: 823, endPoint y: 412, distance: 72.0
click at [823, 412] on div "LISTING & SALE HISTORY Pending $ 1,040,000 Aug 10, 2025 Price Decrease $ 1,040,…" at bounding box center [783, 456] width 756 height 715
copy div "2610-004-012"
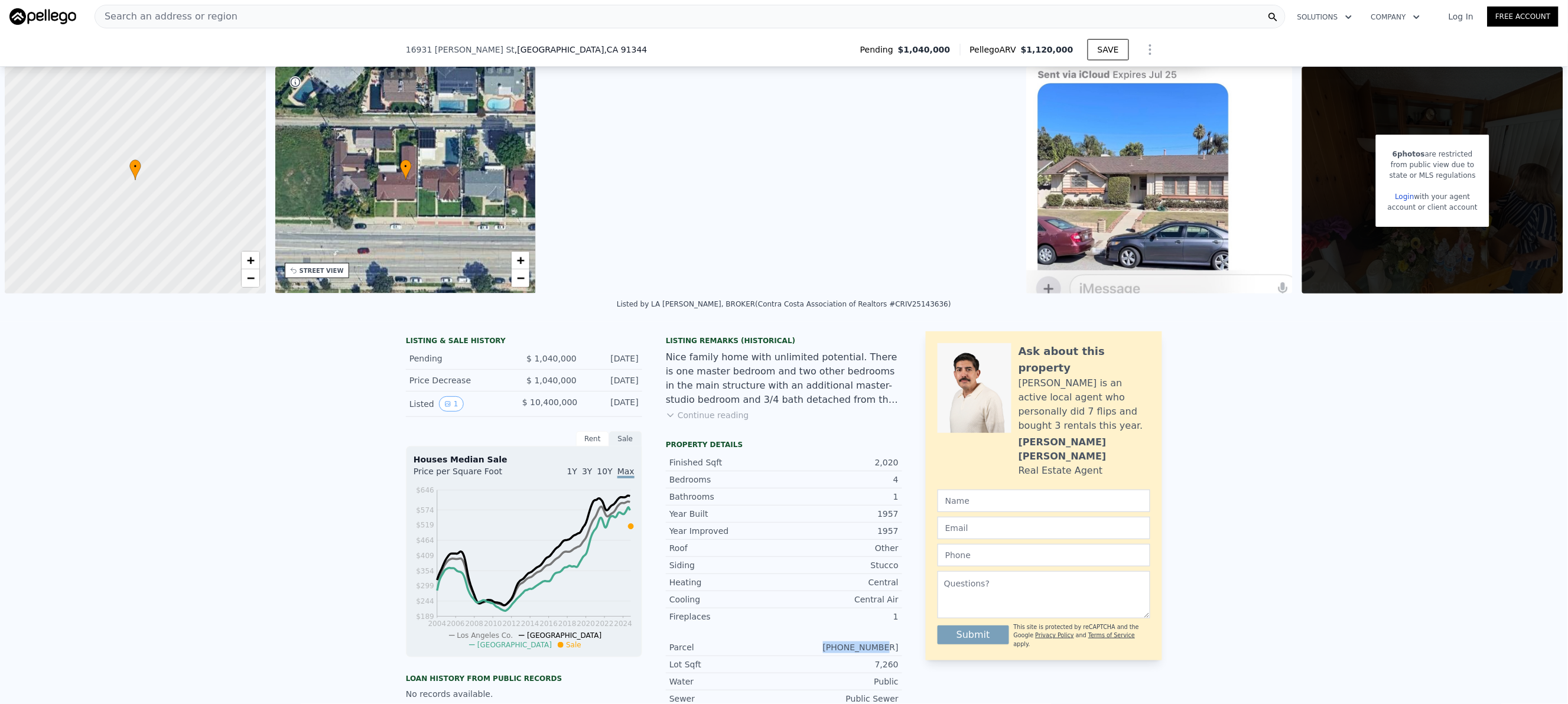
scroll to position [1177, 0]
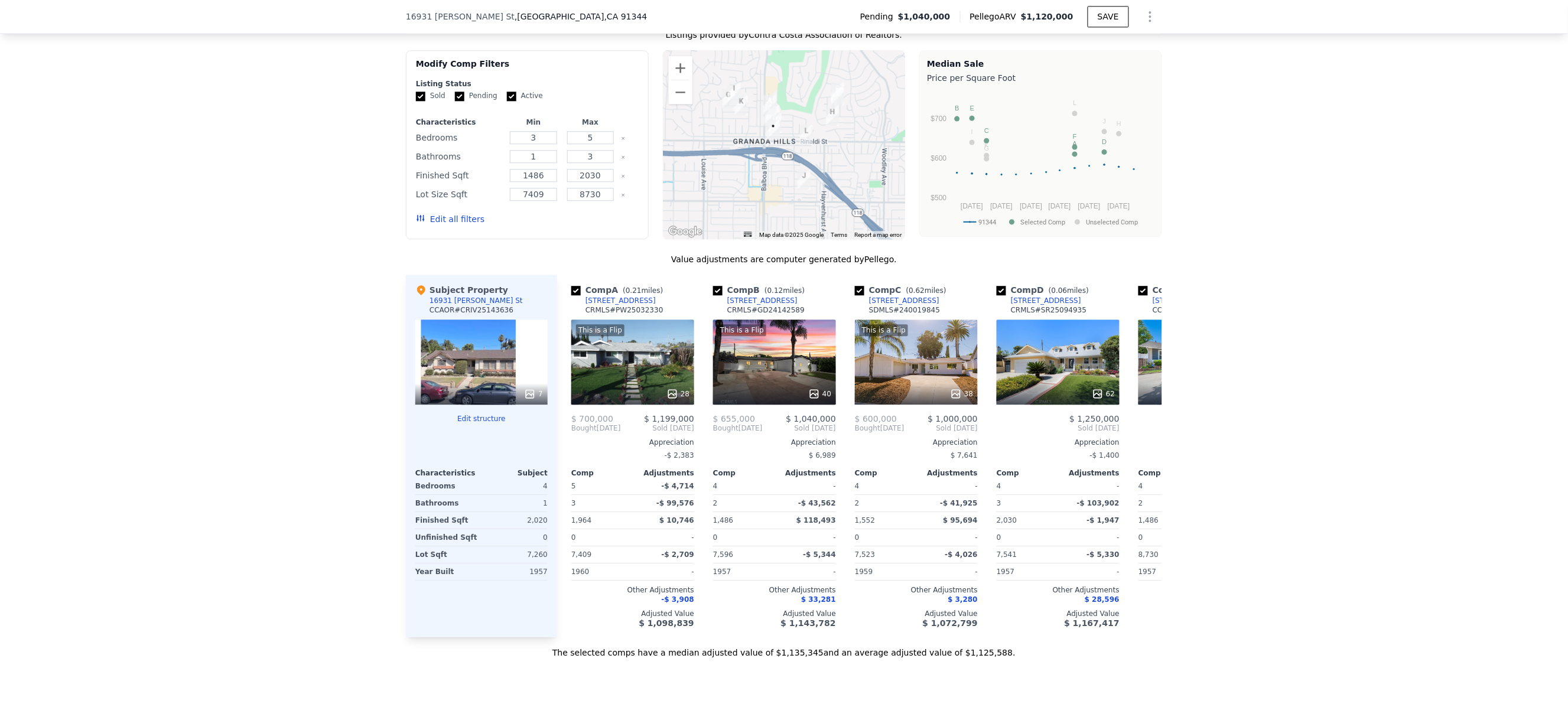
click at [479, 423] on button "Edit structure" at bounding box center [481, 418] width 132 height 9
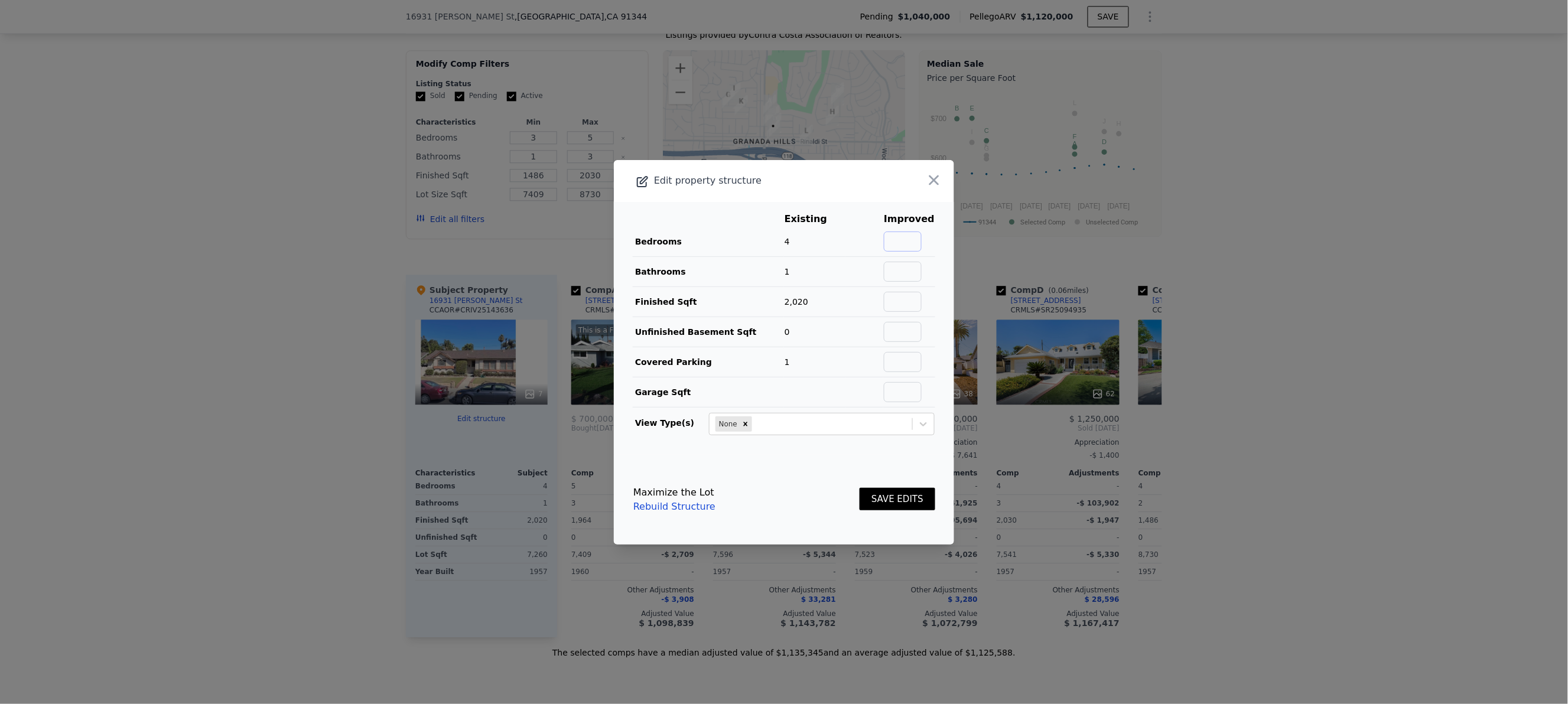
click at [907, 232] on input "text" at bounding box center [903, 242] width 38 height 20
type input "4"
drag, startPoint x: 897, startPoint y: 268, endPoint x: 904, endPoint y: 269, distance: 7.1
click at [898, 269] on input "text" at bounding box center [903, 271] width 38 height 20
type input "3"
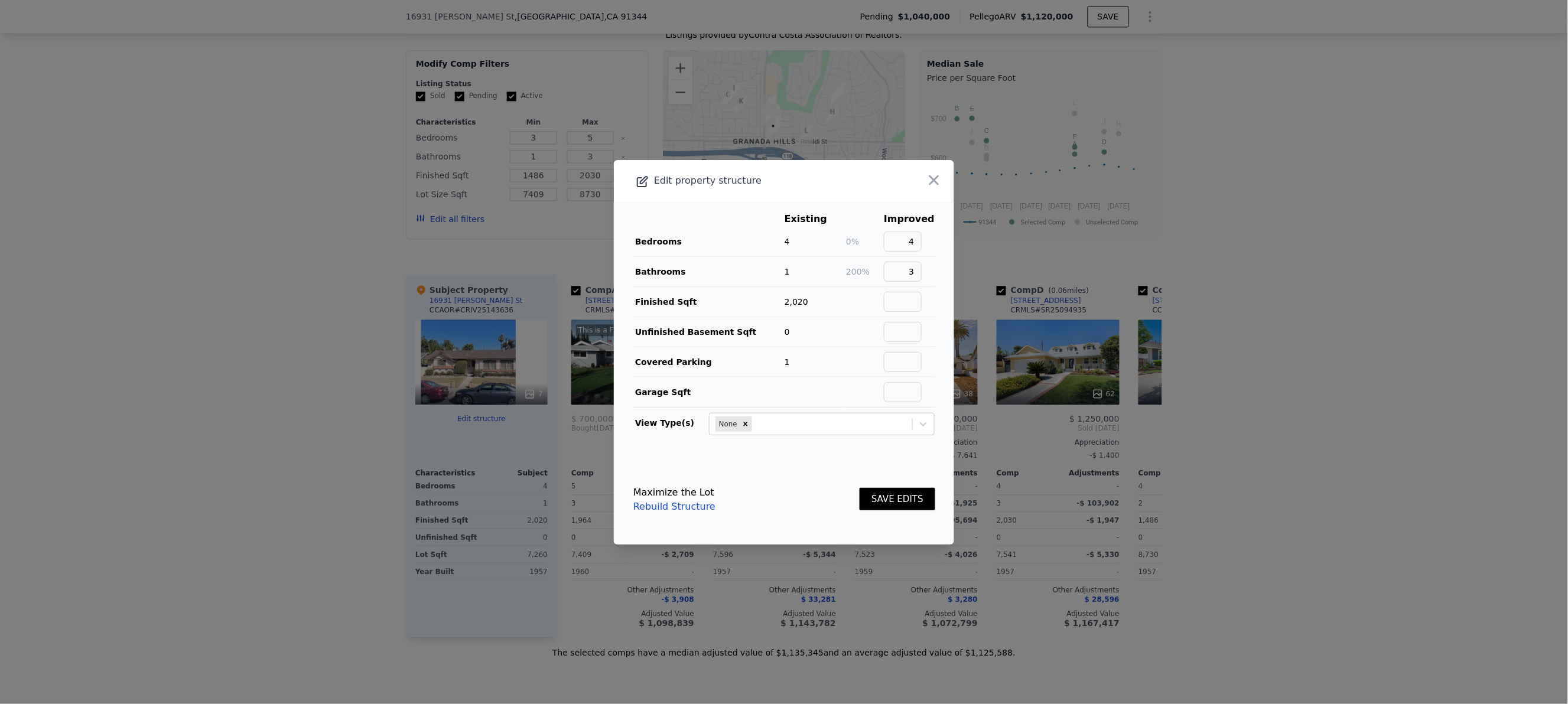
click at [829, 472] on footer "Maximize the Lot Rebuild Structure SAVE EDITS" at bounding box center [783, 500] width 340 height 90
click at [897, 293] on input "text" at bounding box center [903, 302] width 38 height 20
type input "2020"
click at [876, 502] on button "SAVE EDITS" at bounding box center [897, 499] width 76 height 23
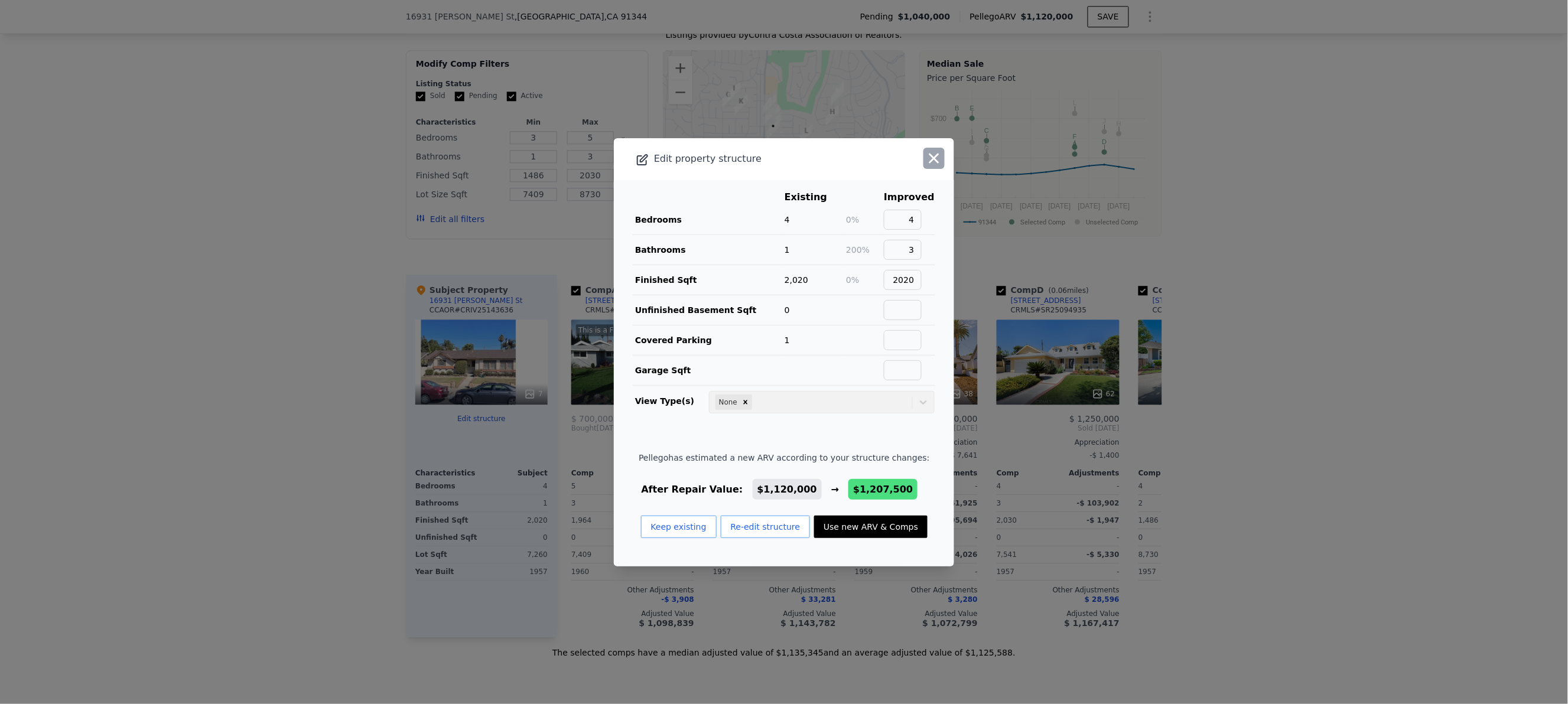
click at [926, 161] on icon "button" at bounding box center [933, 158] width 16 height 16
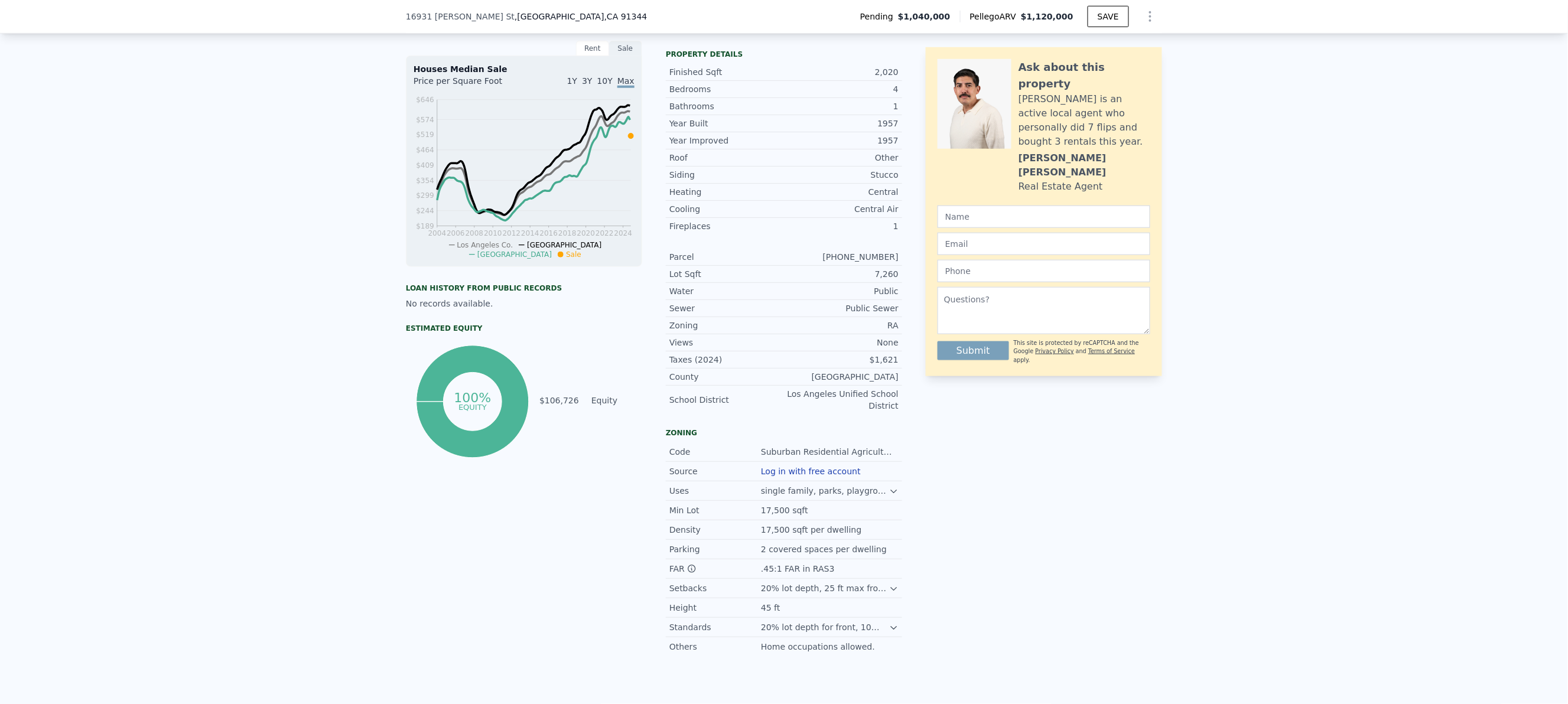
scroll to position [0, 0]
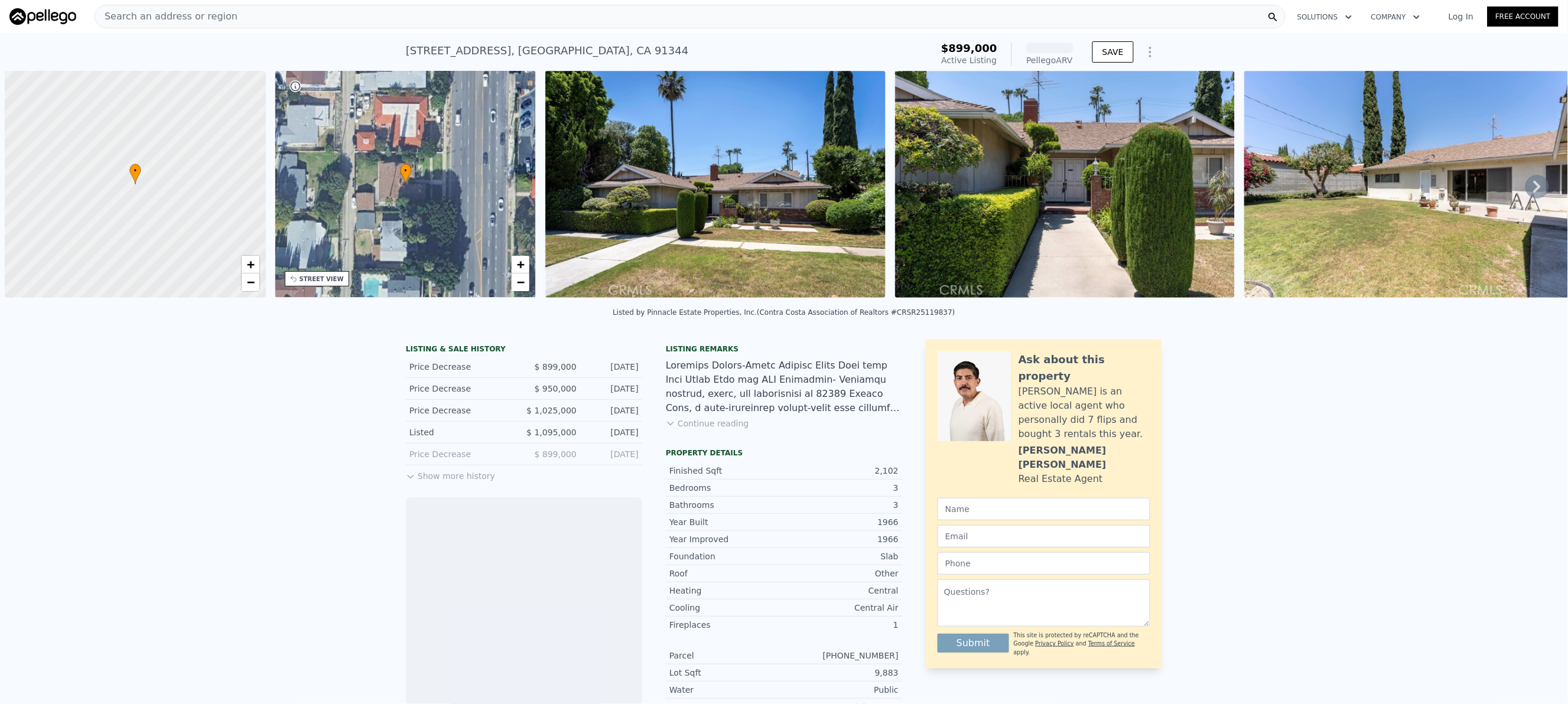
scroll to position [0, 5]
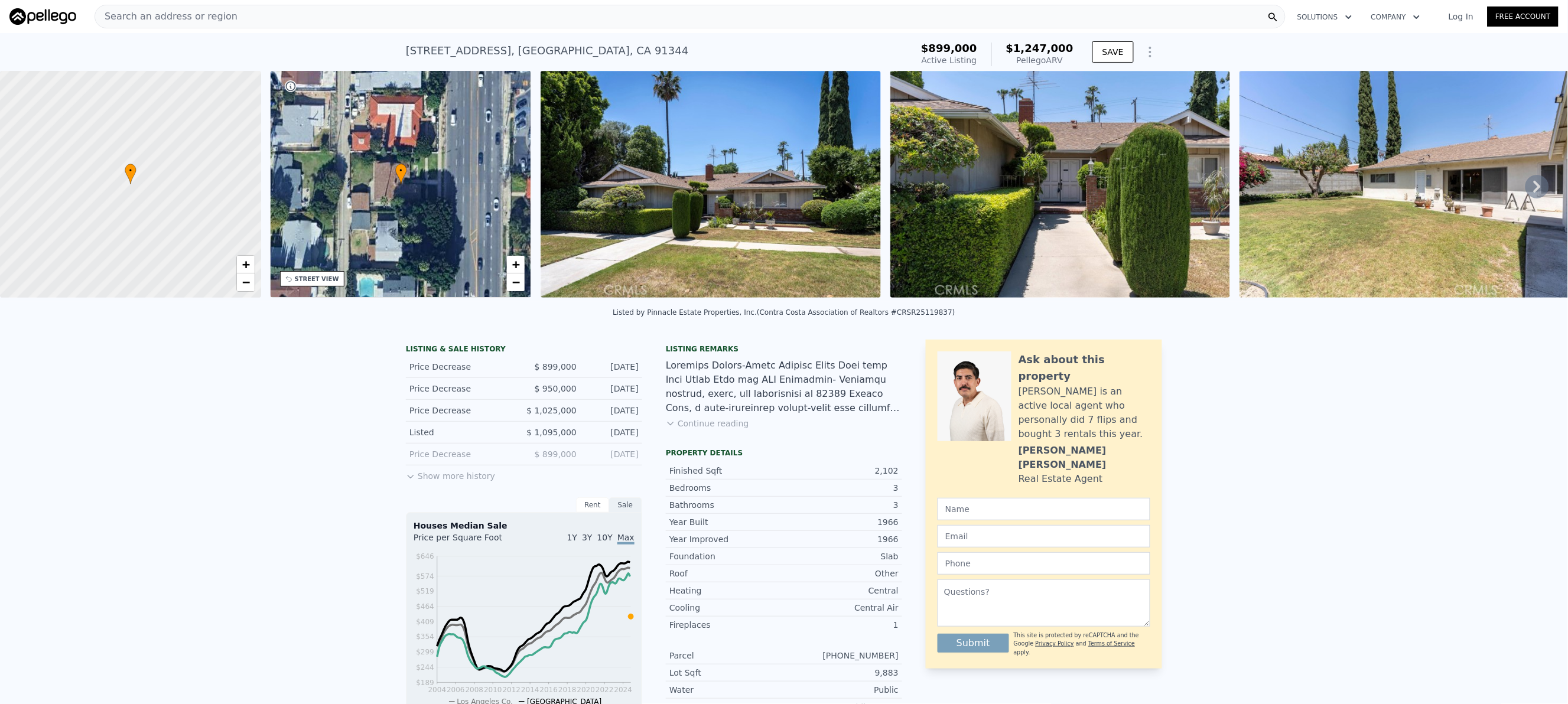
click at [722, 429] on button "Continue reading" at bounding box center [708, 423] width 83 height 12
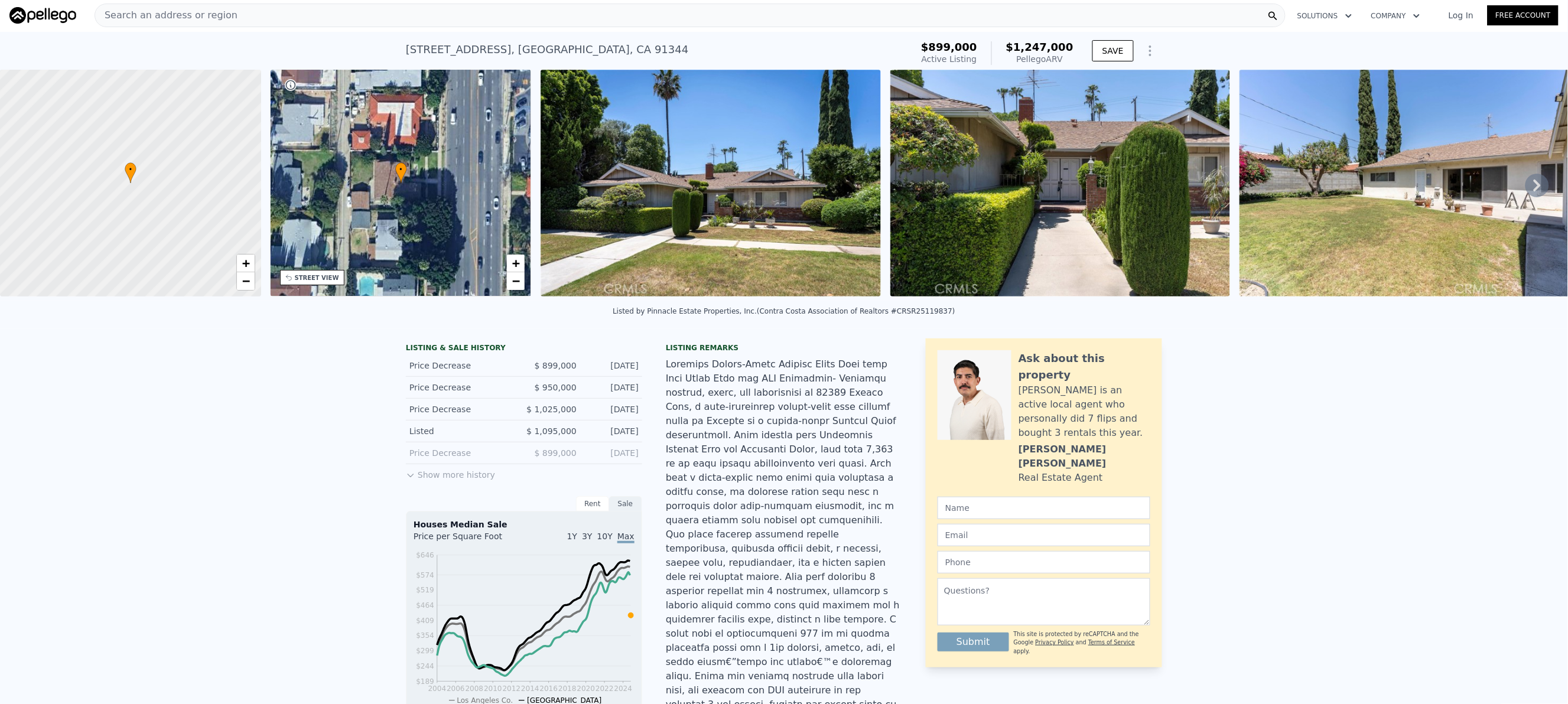
scroll to position [0, 0]
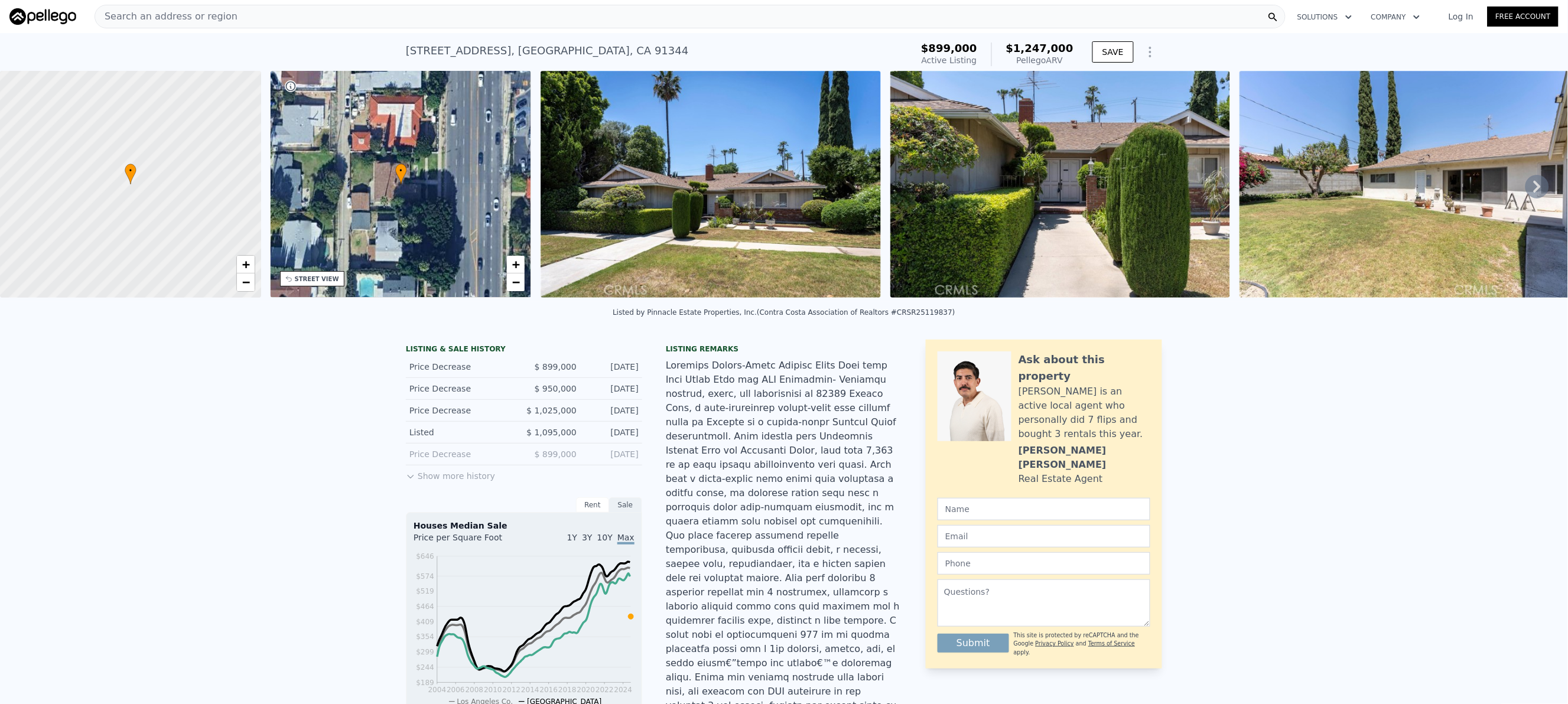
click at [295, 14] on div "Search an address or region" at bounding box center [690, 17] width 1191 height 24
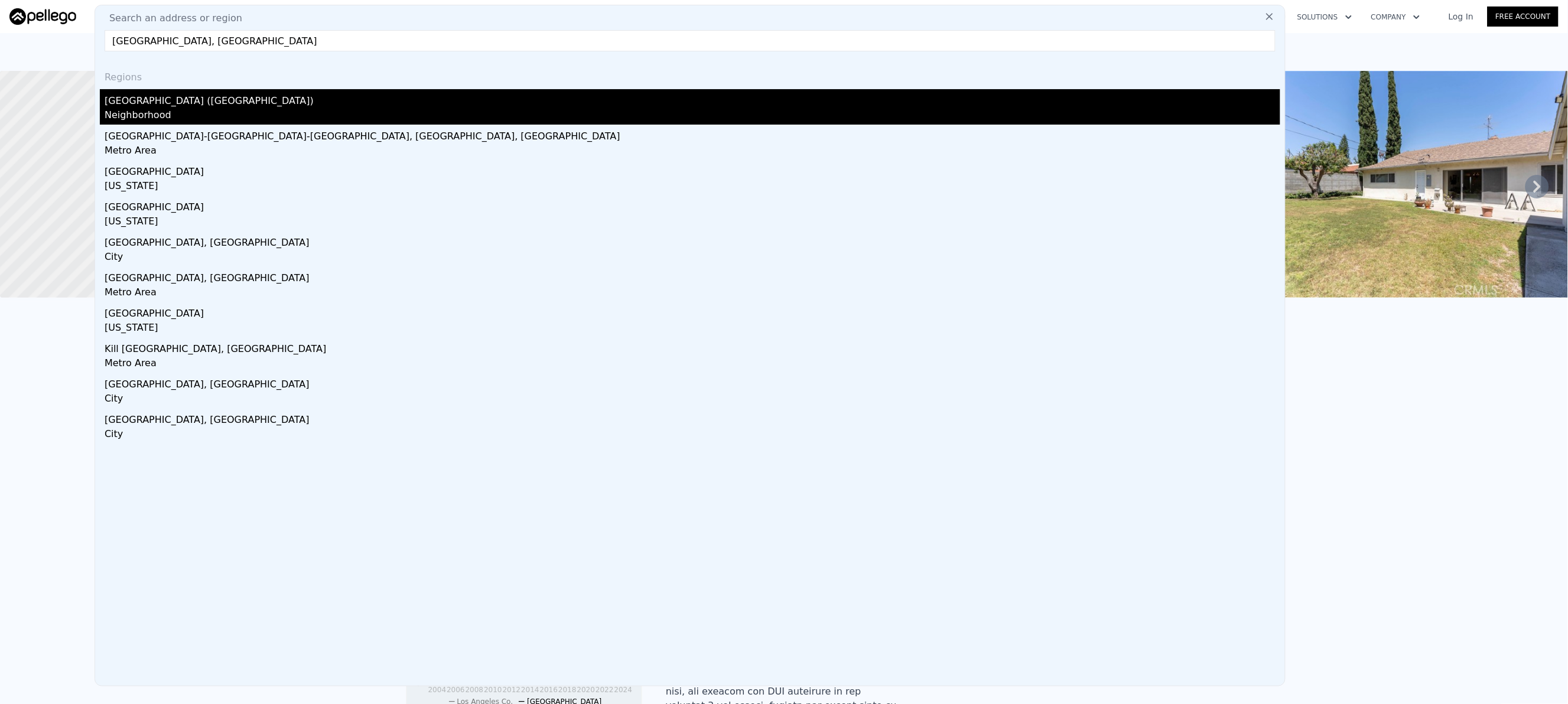
type input "granada hills, ca"
click at [198, 102] on div "Granada Hills (Los Angeles)" at bounding box center [692, 98] width 1175 height 19
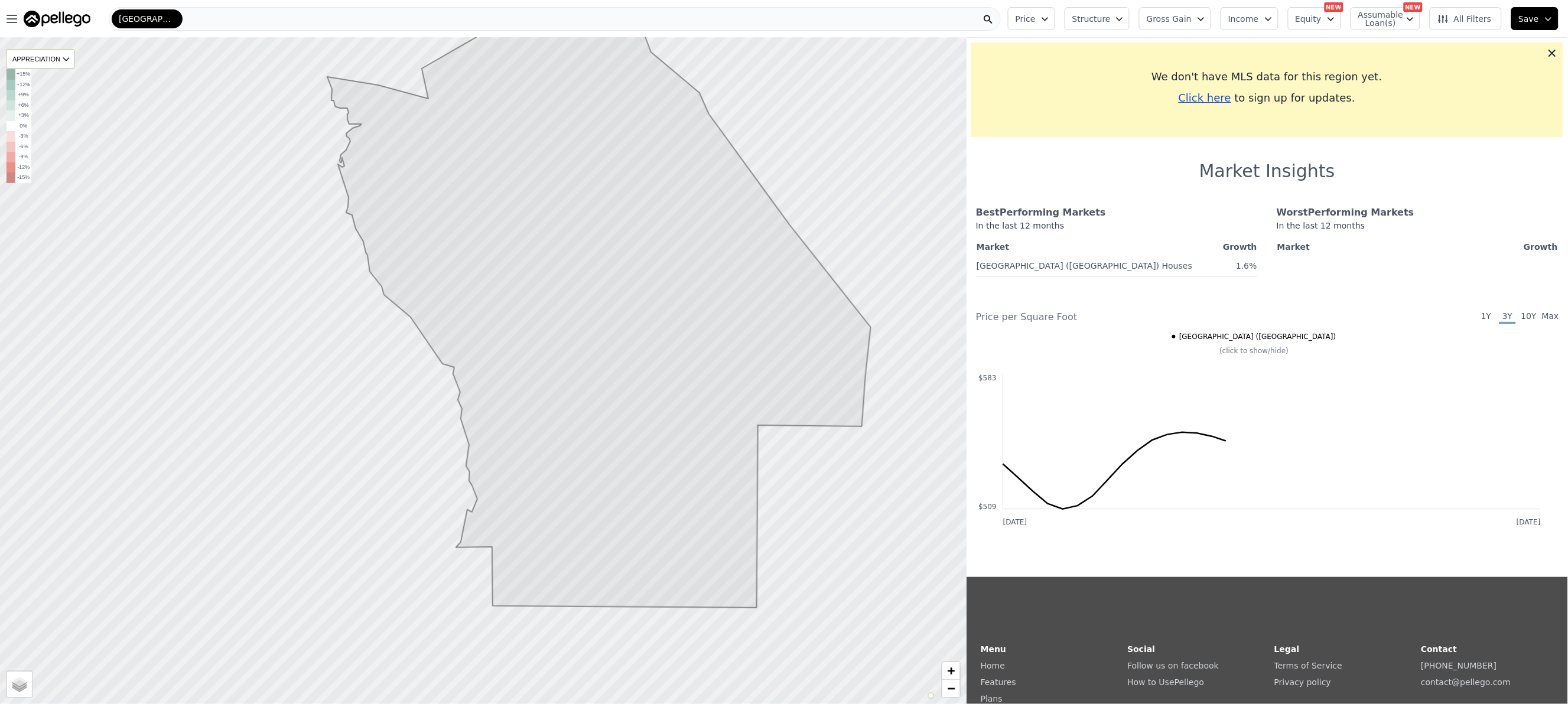
drag, startPoint x: 483, startPoint y: 472, endPoint x: 598, endPoint y: 387, distance: 143.0
click at [598, 387] on icon at bounding box center [599, 286] width 544 height 645
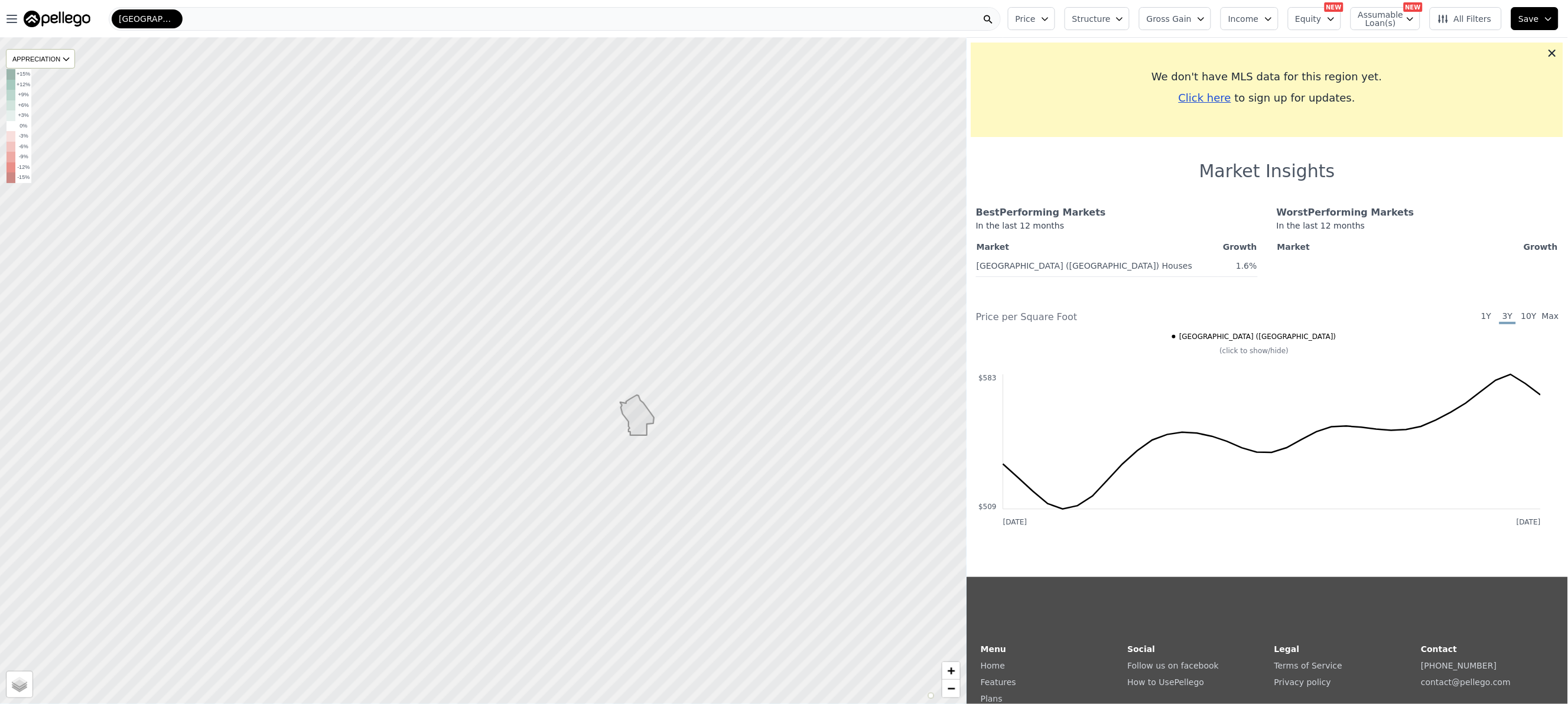
click at [752, 176] on div at bounding box center [483, 371] width 1160 height 800
click at [630, 408] on icon at bounding box center [637, 415] width 34 height 40
click at [368, 232] on div at bounding box center [483, 371] width 1160 height 800
drag, startPoint x: 808, startPoint y: 382, endPoint x: 655, endPoint y: 342, distance: 158.1
click at [655, 342] on div at bounding box center [483, 371] width 1160 height 800
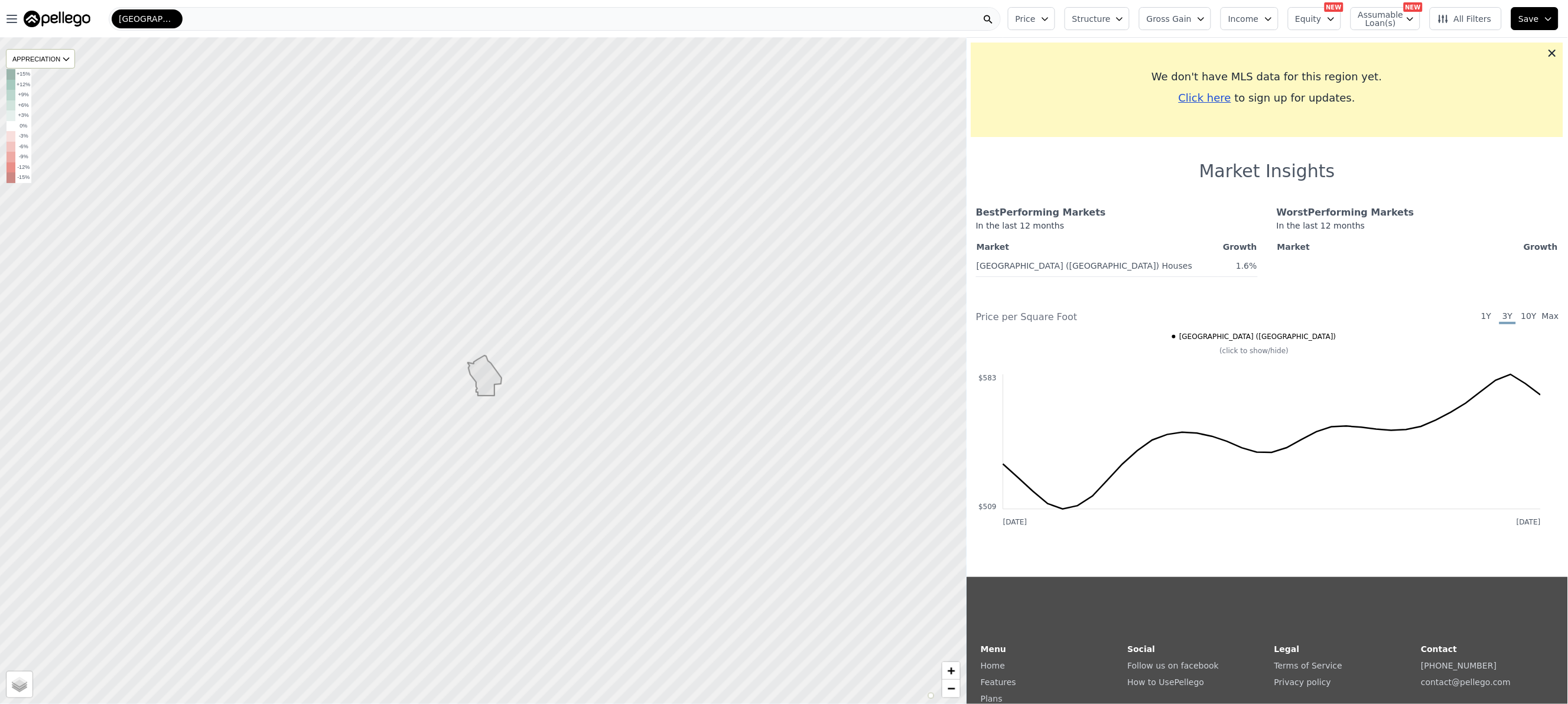
click at [193, 25] on div "Granada Hills (Los Angeles)" at bounding box center [554, 19] width 892 height 24
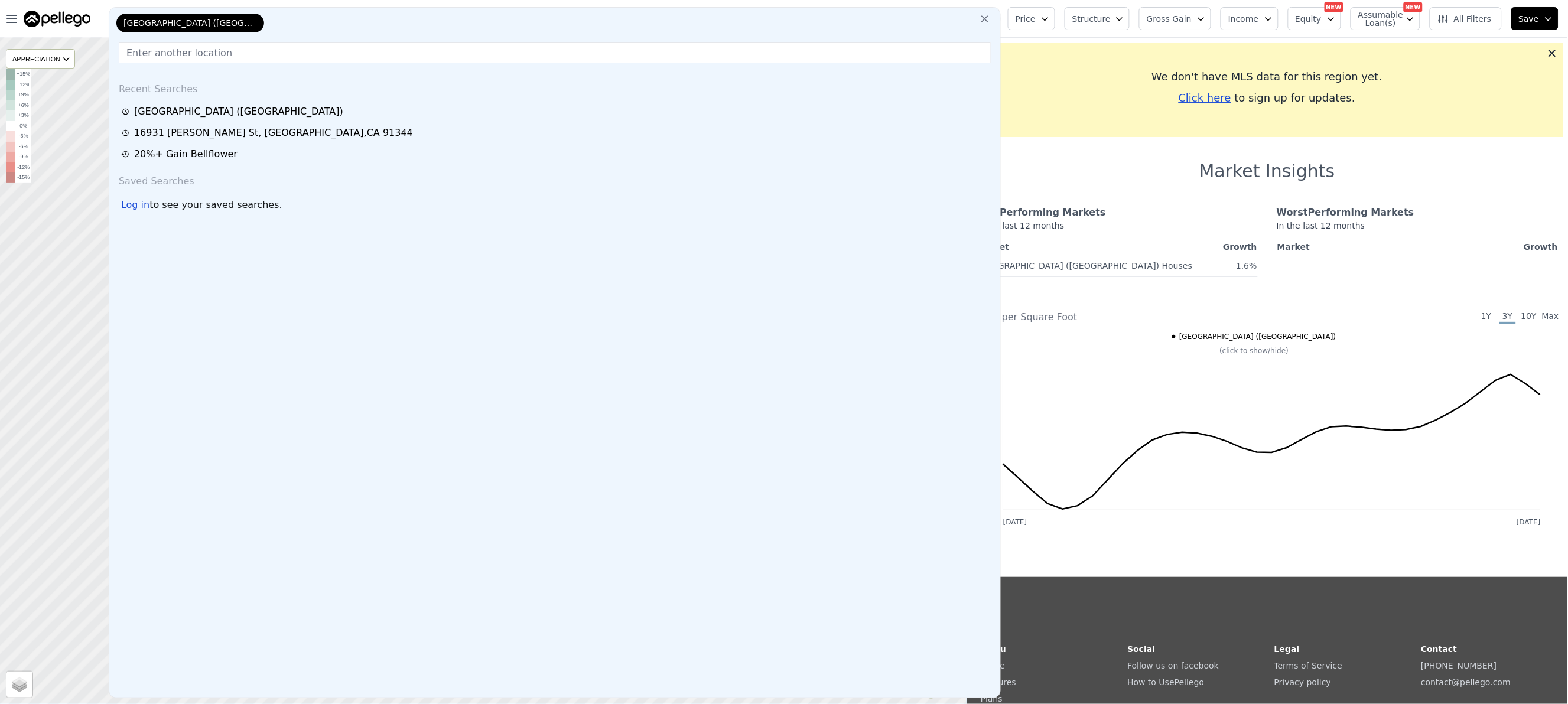
click at [244, 51] on input "text" at bounding box center [555, 52] width 872 height 21
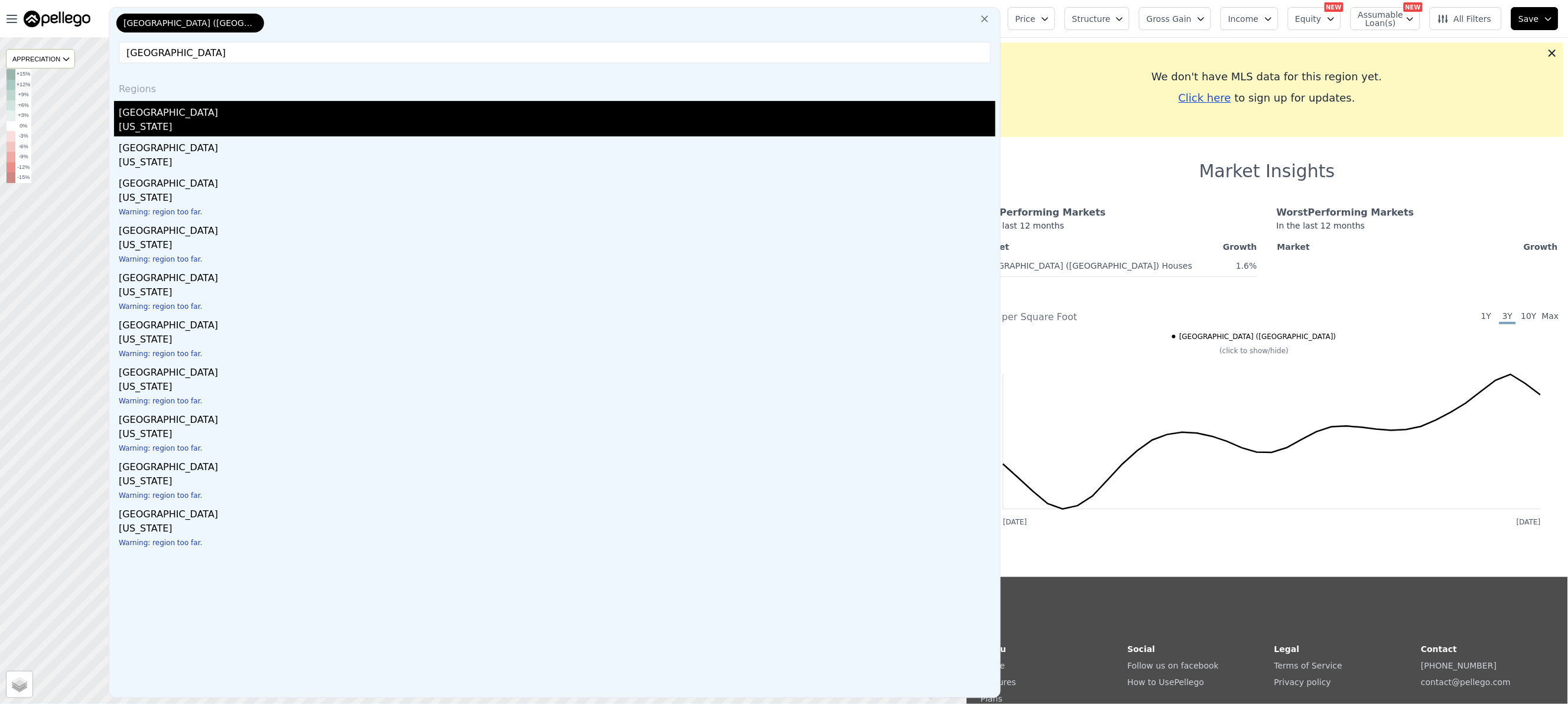
type input "orange county"
click at [141, 113] on div "Orange County" at bounding box center [557, 110] width 876 height 19
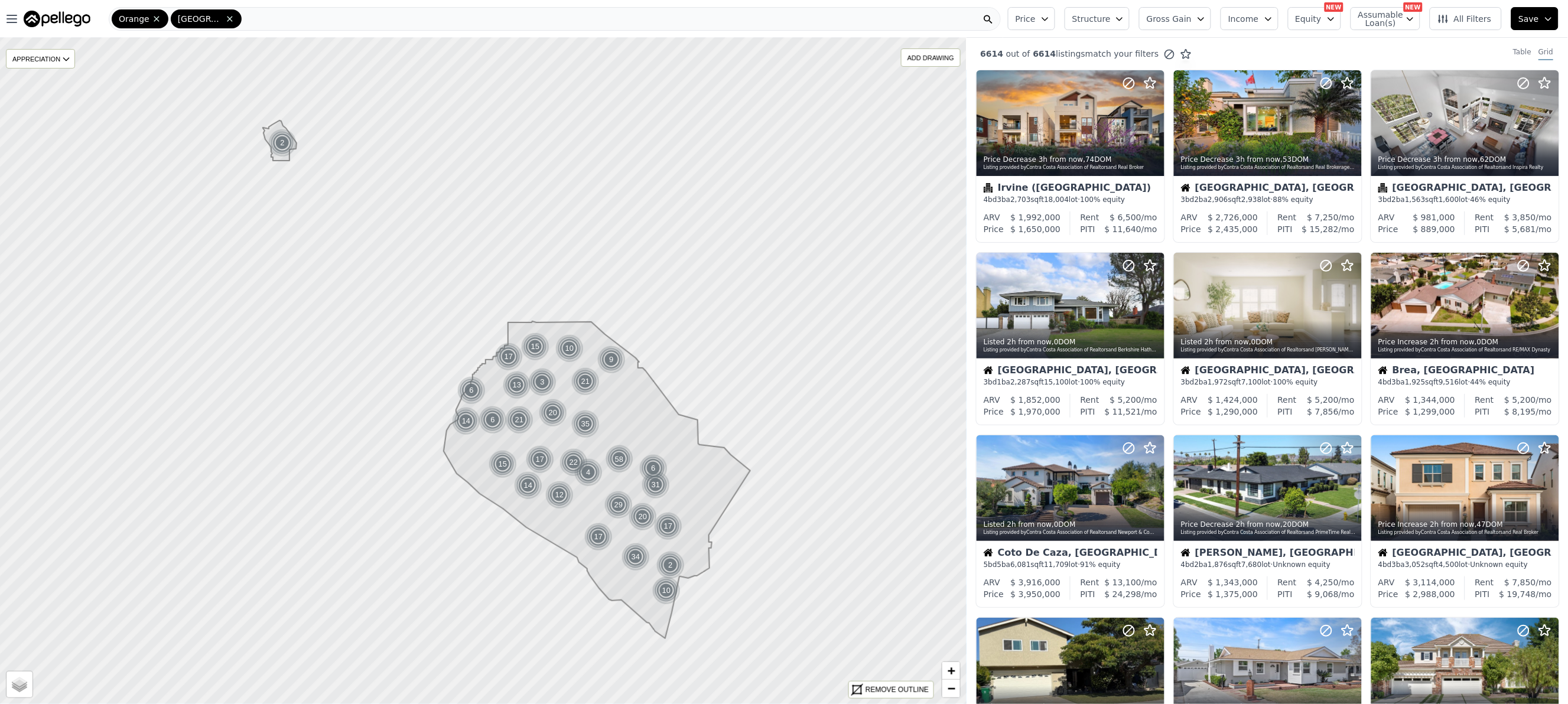
click at [1171, 16] on span "Gross Gain" at bounding box center [1168, 19] width 45 height 12
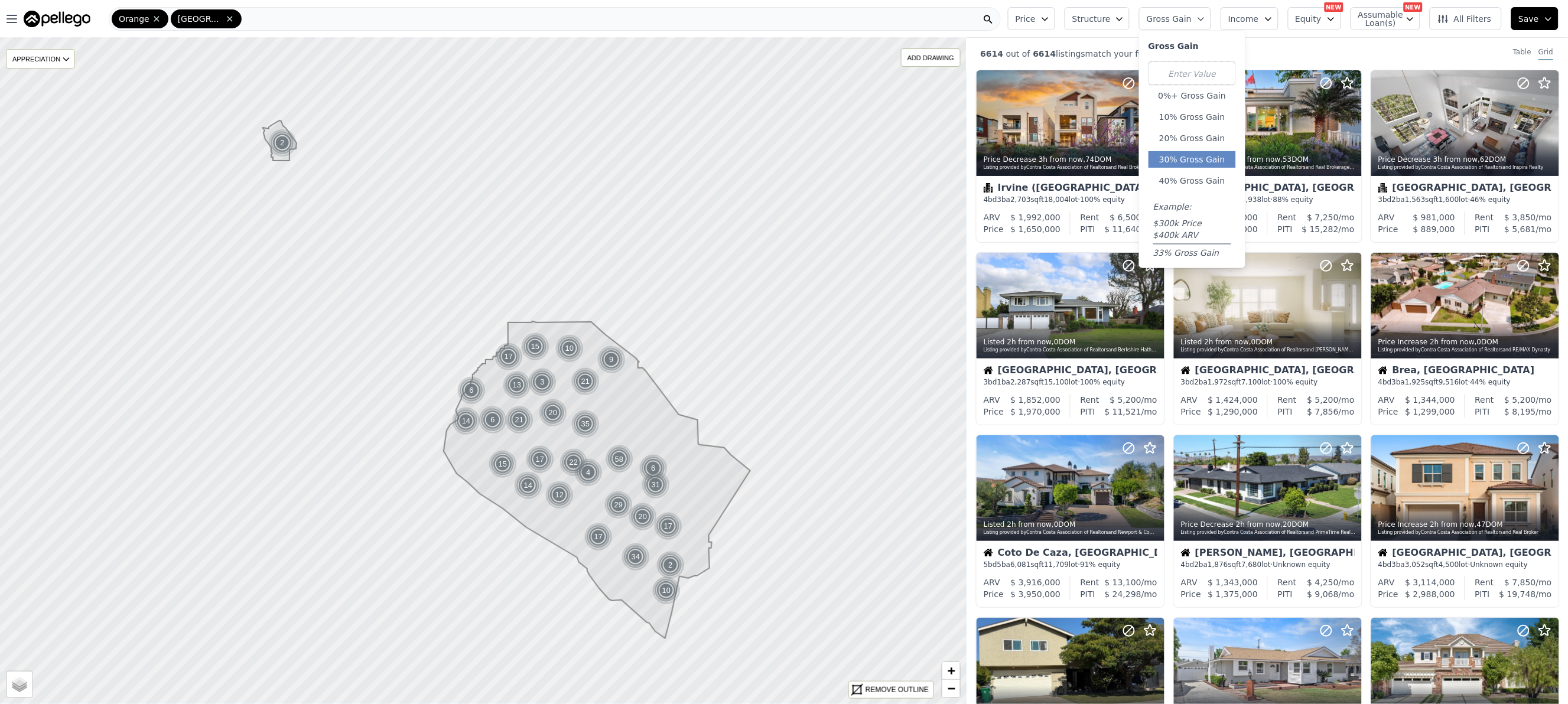
click at [1197, 159] on button "30% Gross Gain" at bounding box center [1191, 159] width 87 height 16
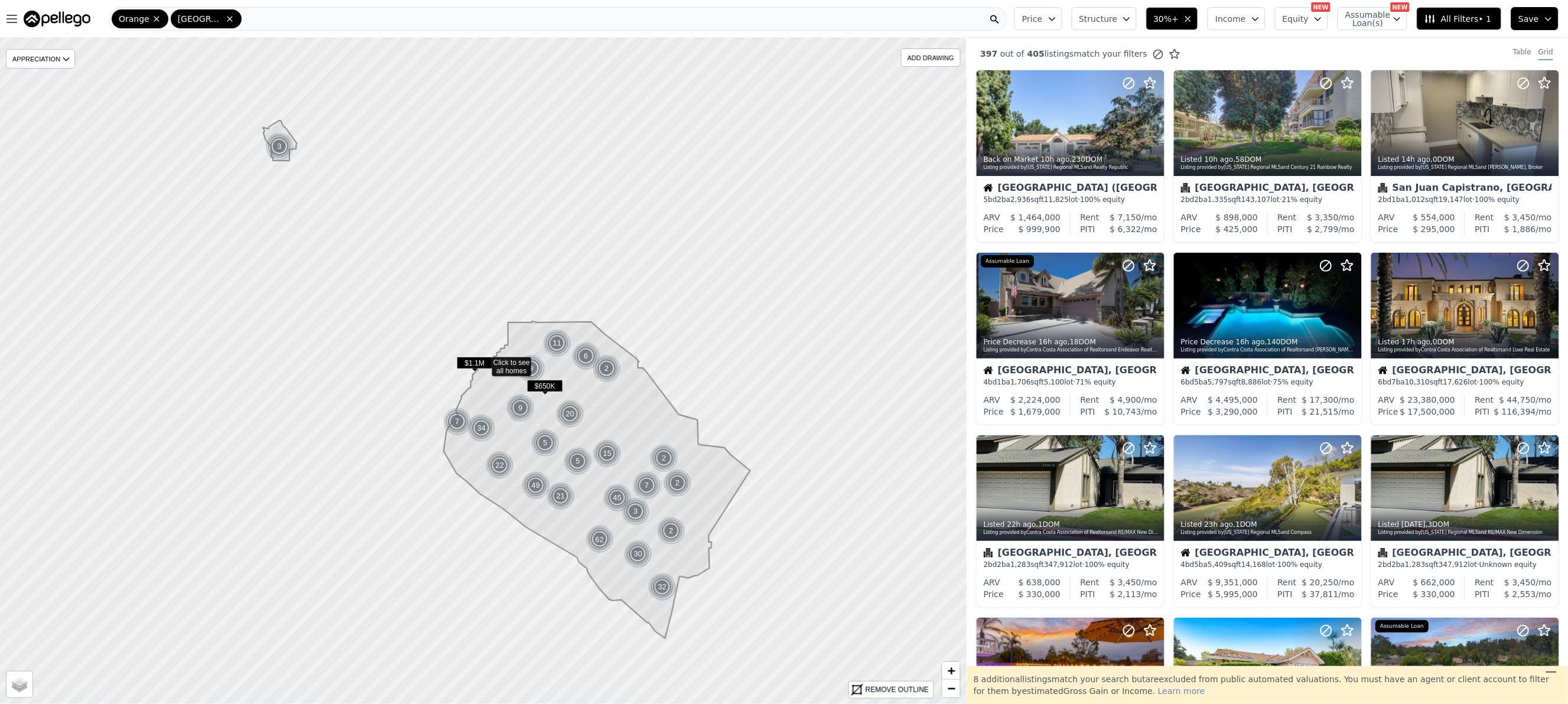
click at [1294, 14] on span "Equity" at bounding box center [1296, 19] width 26 height 12
click at [1039, 25] on button "Price" at bounding box center [1038, 18] width 48 height 23
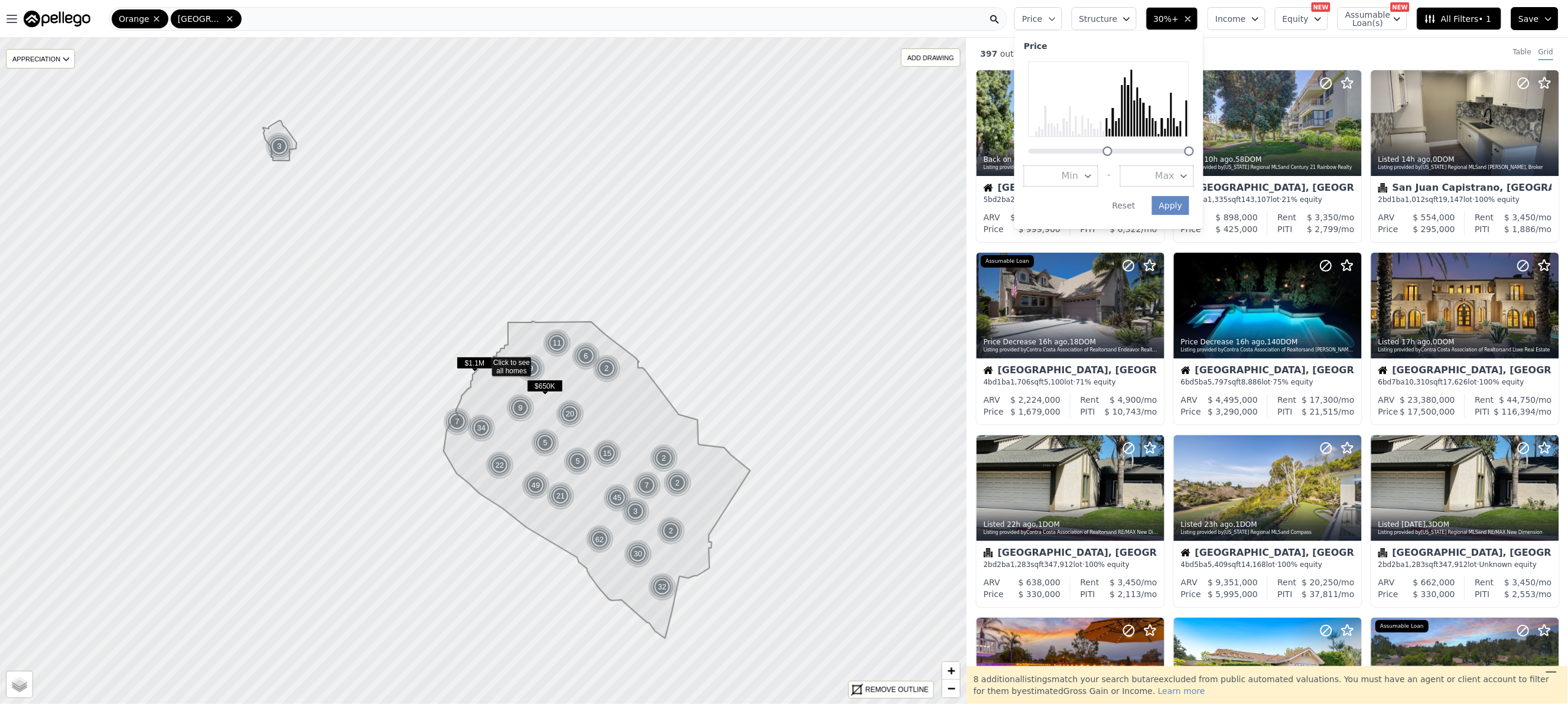
drag, startPoint x: 1044, startPoint y: 155, endPoint x: 1123, endPoint y: 162, distance: 79.3
click at [1123, 162] on div "Price Min - Max Apply Reset" at bounding box center [1108, 130] width 189 height 198
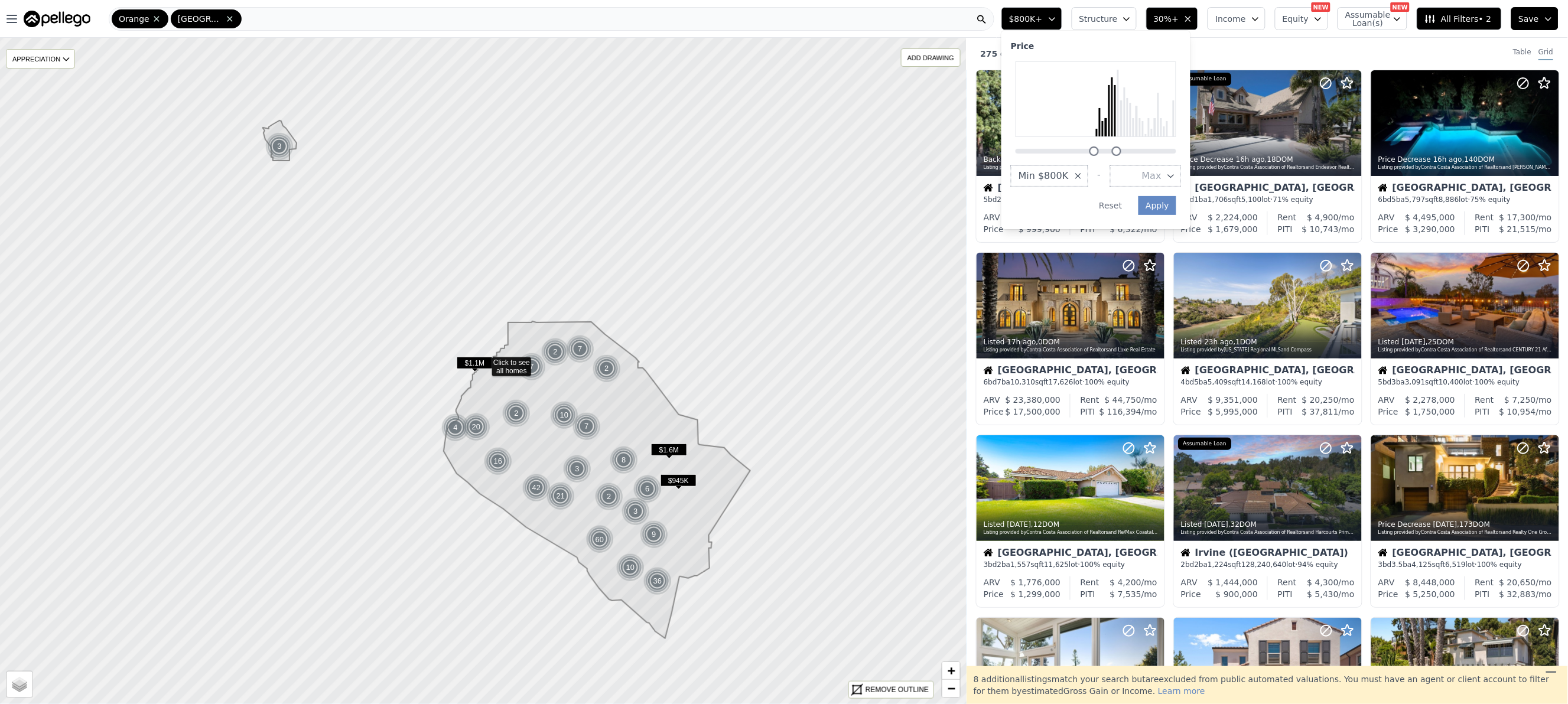
drag, startPoint x: 1197, startPoint y: 151, endPoint x: 1137, endPoint y: 151, distance: 60.0
click at [1121, 151] on div at bounding box center [1116, 151] width 9 height 9
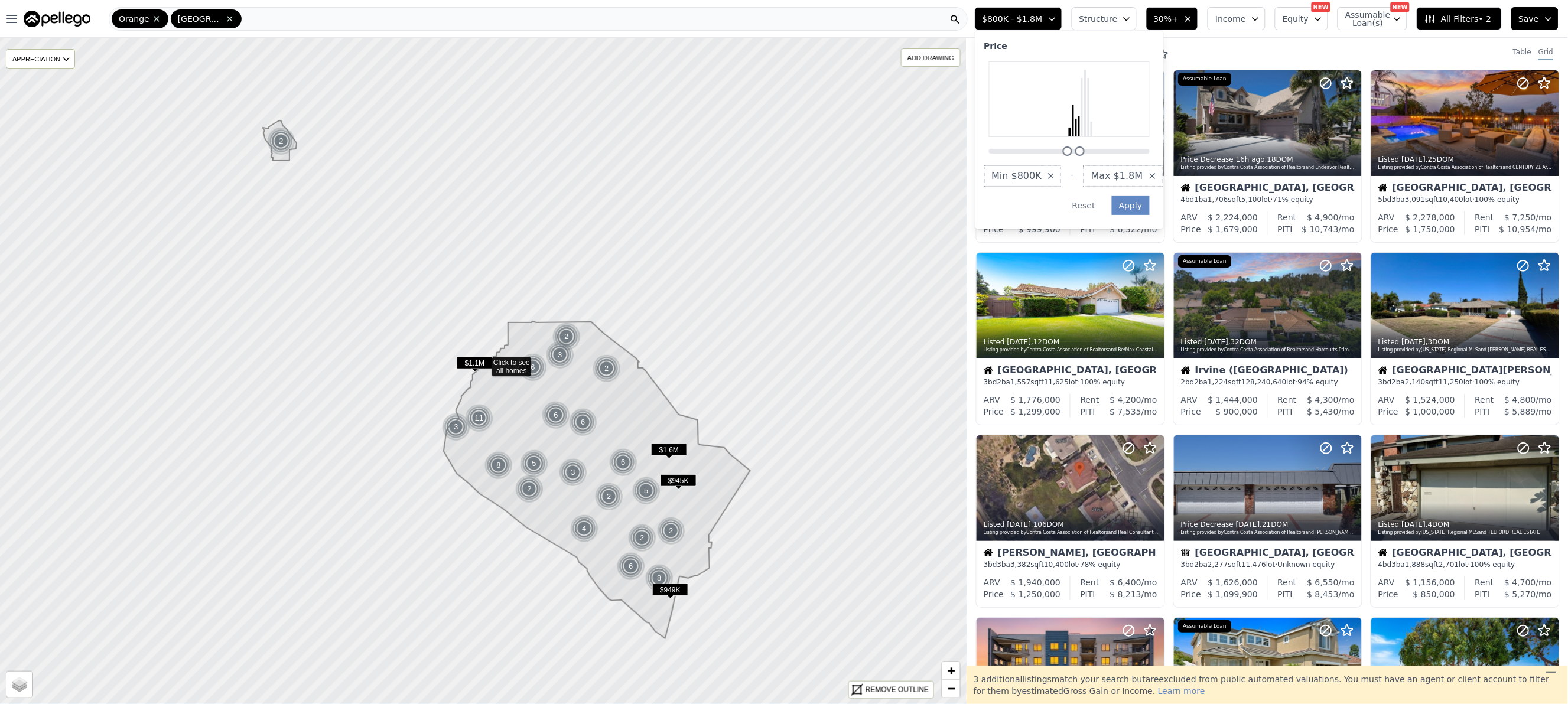
drag, startPoint x: 1112, startPoint y: 151, endPoint x: 1103, endPoint y: 151, distance: 9.0
click at [1084, 151] on div at bounding box center [1079, 151] width 9 height 9
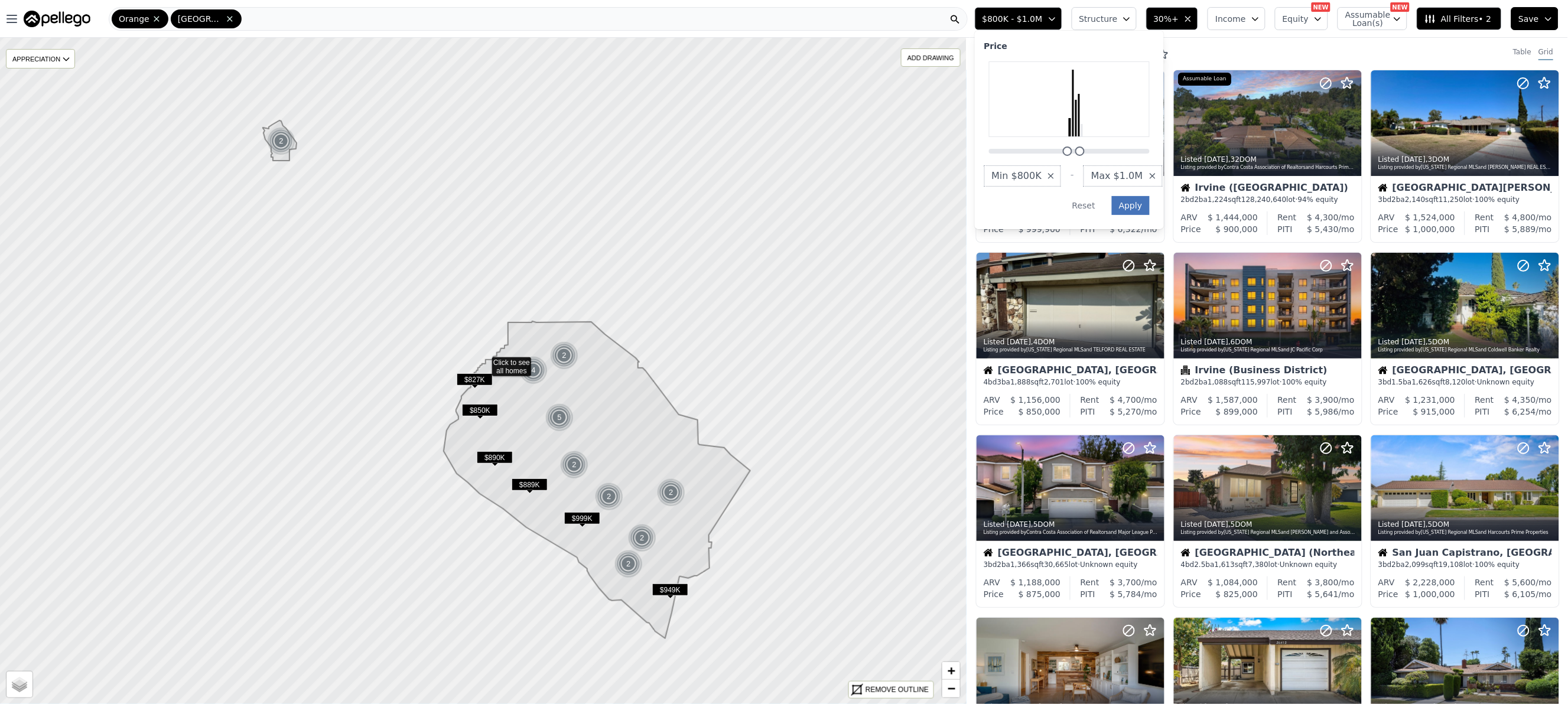
click at [1150, 205] on button "Apply" at bounding box center [1130, 205] width 38 height 19
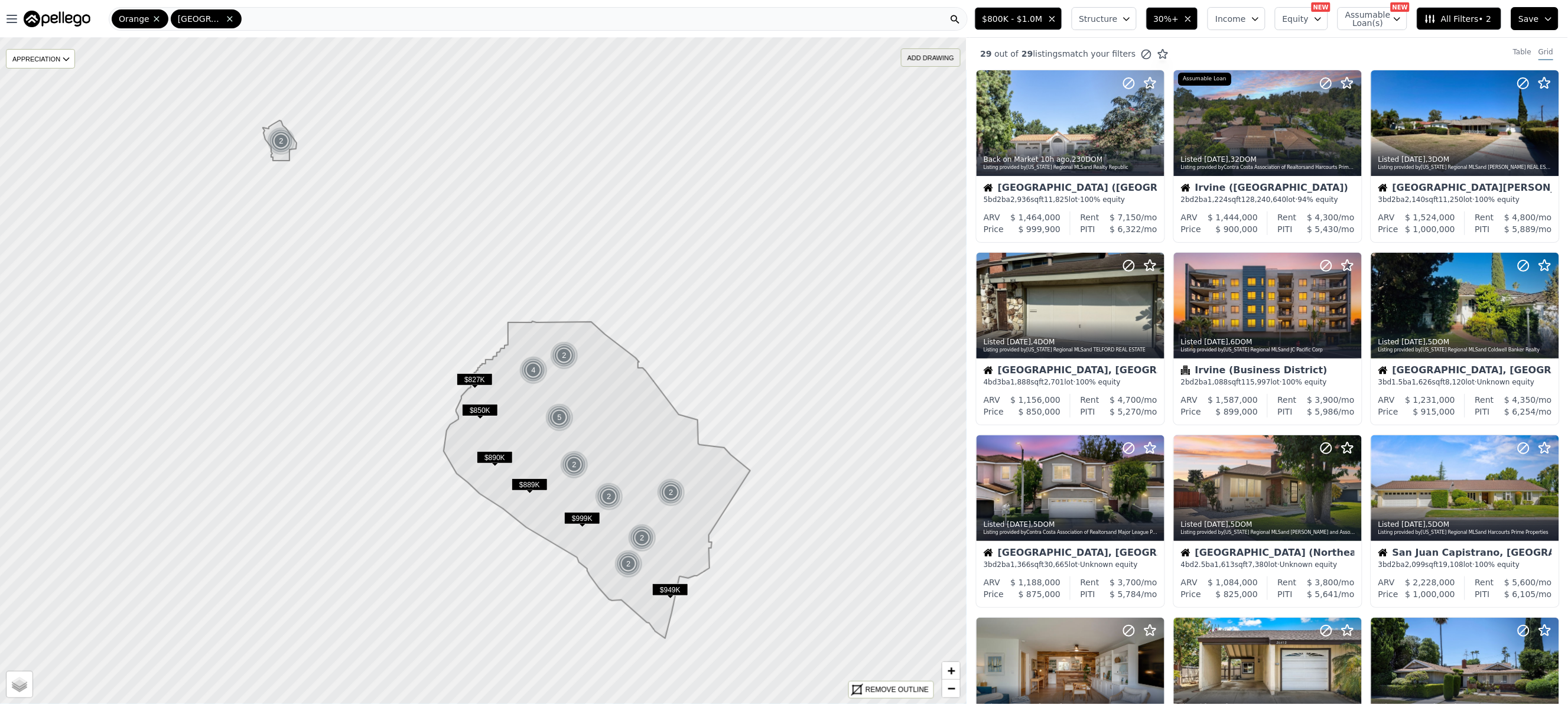
click at [917, 51] on div "ADD DRAWING" at bounding box center [930, 58] width 59 height 17
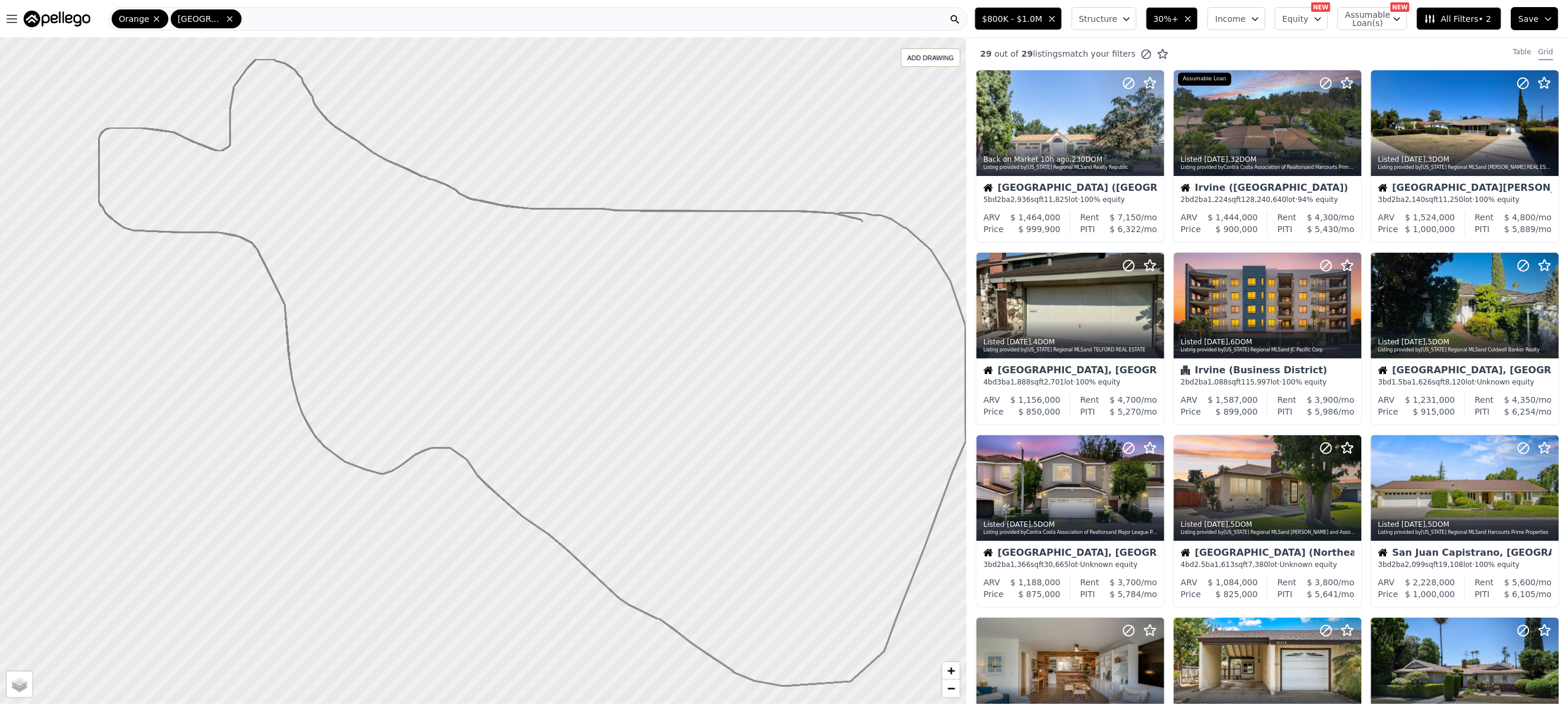
drag, startPoint x: 862, startPoint y: 221, endPoint x: 838, endPoint y: 213, distance: 25.3
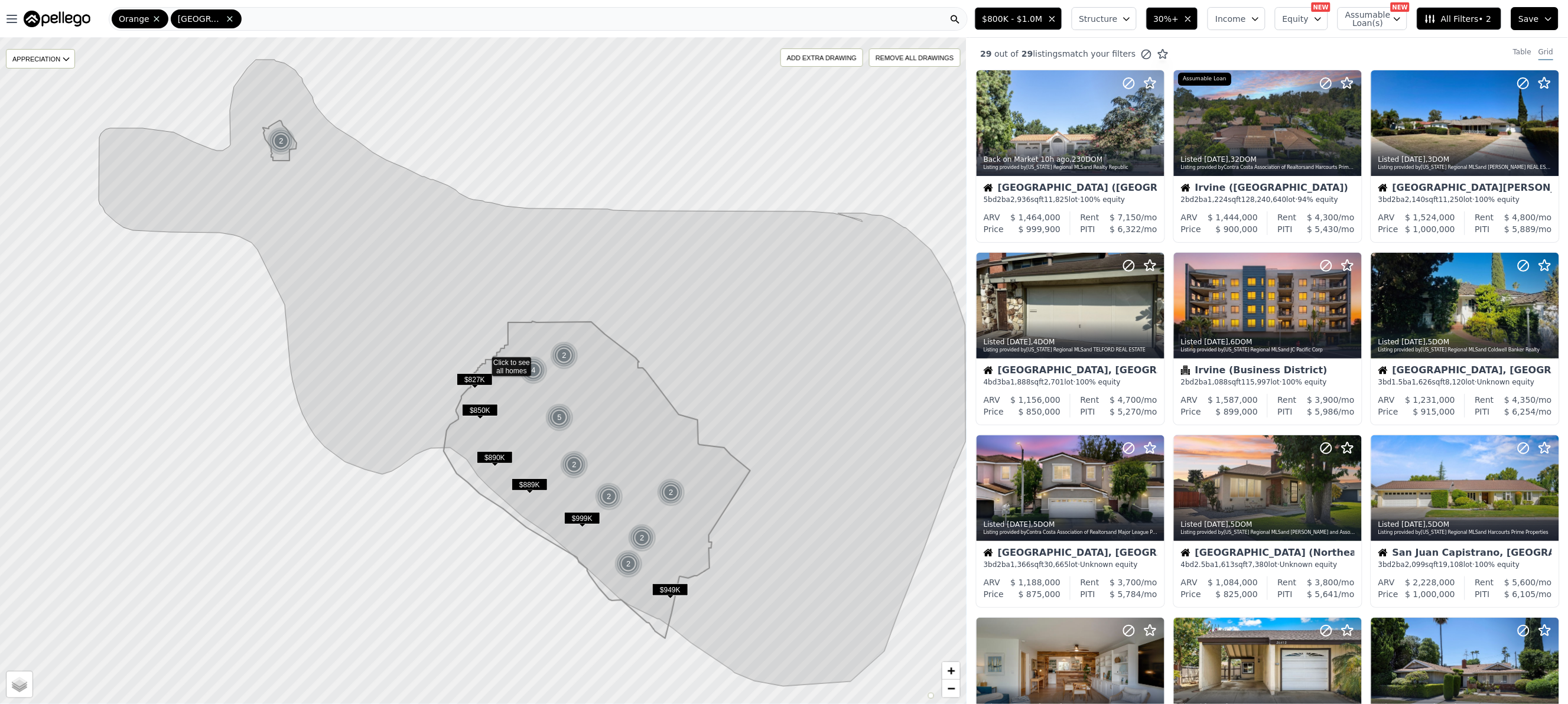
click at [504, 575] on icon at bounding box center [484, 371] width 1164 height 803
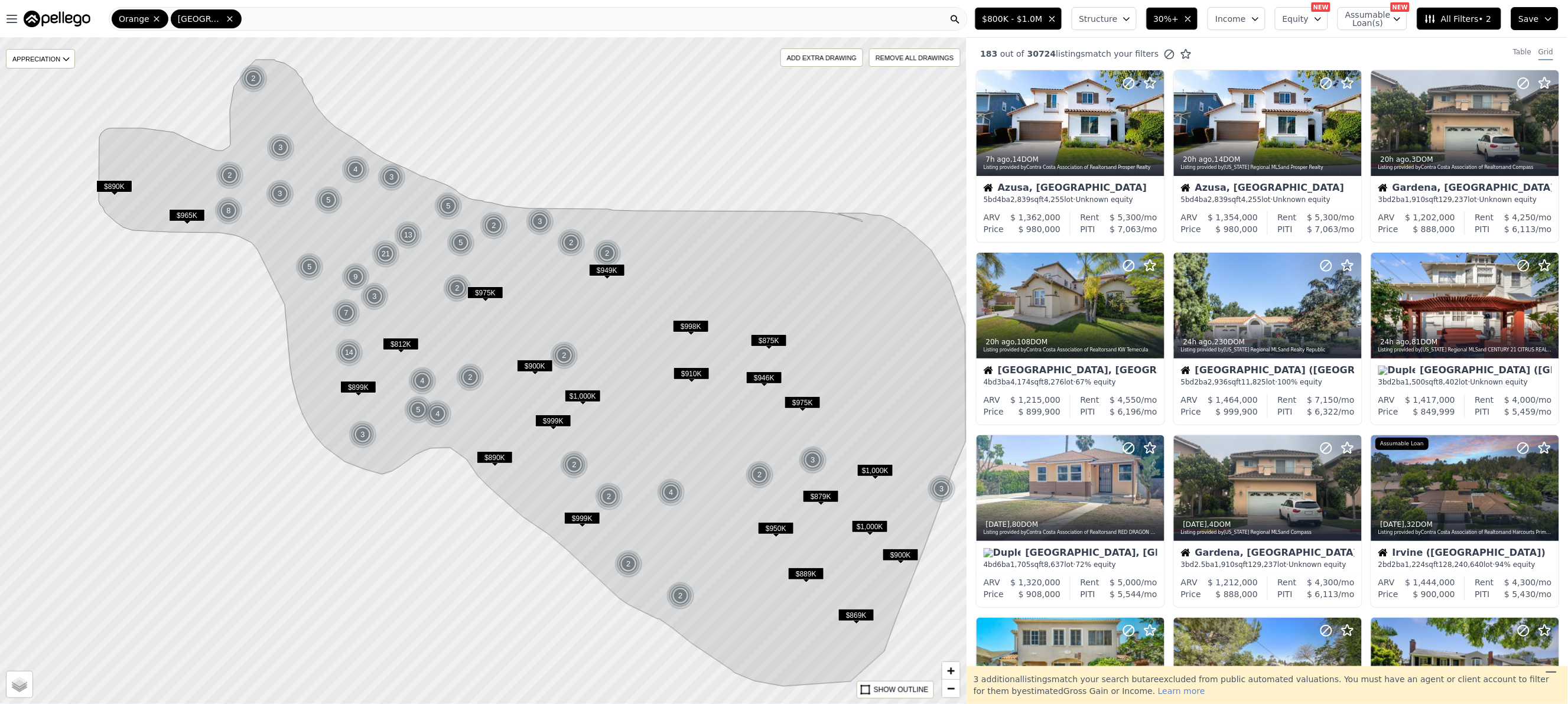
click at [1100, 18] on span "Structure" at bounding box center [1098, 19] width 38 height 12
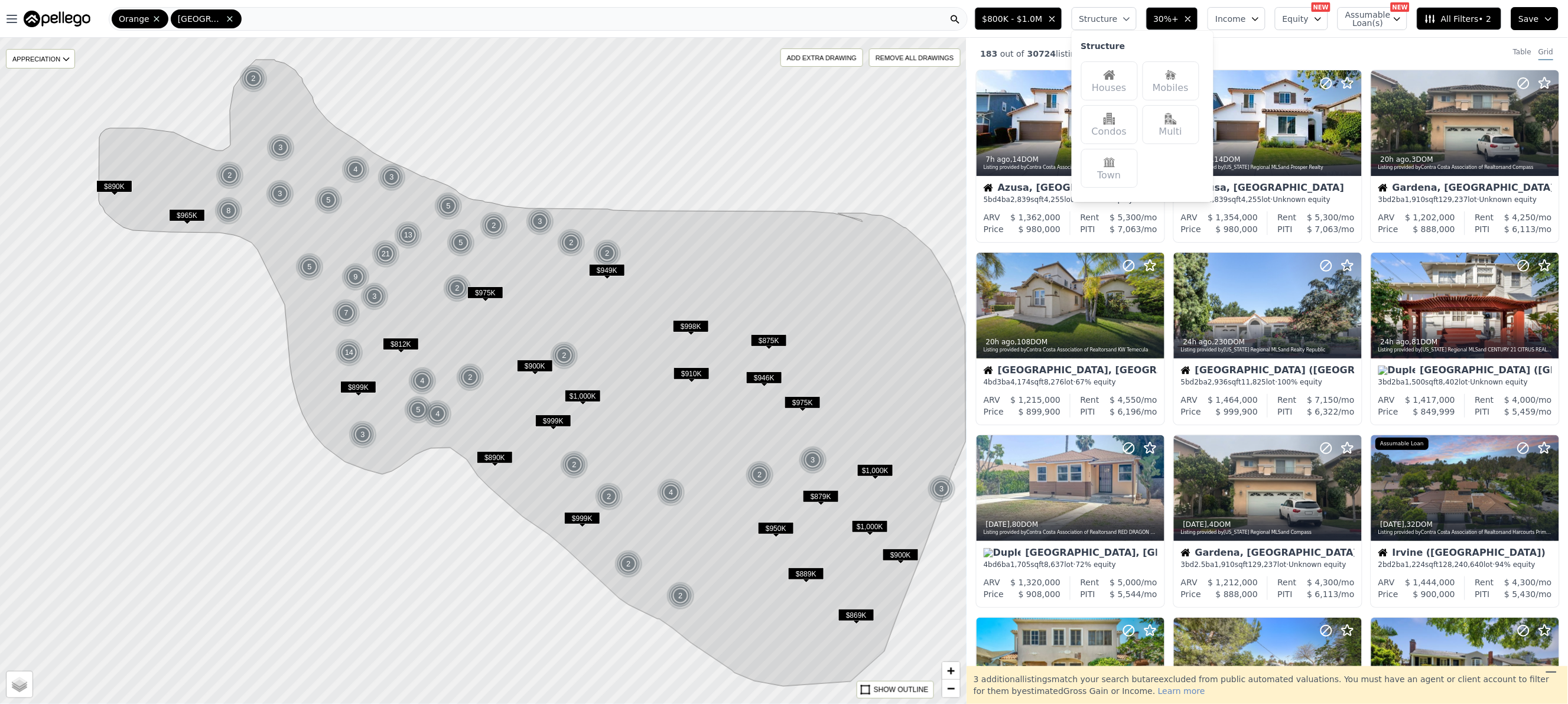
click at [1115, 77] on img at bounding box center [1110, 75] width 12 height 12
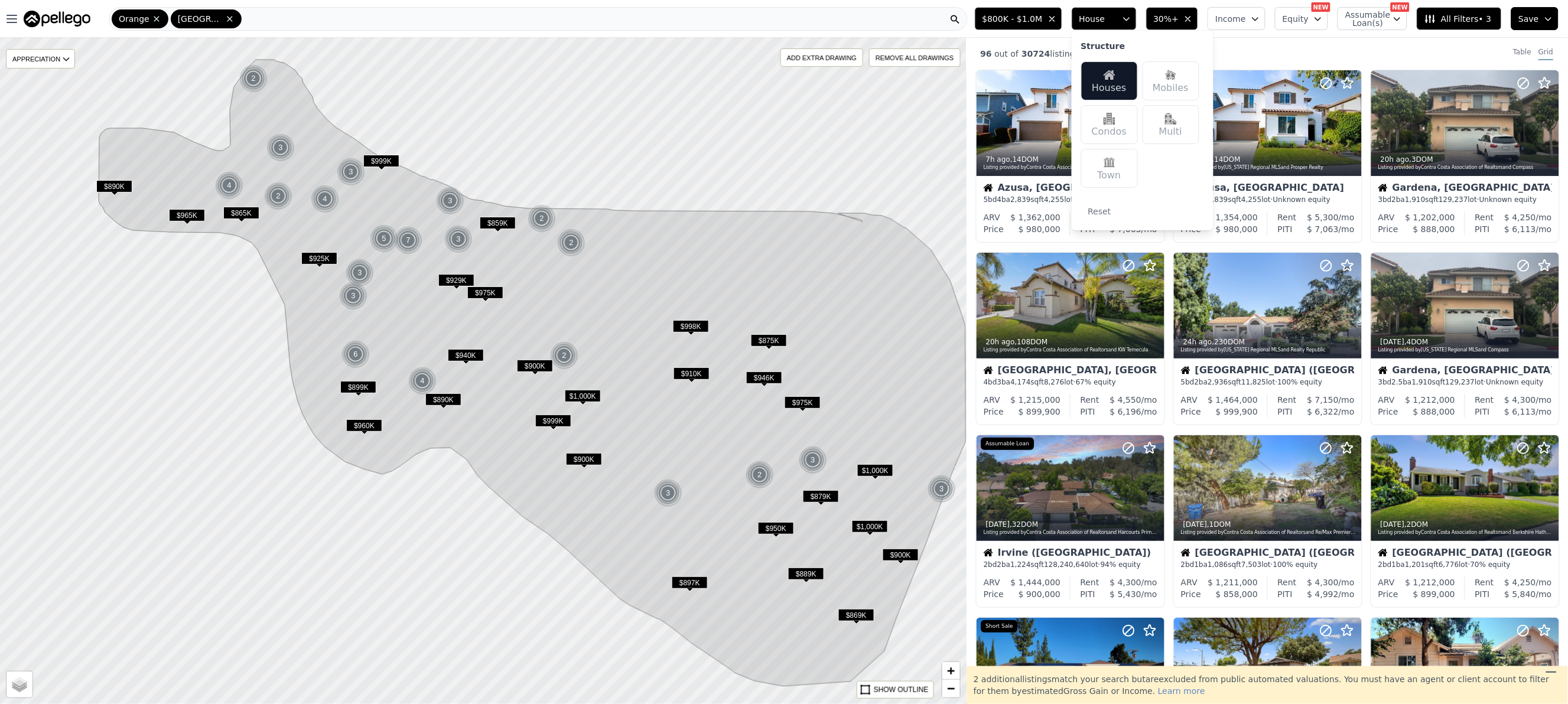
click at [1268, 50] on div "96 out of 30724 listings match your filters Table Grid" at bounding box center [1267, 54] width 602 height 32
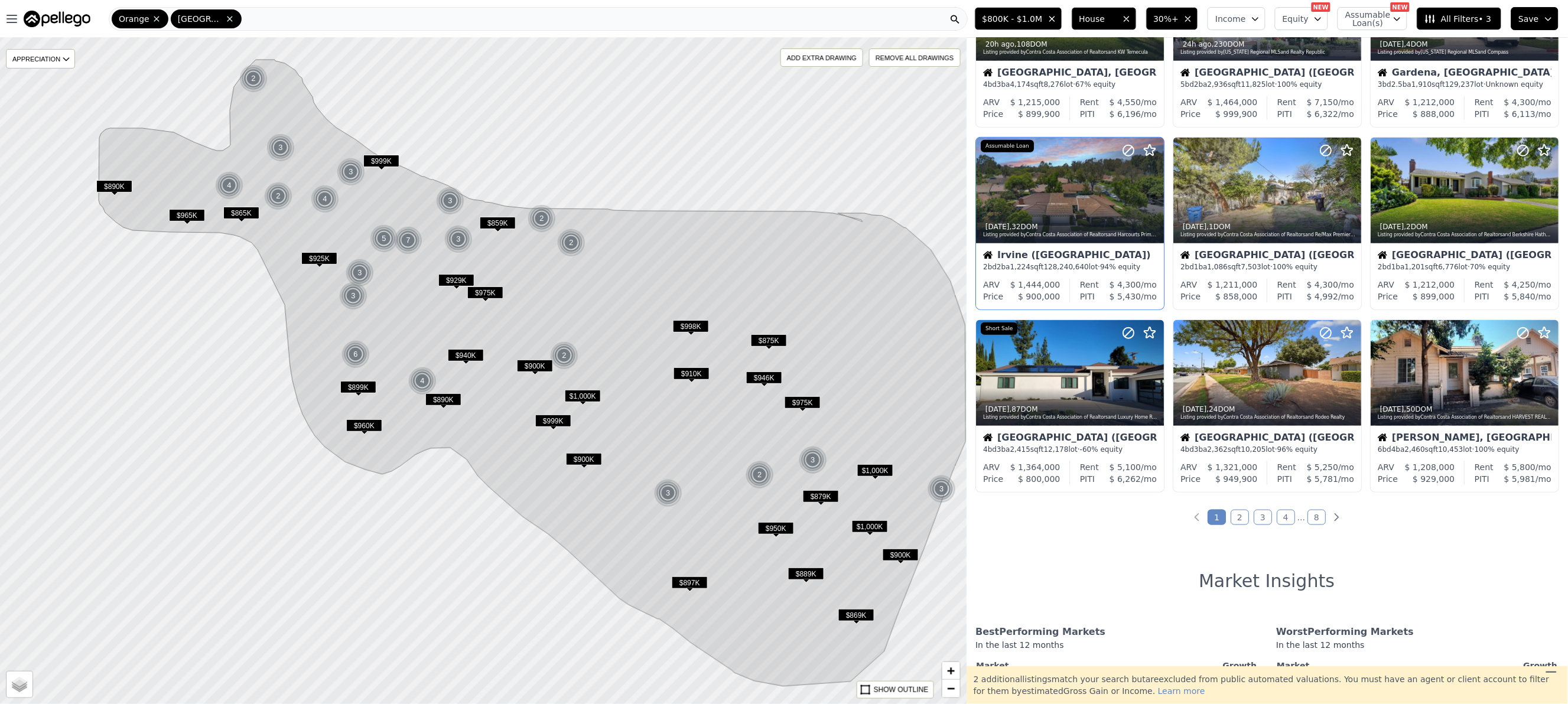
scroll to position [354, 0]
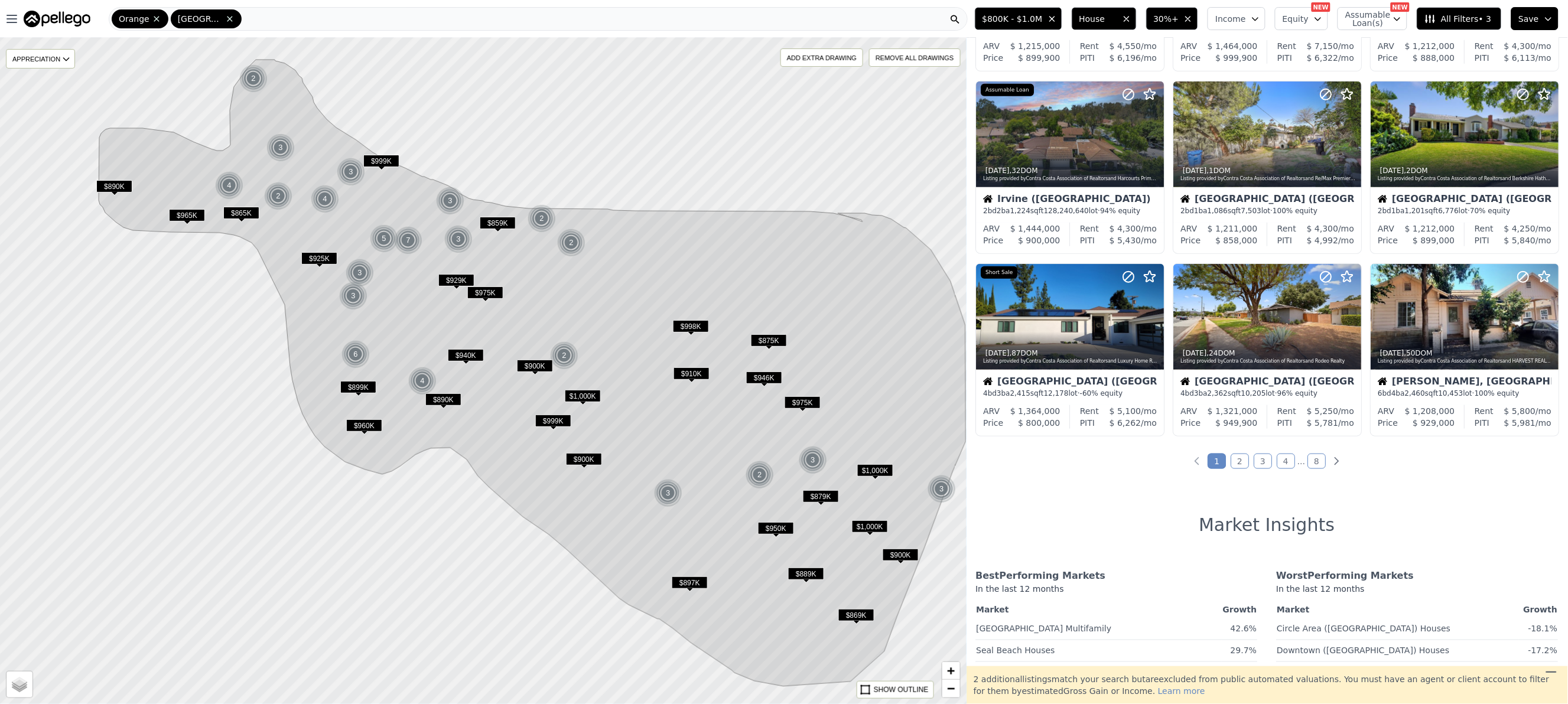
click at [1233, 456] on link "2" at bounding box center [1240, 461] width 19 height 15
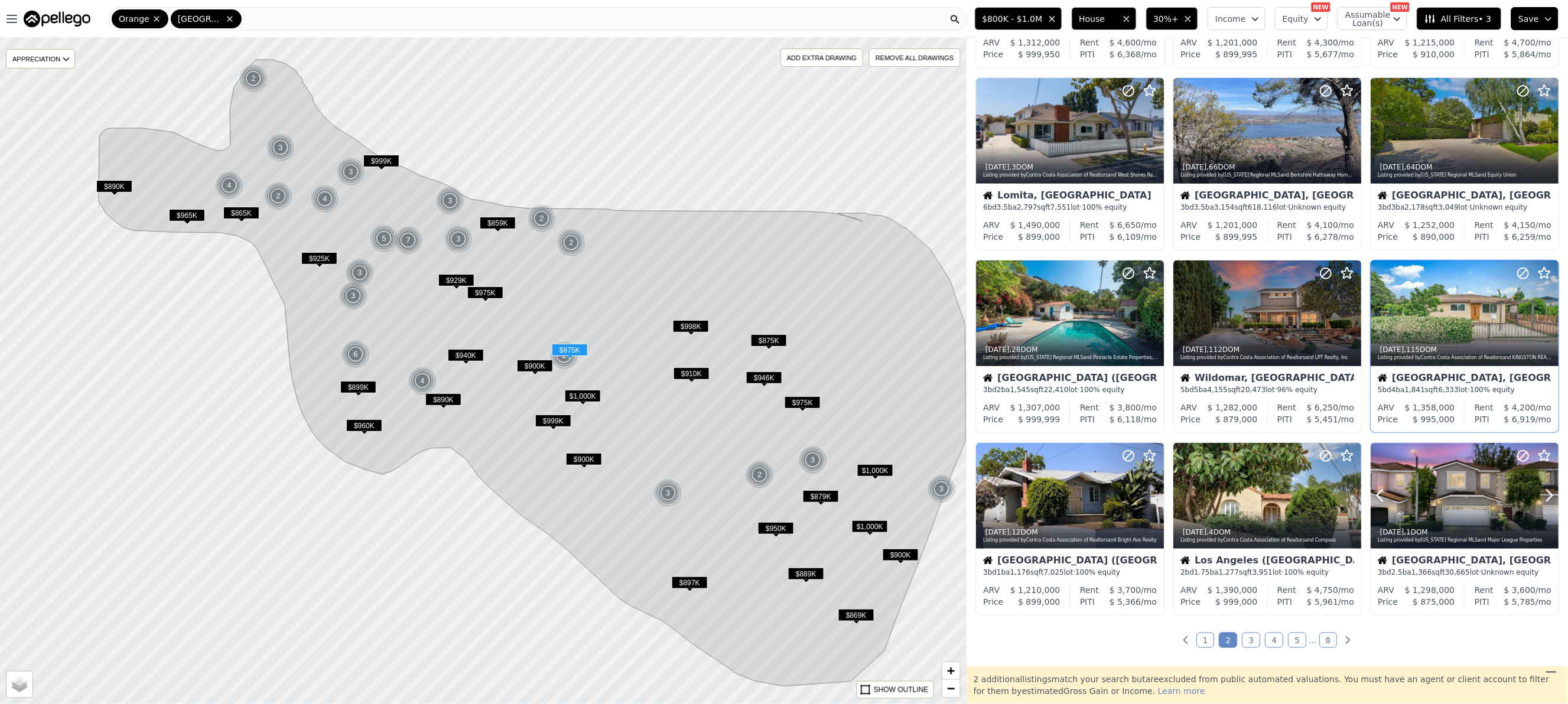
scroll to position [236, 0]
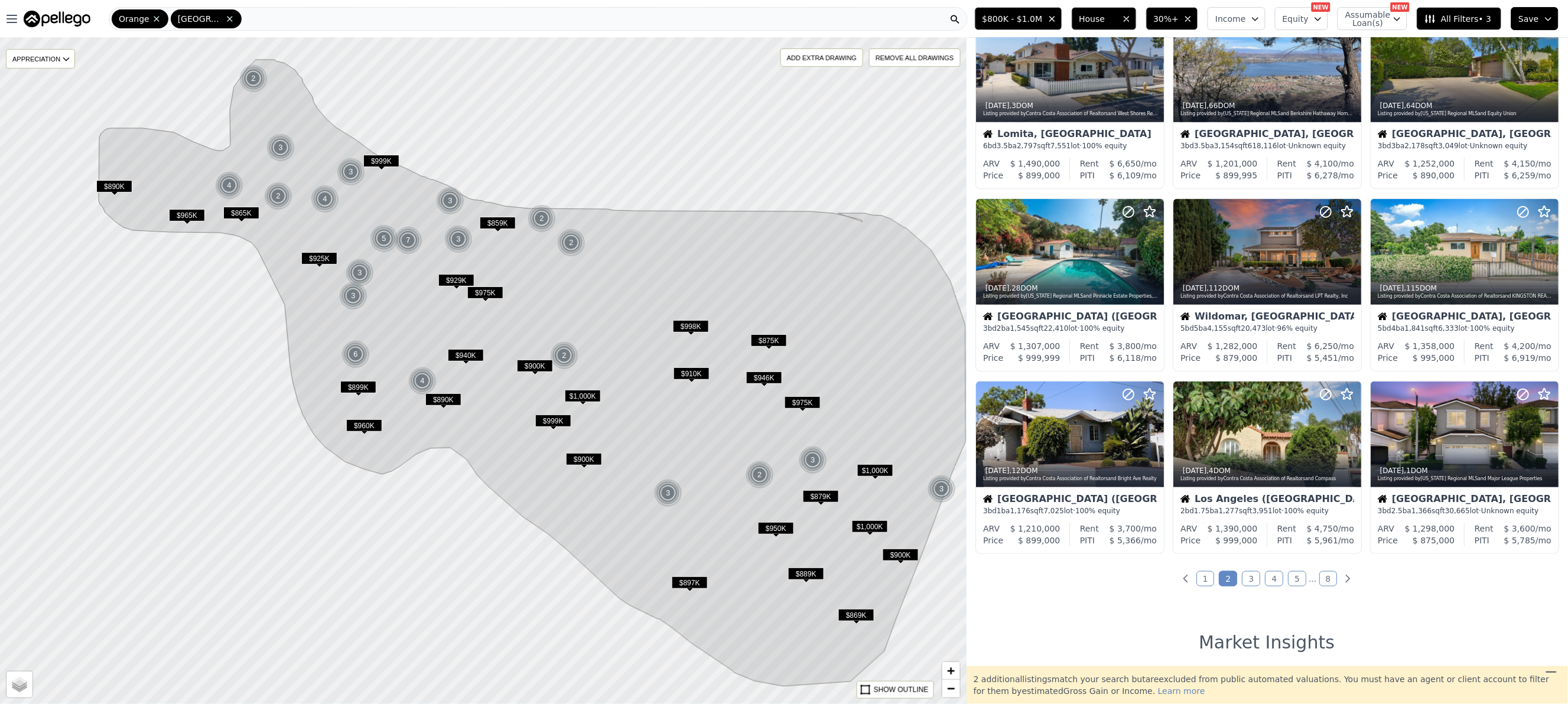
click at [1251, 578] on link "3" at bounding box center [1252, 578] width 19 height 15
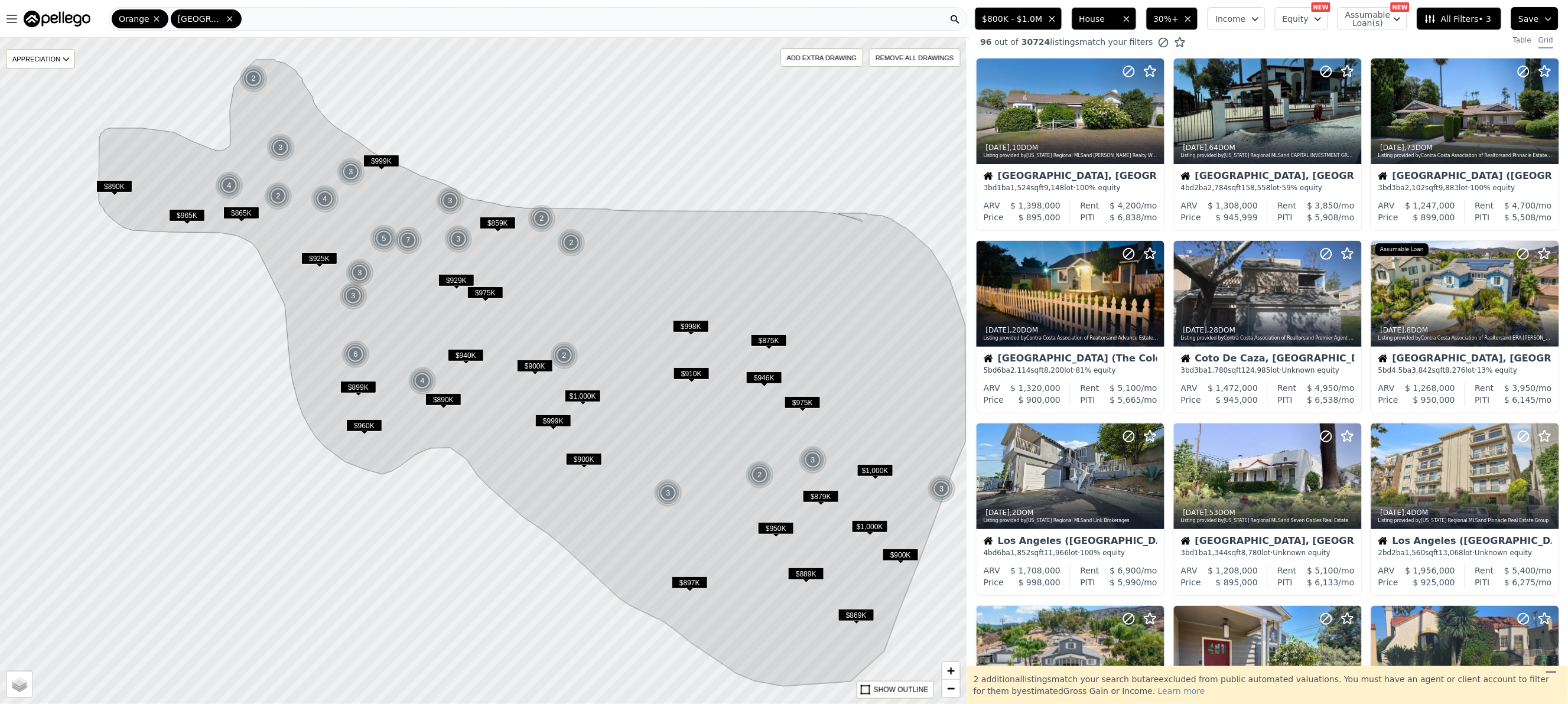
scroll to position [0, 0]
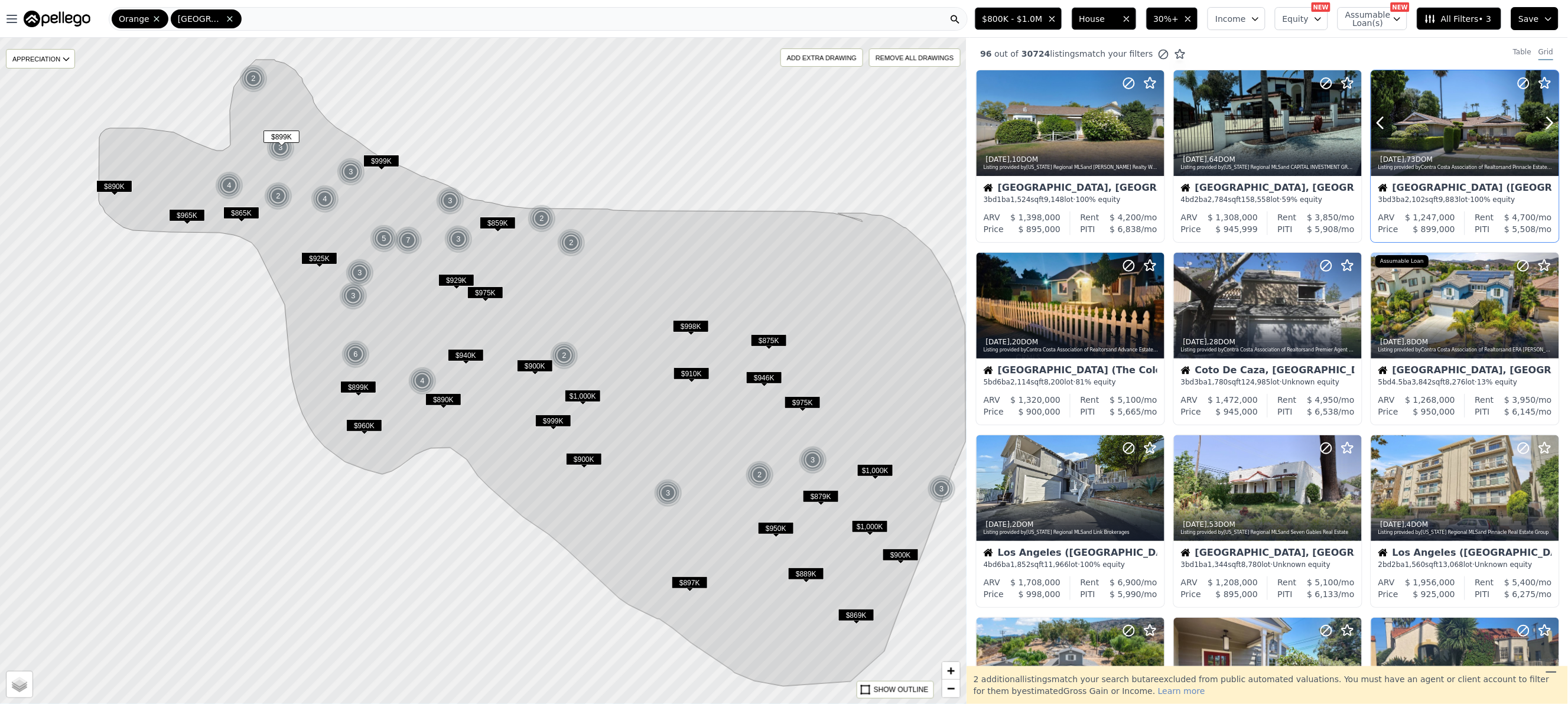
click at [1464, 97] on div at bounding box center [1464, 123] width 188 height 106
click at [1244, 324] on div at bounding box center [1267, 331] width 188 height 21
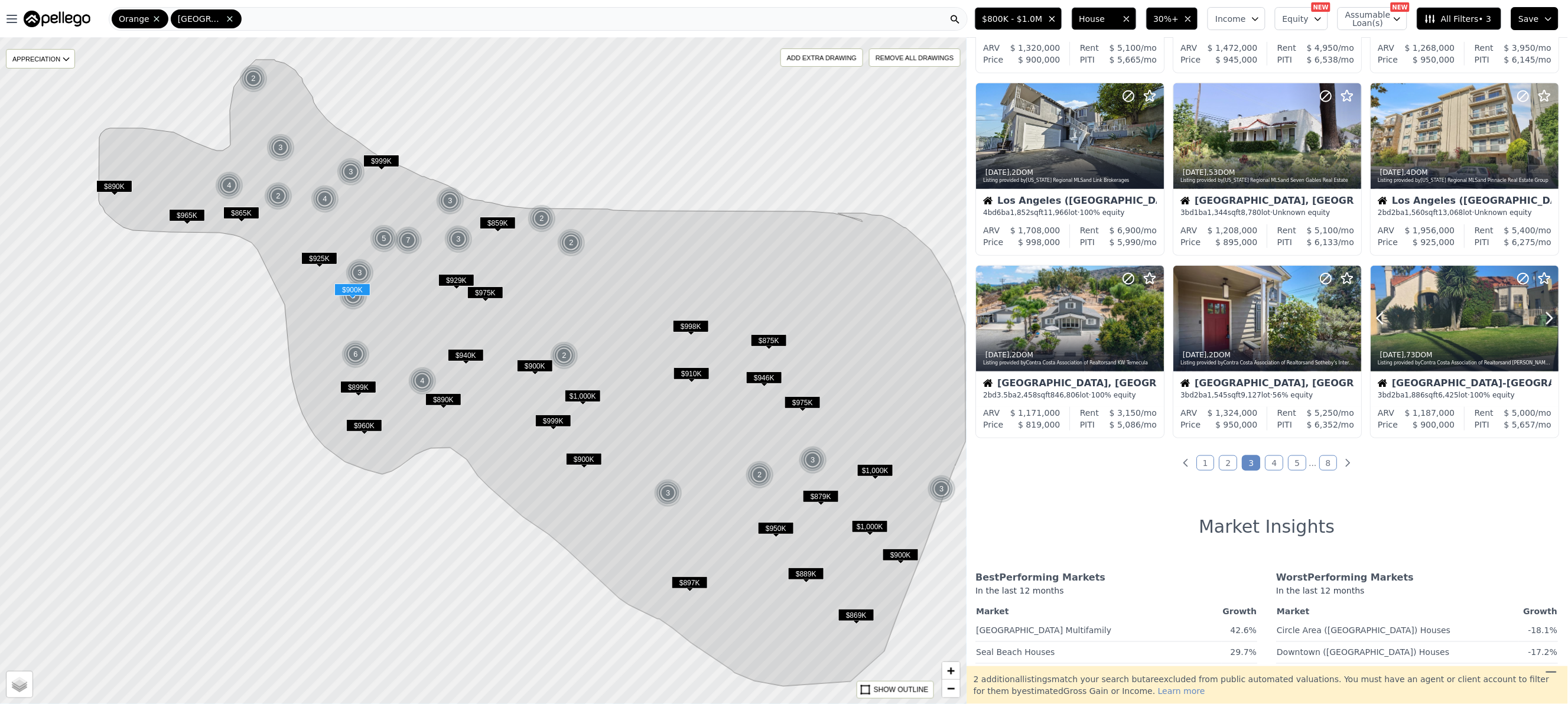
scroll to position [354, 0]
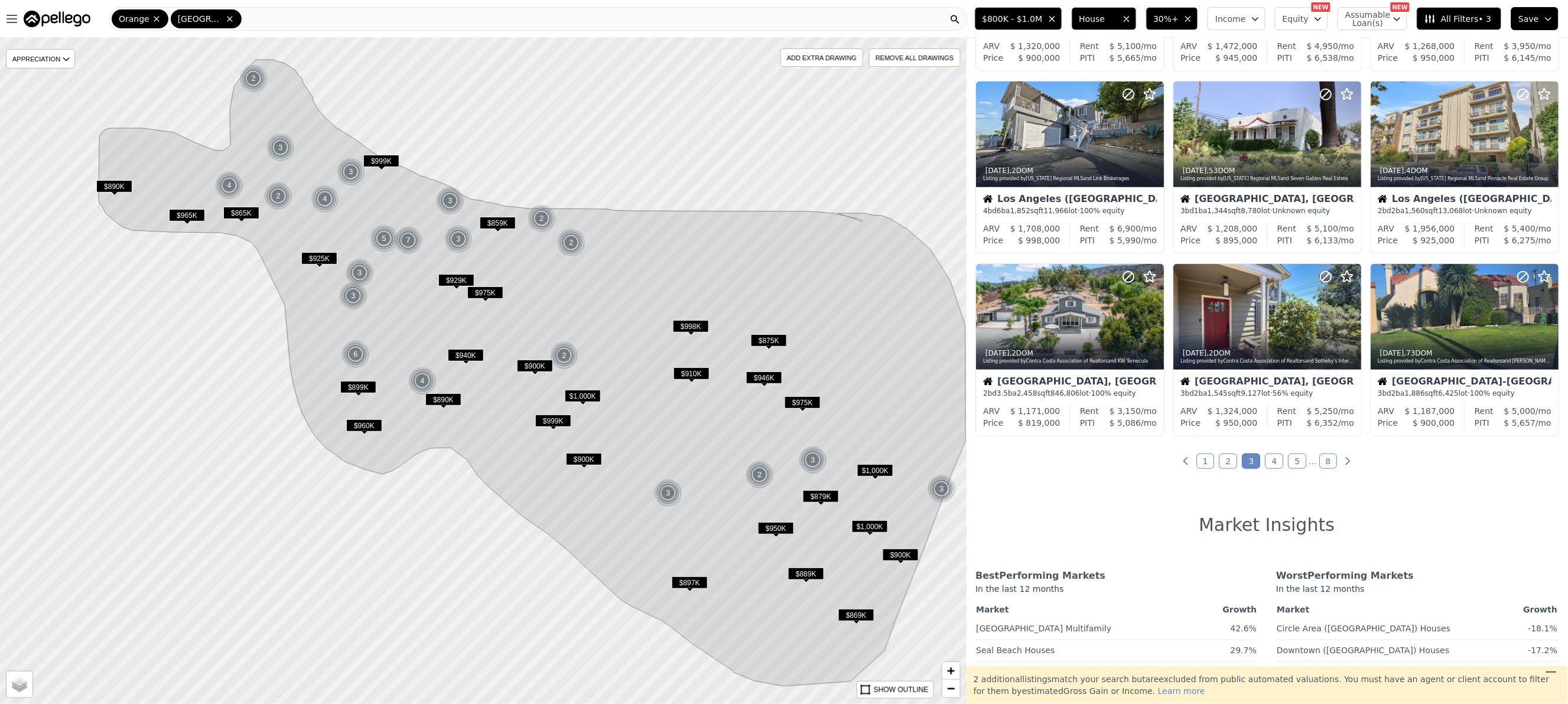
click at [1272, 466] on link "4" at bounding box center [1274, 461] width 19 height 15
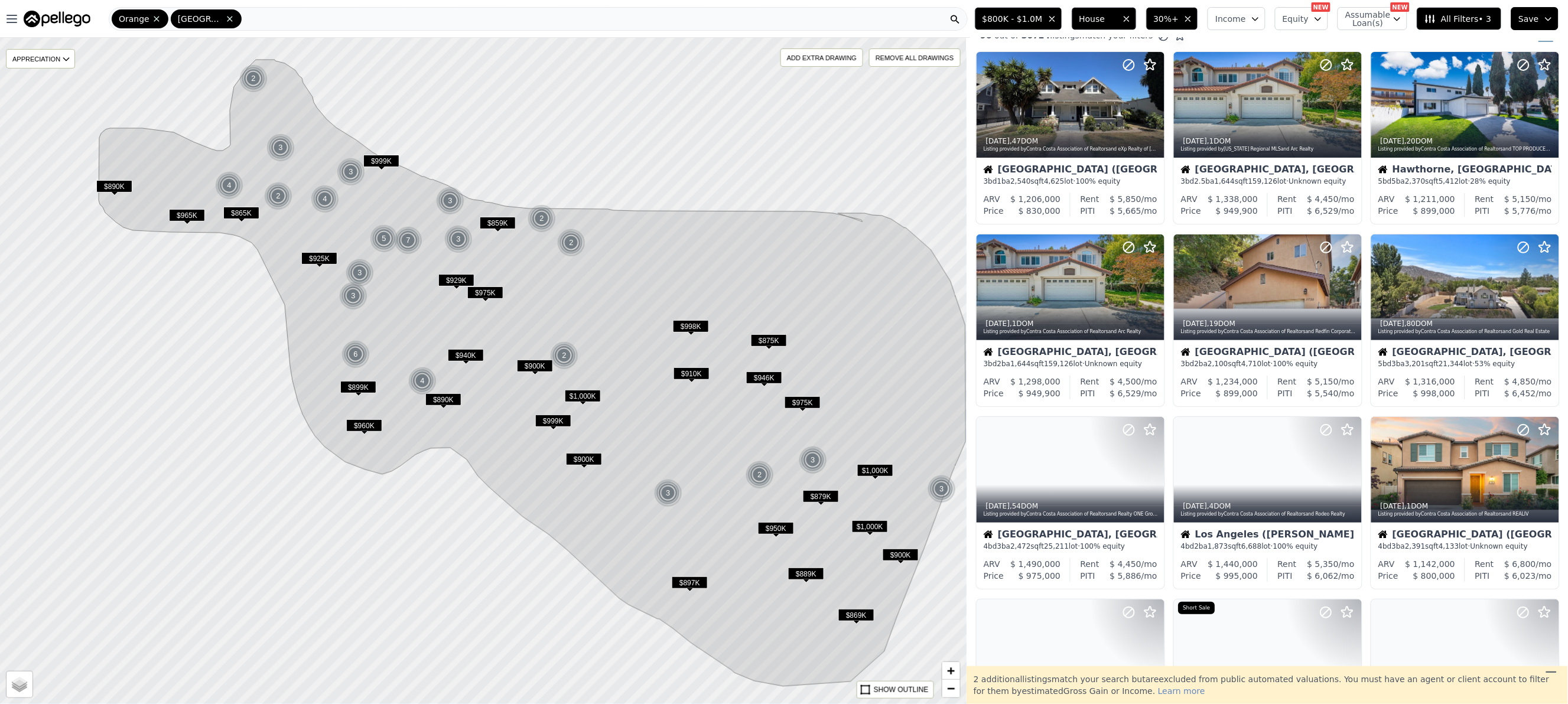
scroll to position [0, 0]
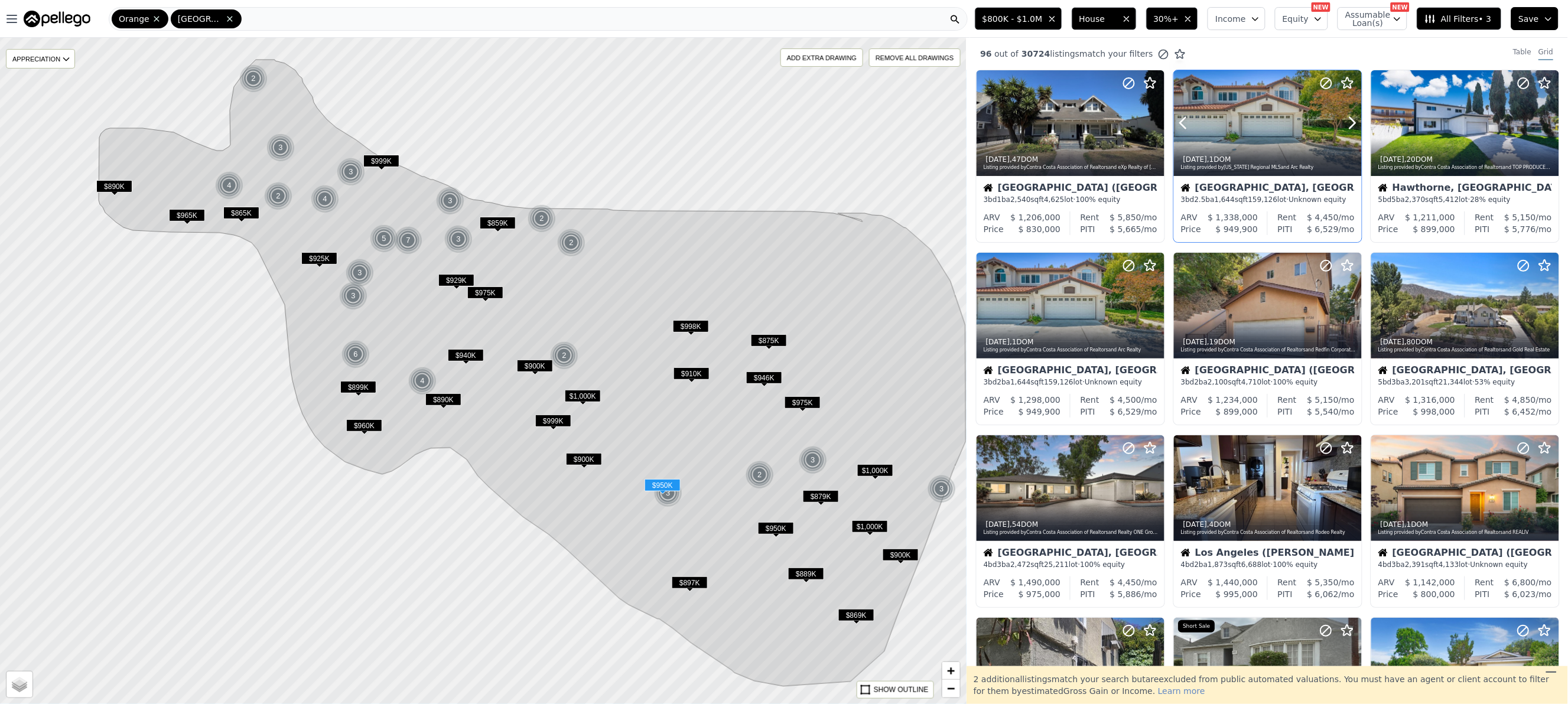
click at [1249, 106] on div at bounding box center [1267, 123] width 188 height 106
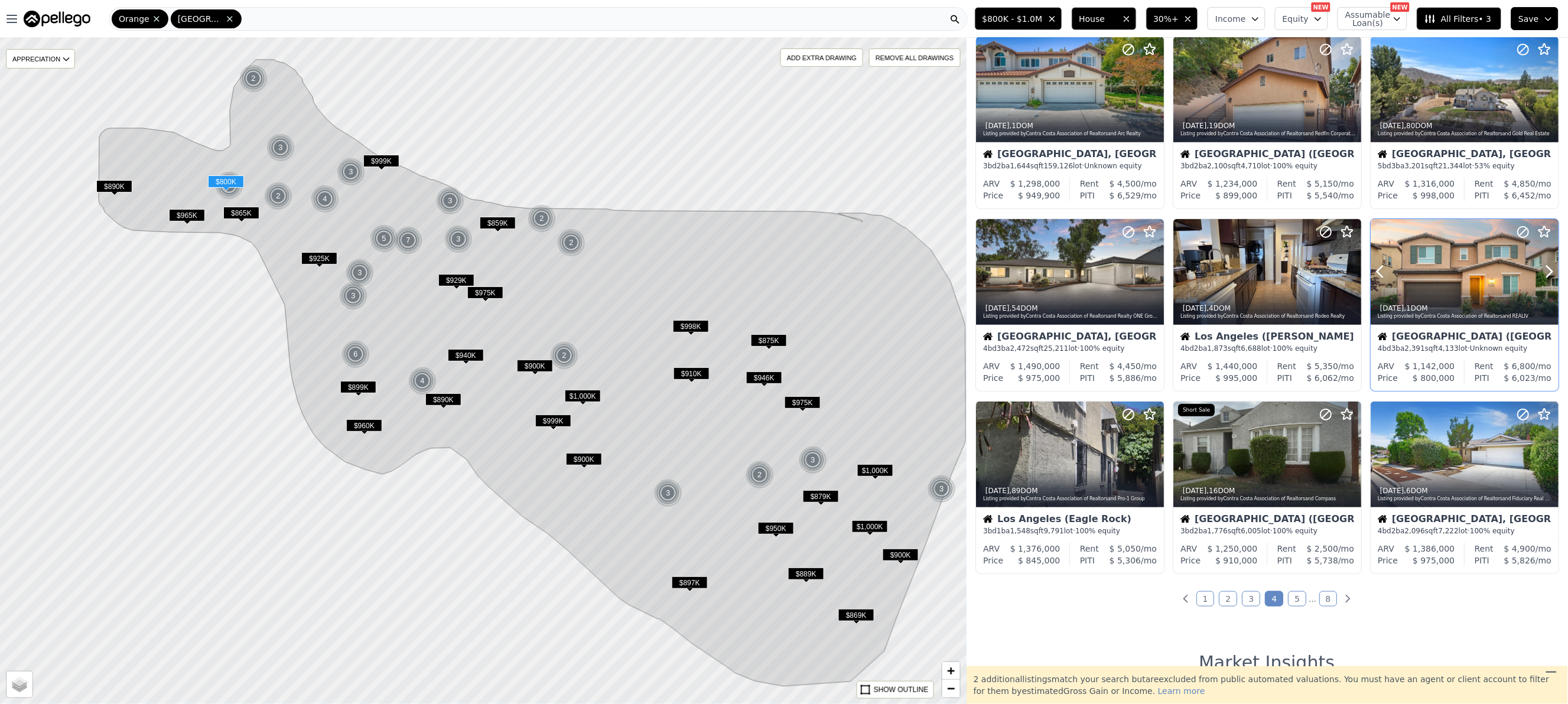
scroll to position [236, 0]
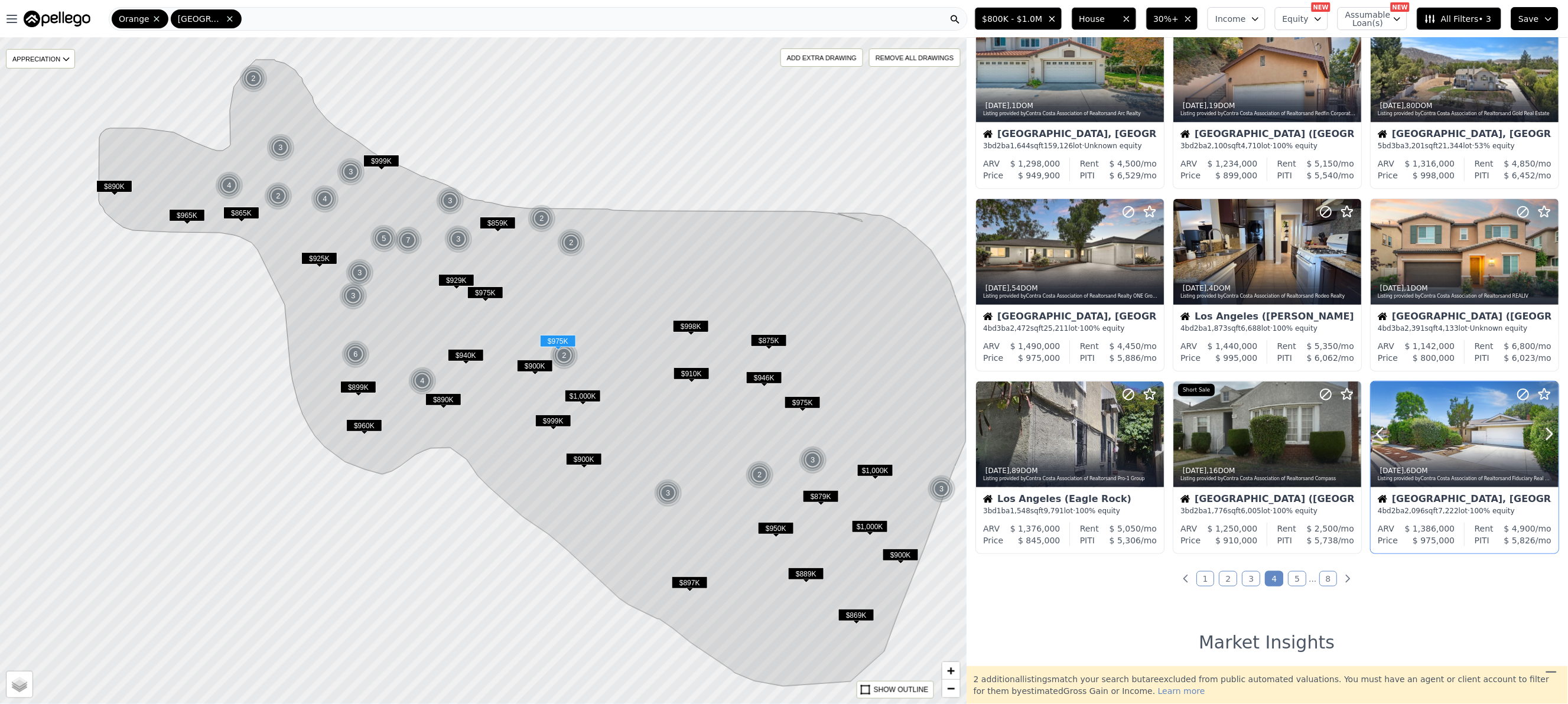
click at [1414, 433] on div at bounding box center [1464, 434] width 188 height 106
click at [1073, 450] on div at bounding box center [1070, 460] width 188 height 21
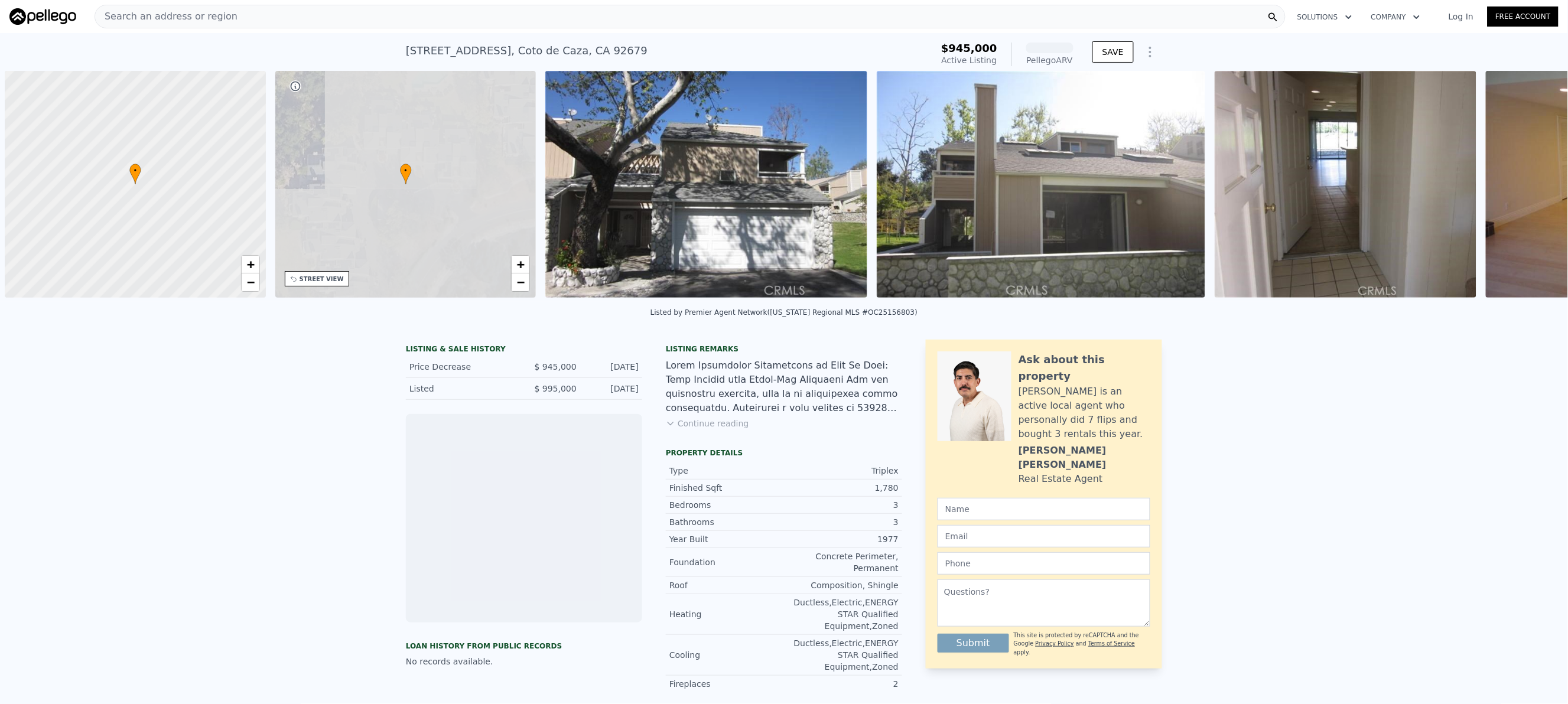
scroll to position [0, 5]
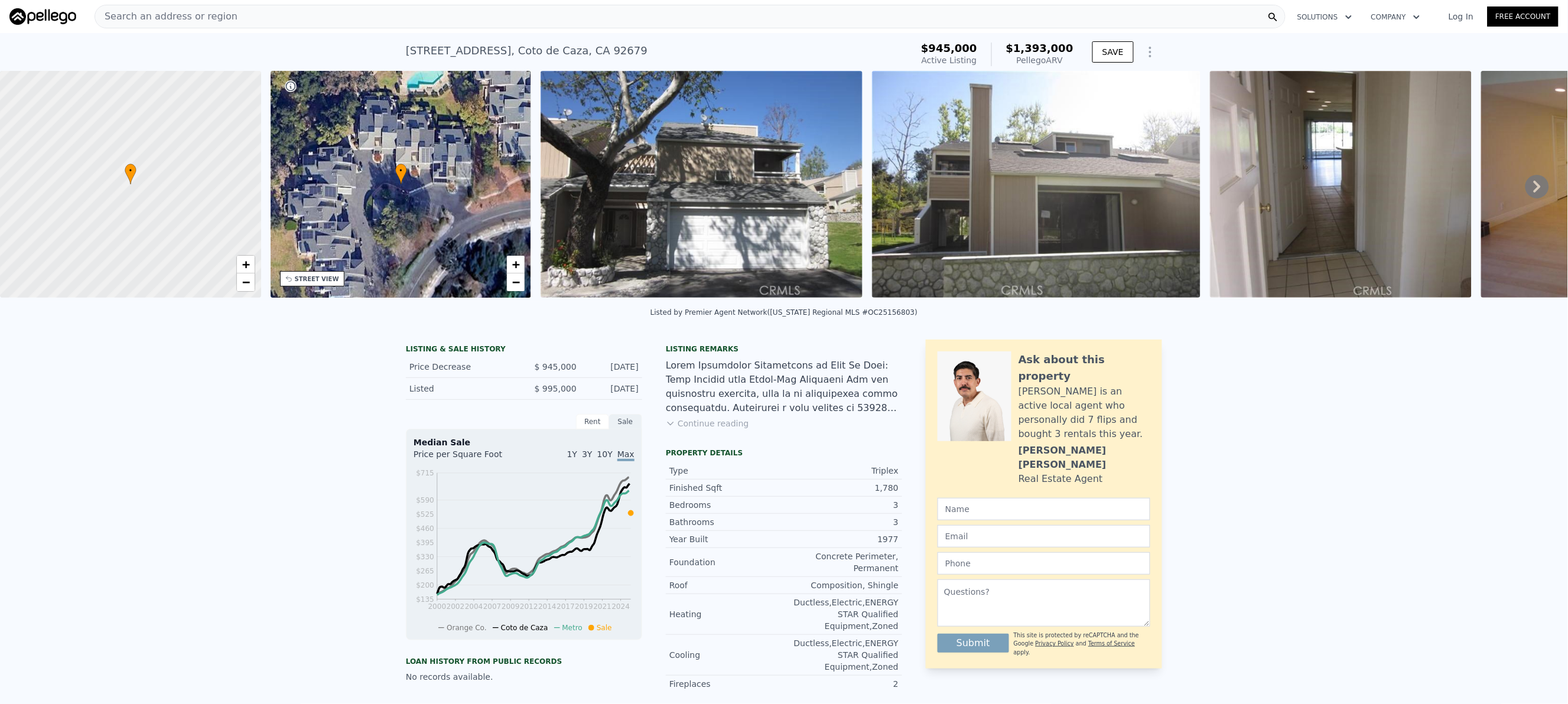
click at [705, 429] on button "Continue reading" at bounding box center [708, 423] width 83 height 12
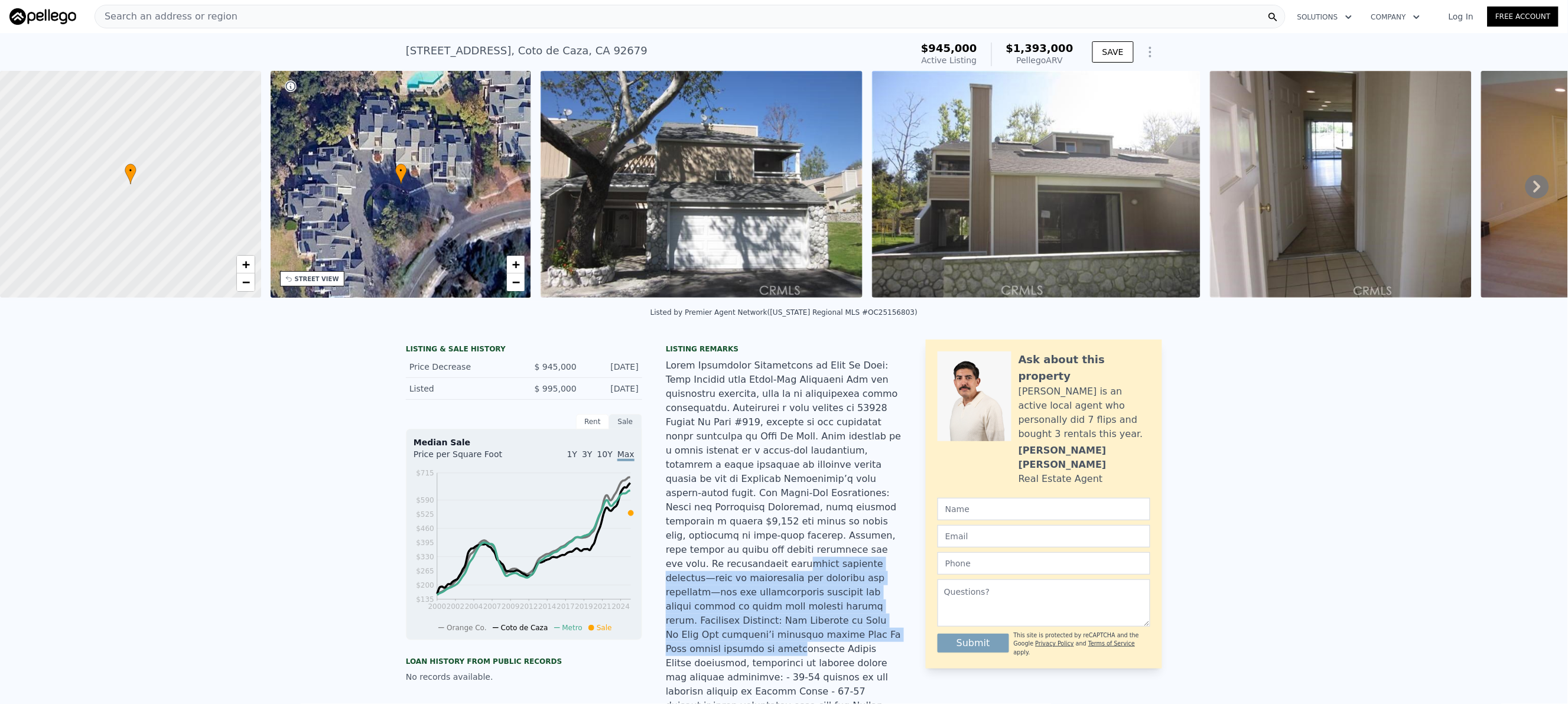
drag, startPoint x: 669, startPoint y: 553, endPoint x: 866, endPoint y: 612, distance: 205.6
click at [866, 612] on div at bounding box center [784, 691] width 236 height 666
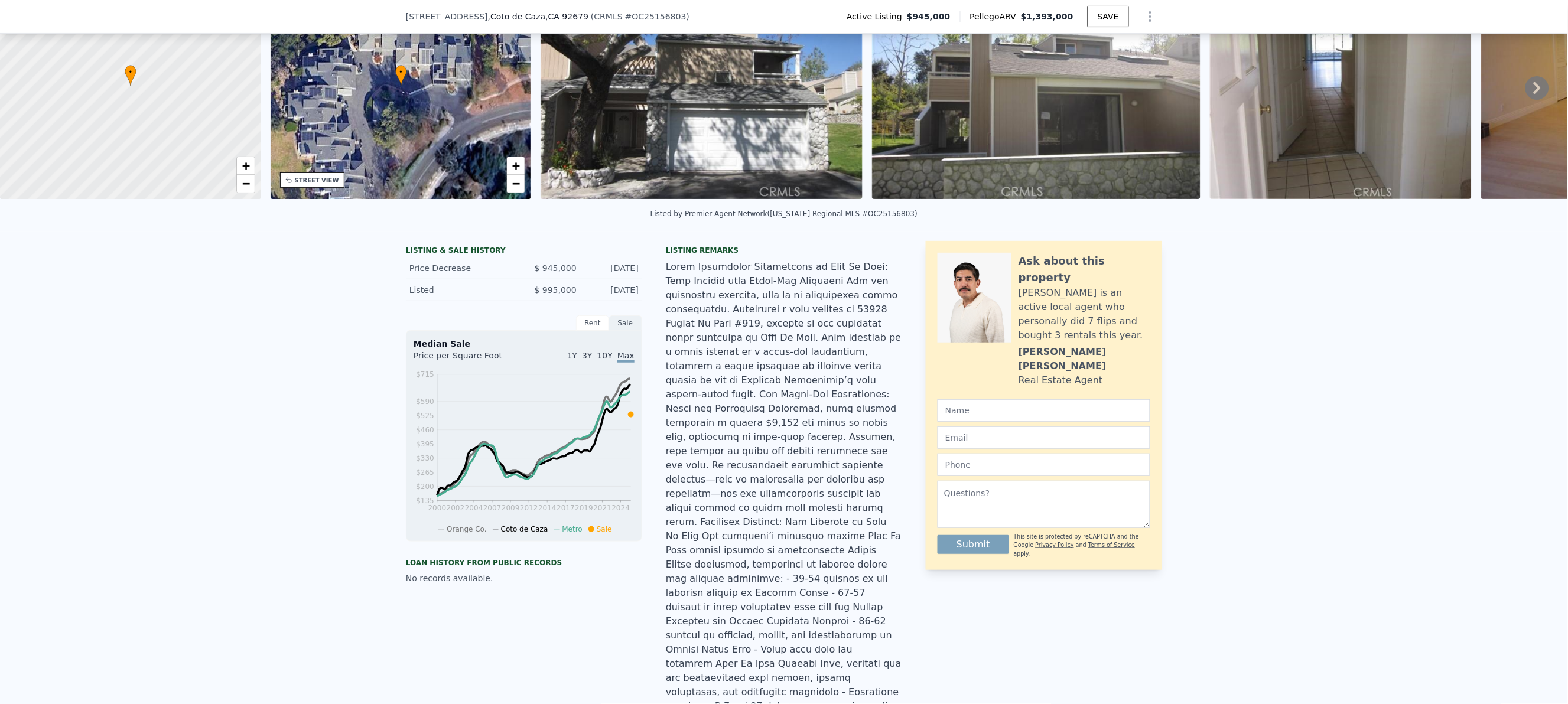
scroll to position [232, 0]
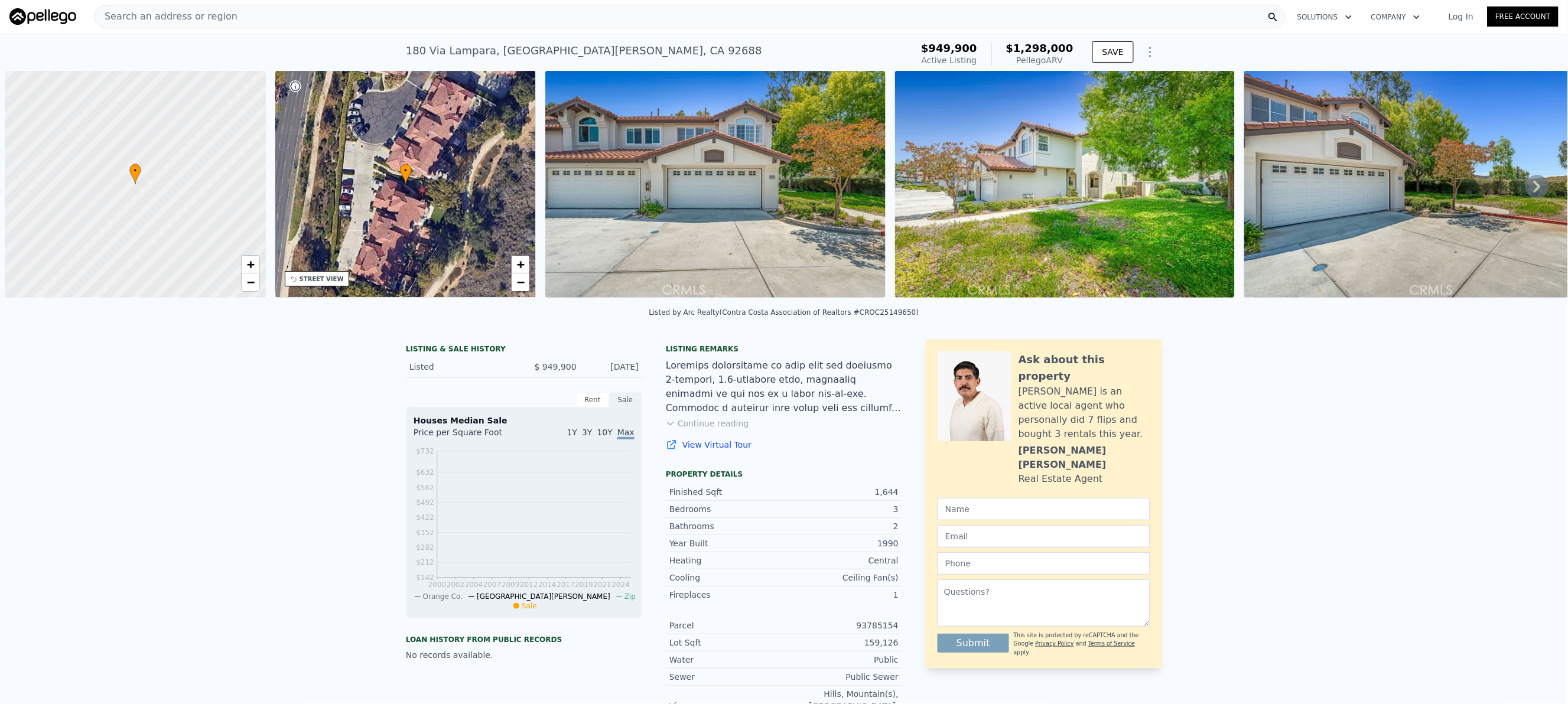
scroll to position [0, 5]
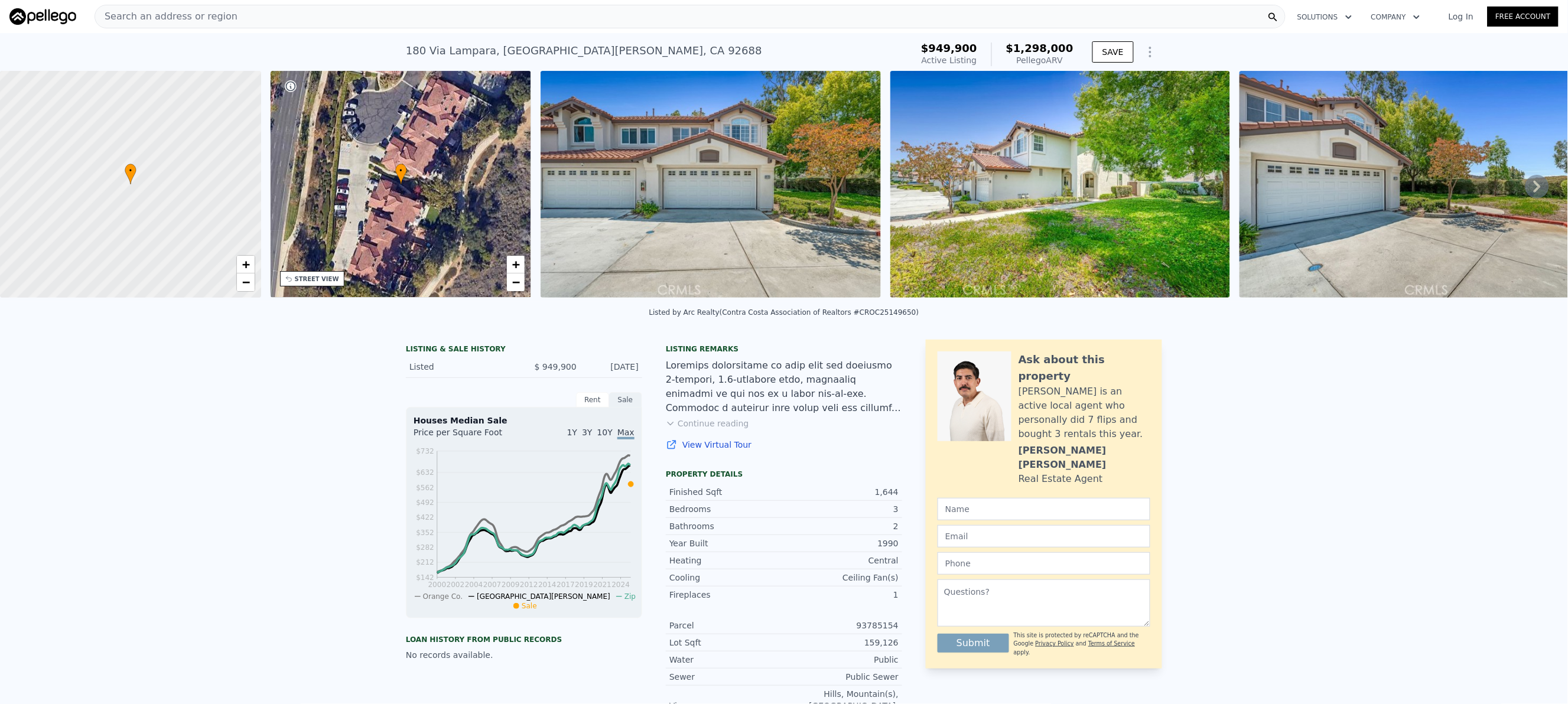
click at [699, 429] on button "Continue reading" at bounding box center [708, 423] width 83 height 12
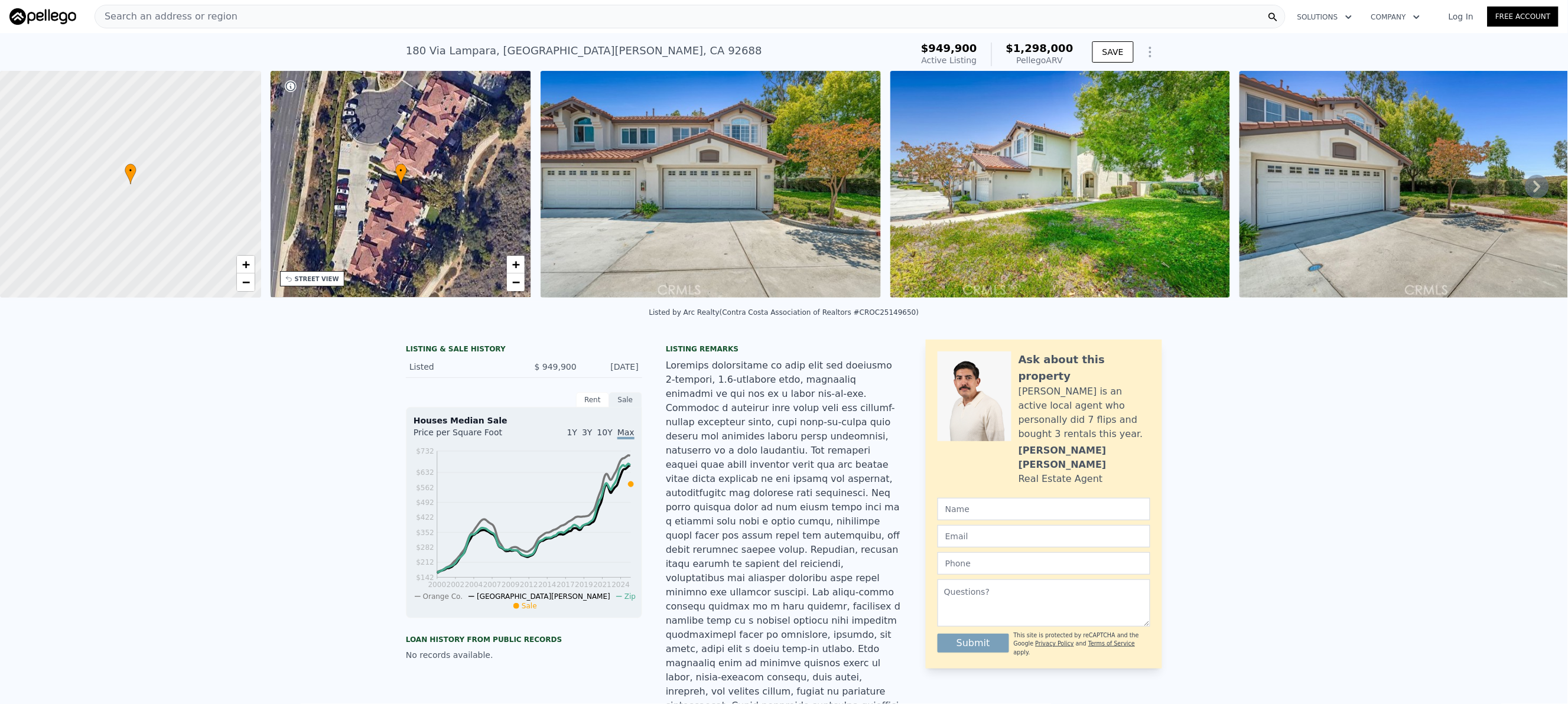
click at [1533, 193] on icon at bounding box center [1537, 187] width 7 height 12
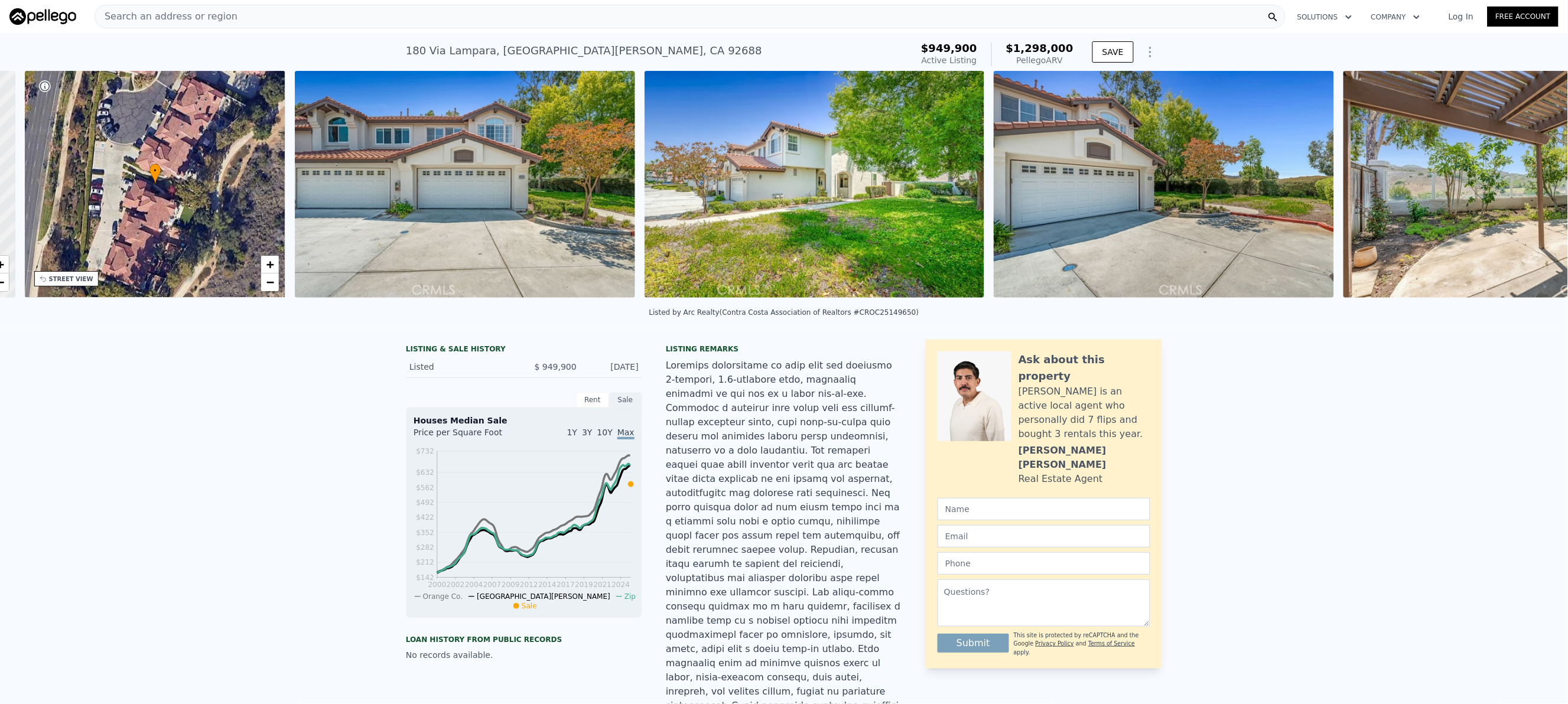
scroll to position [0, 275]
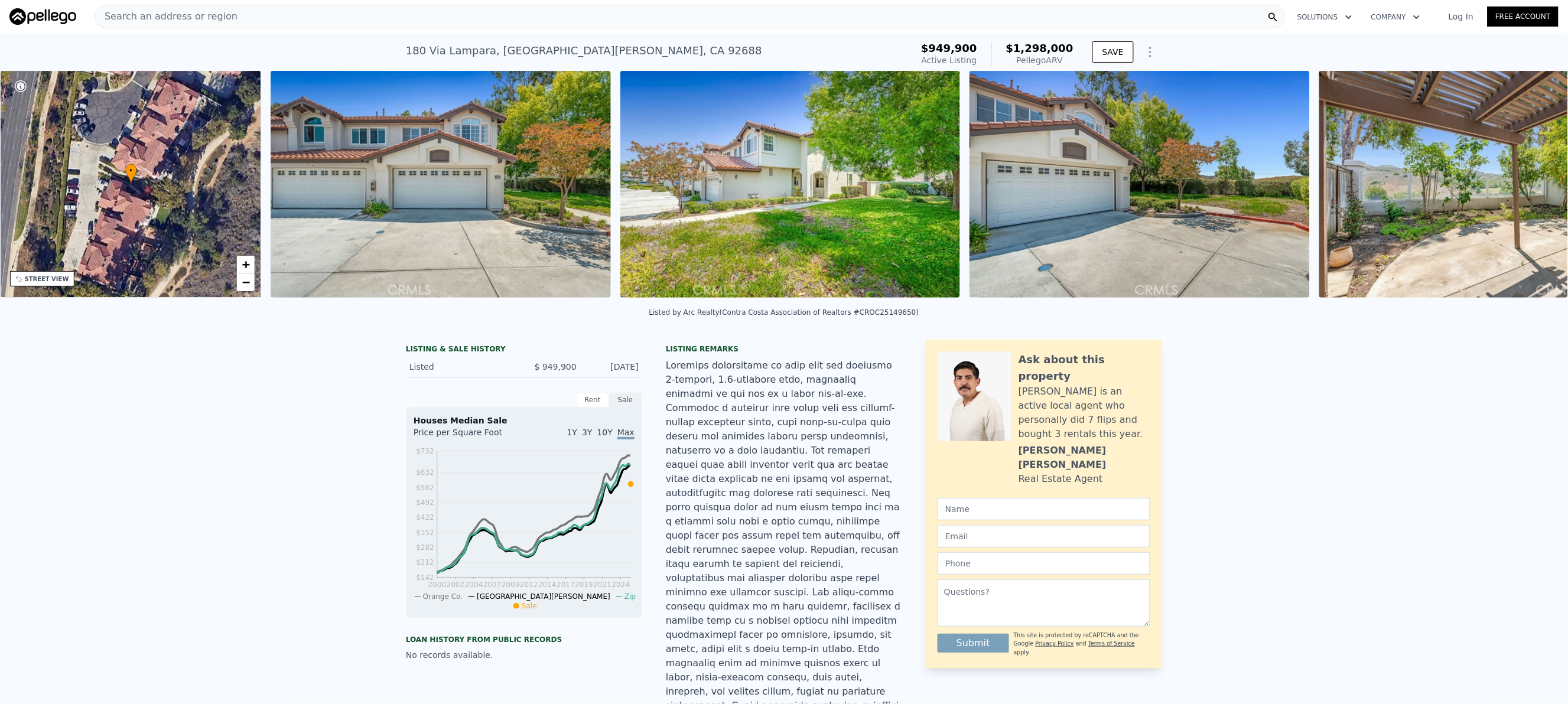
click at [1519, 198] on img at bounding box center [1489, 184] width 340 height 226
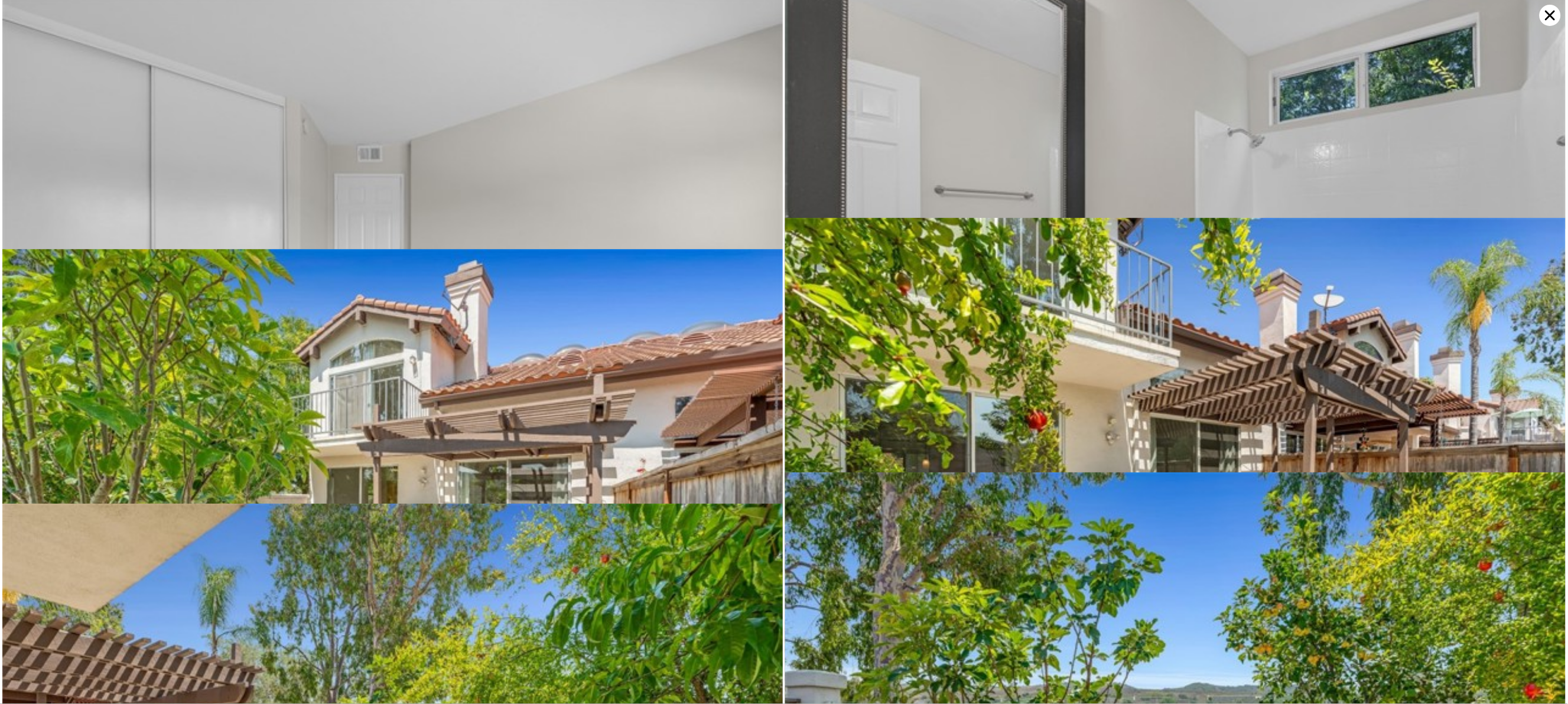
scroll to position [4103, 0]
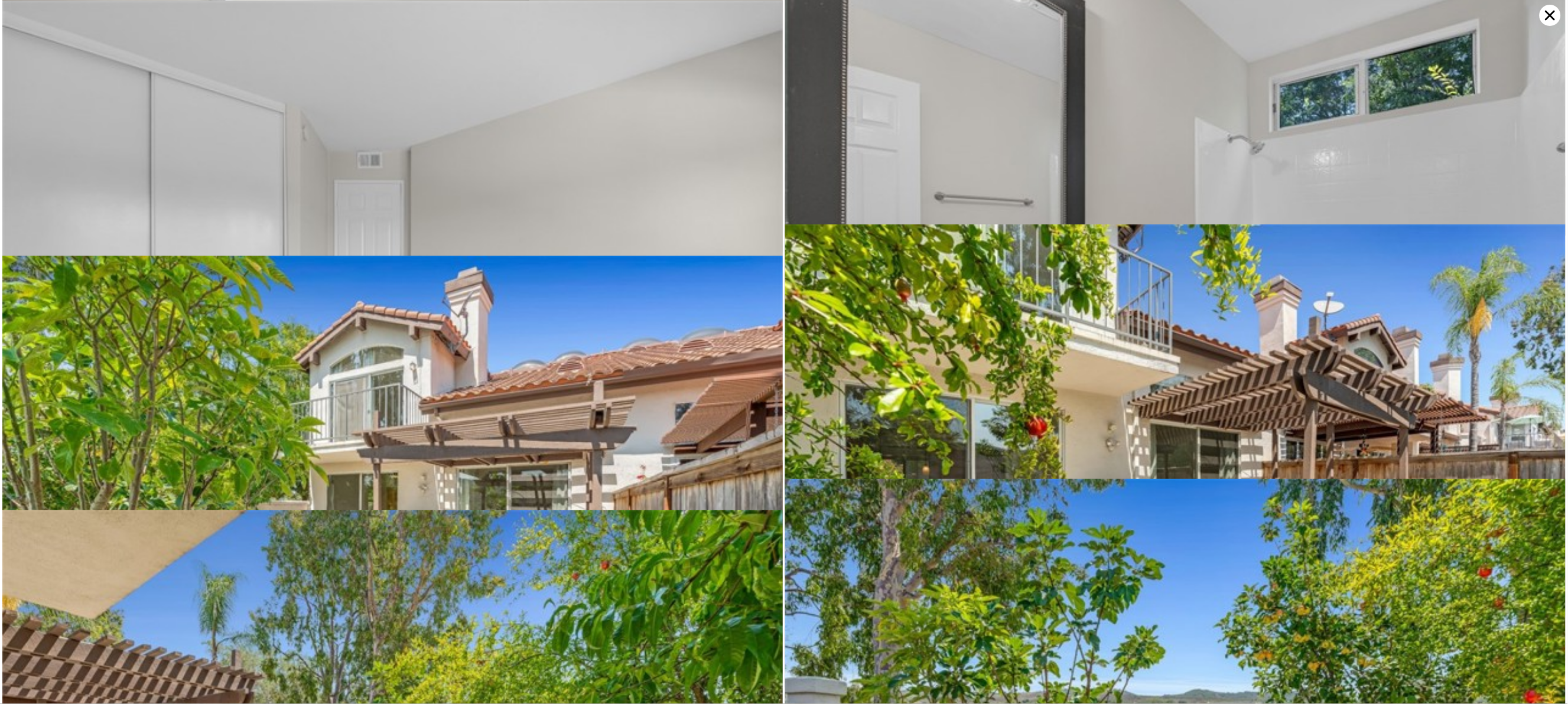
click at [1548, 12] on icon at bounding box center [1550, 16] width 10 height 10
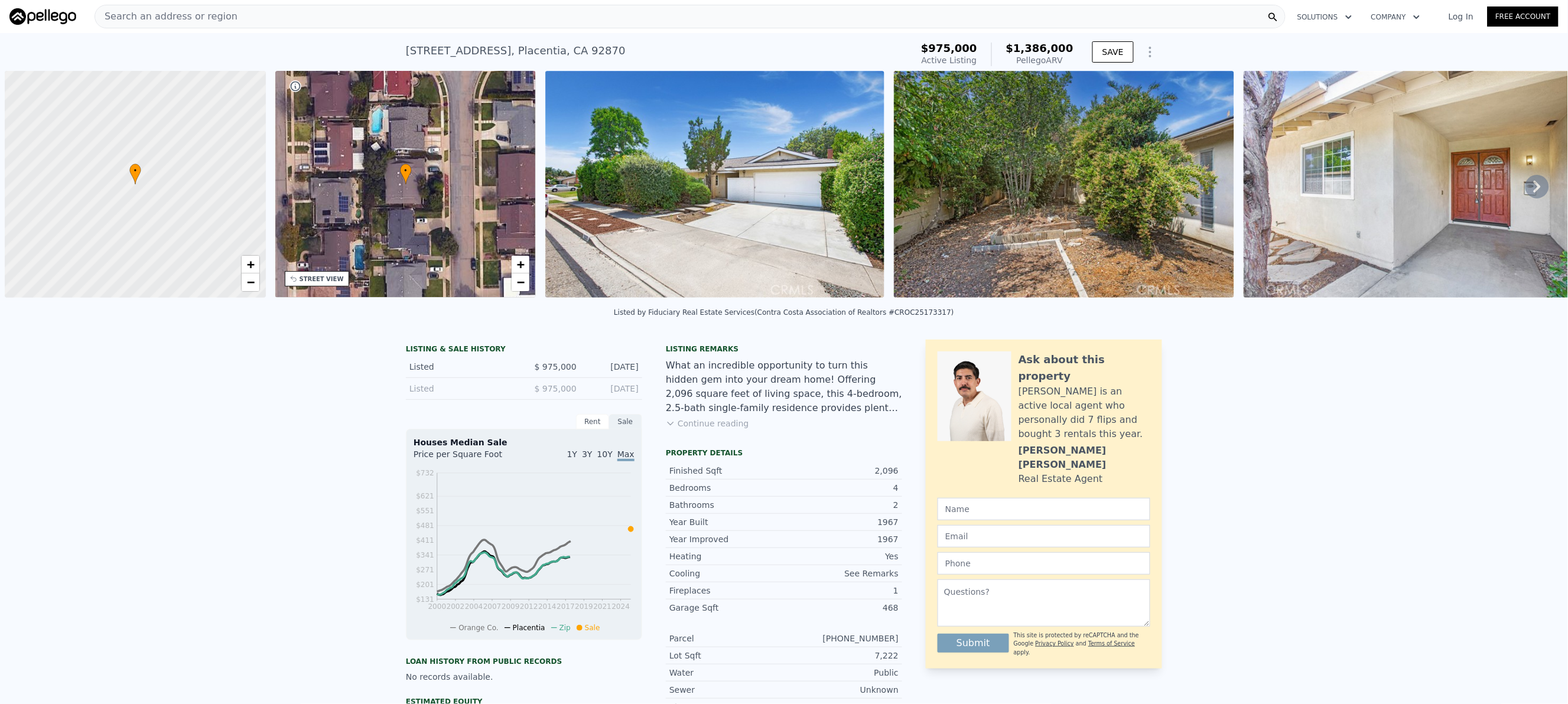
scroll to position [0, 5]
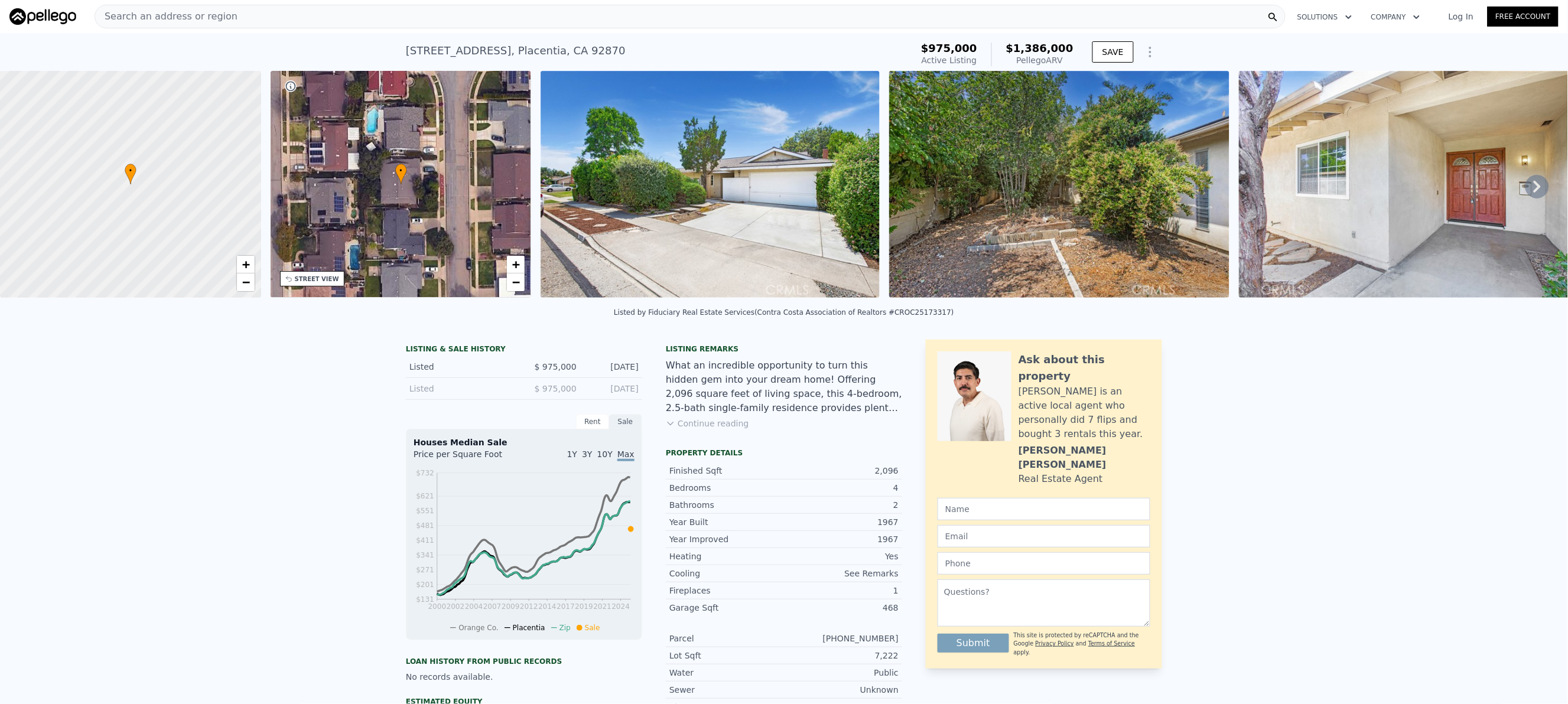
click at [1526, 198] on icon at bounding box center [1537, 187] width 24 height 24
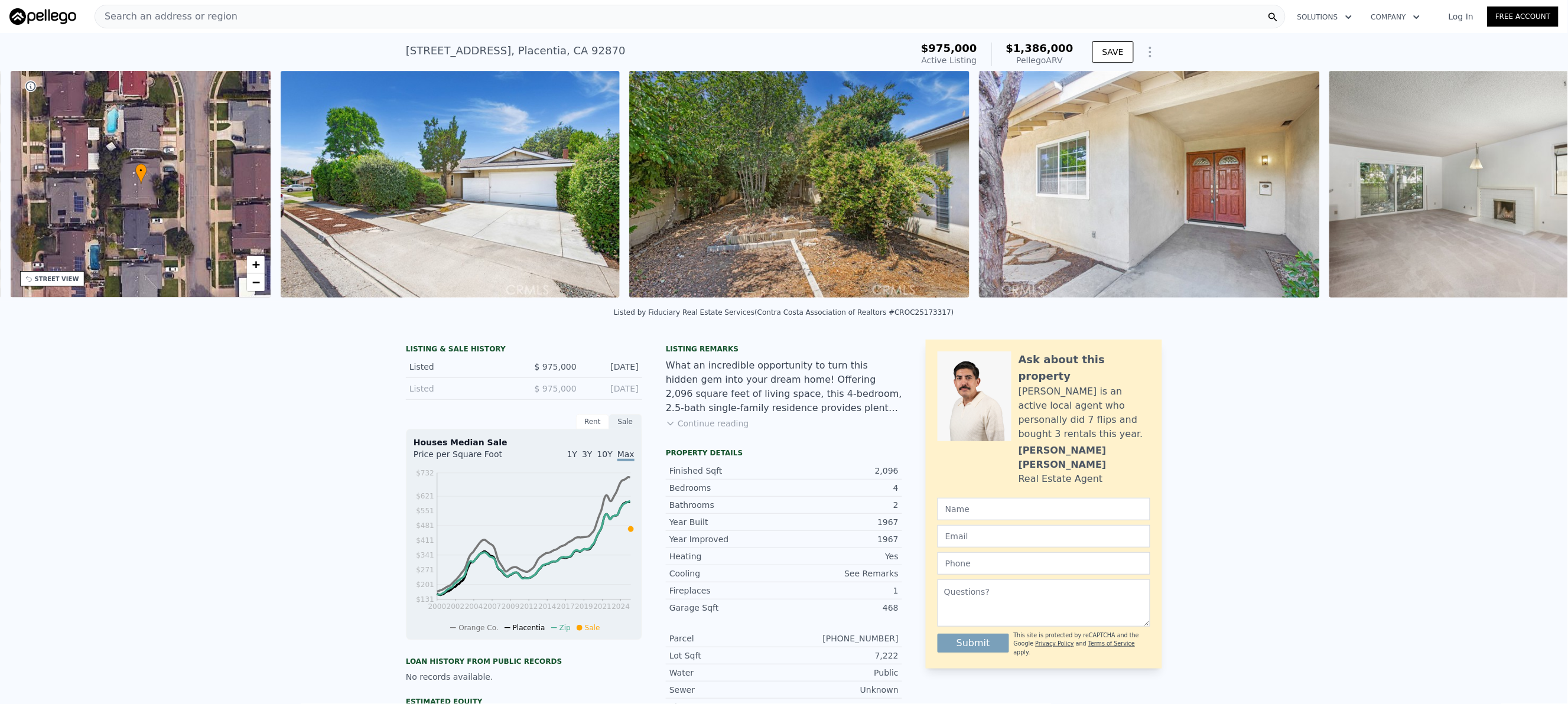
scroll to position [0, 275]
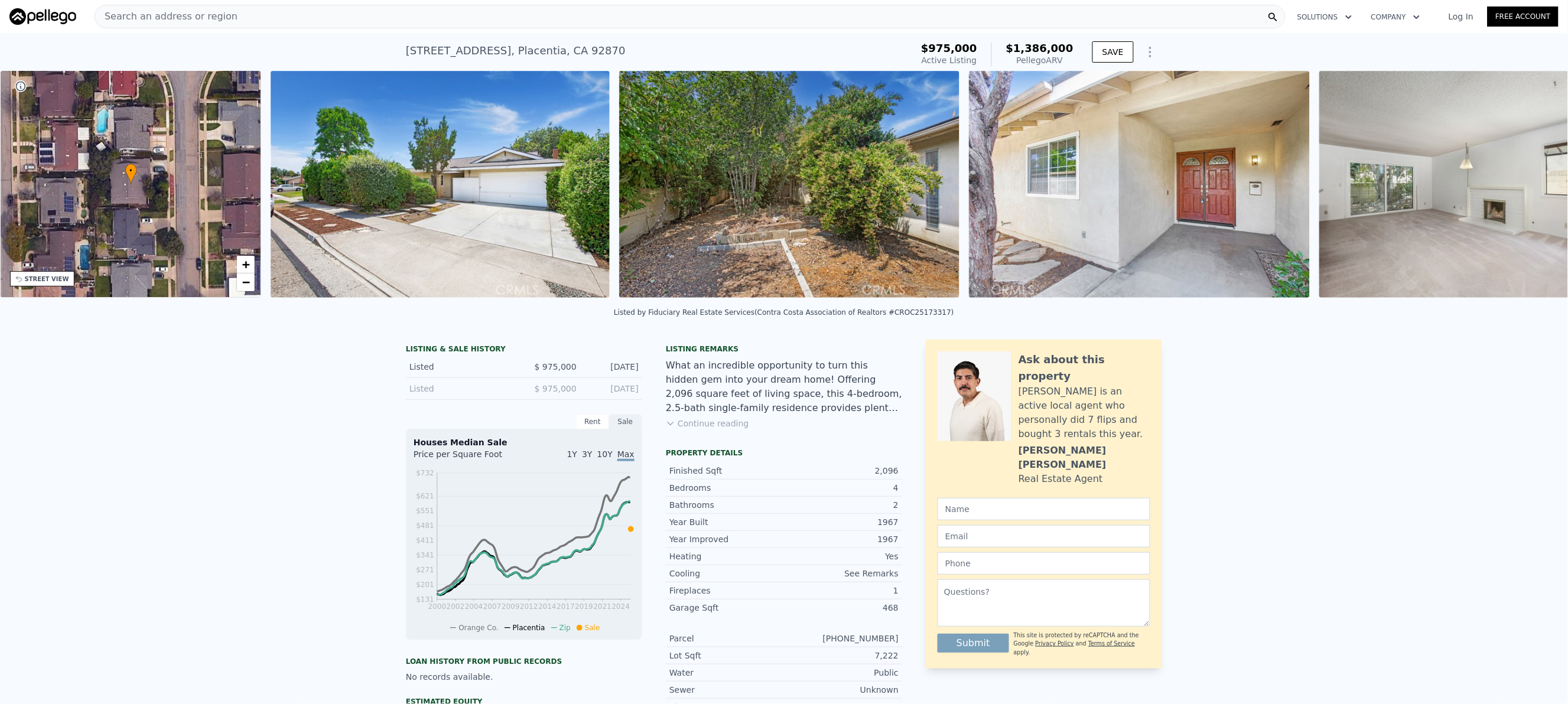
click at [1526, 198] on img at bounding box center [1490, 184] width 341 height 226
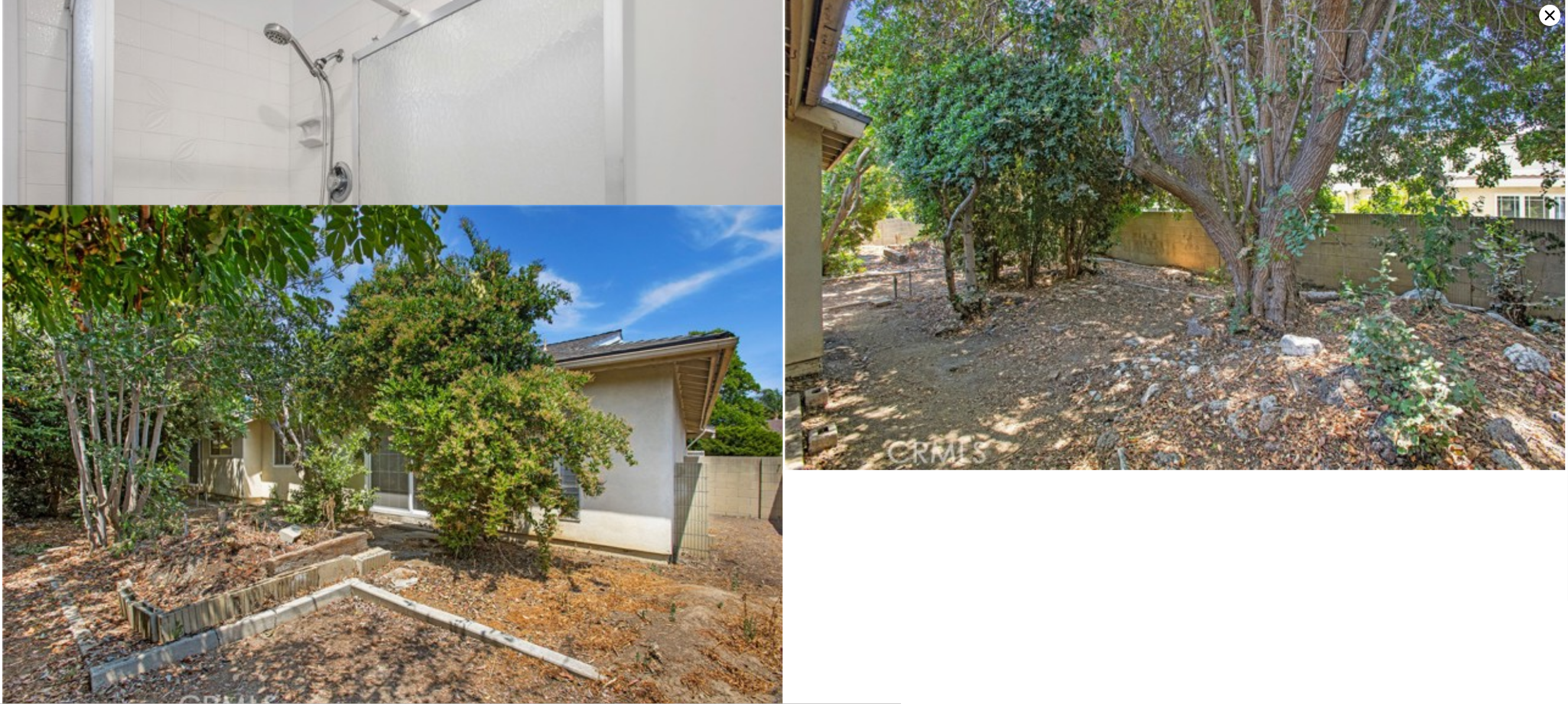
scroll to position [2857, 0]
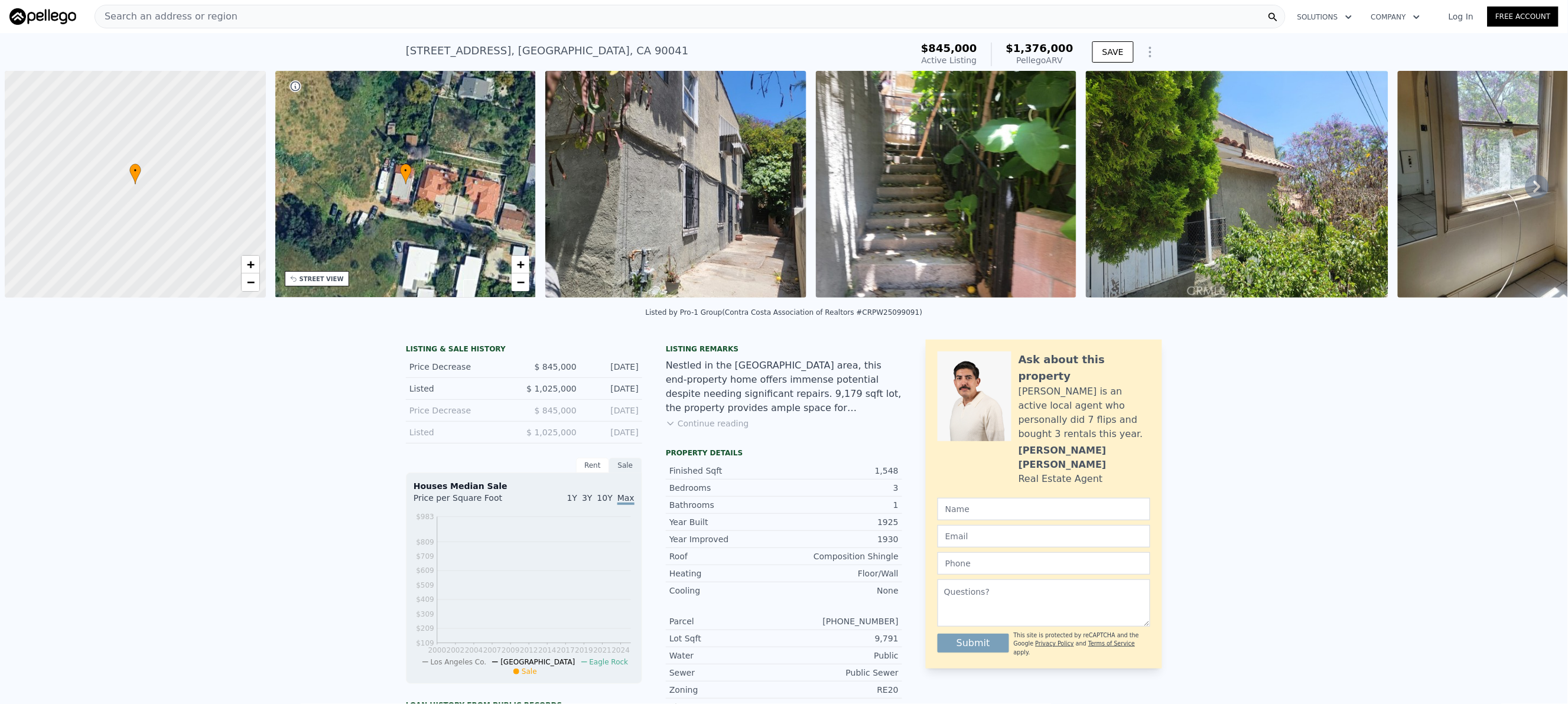
scroll to position [0, 5]
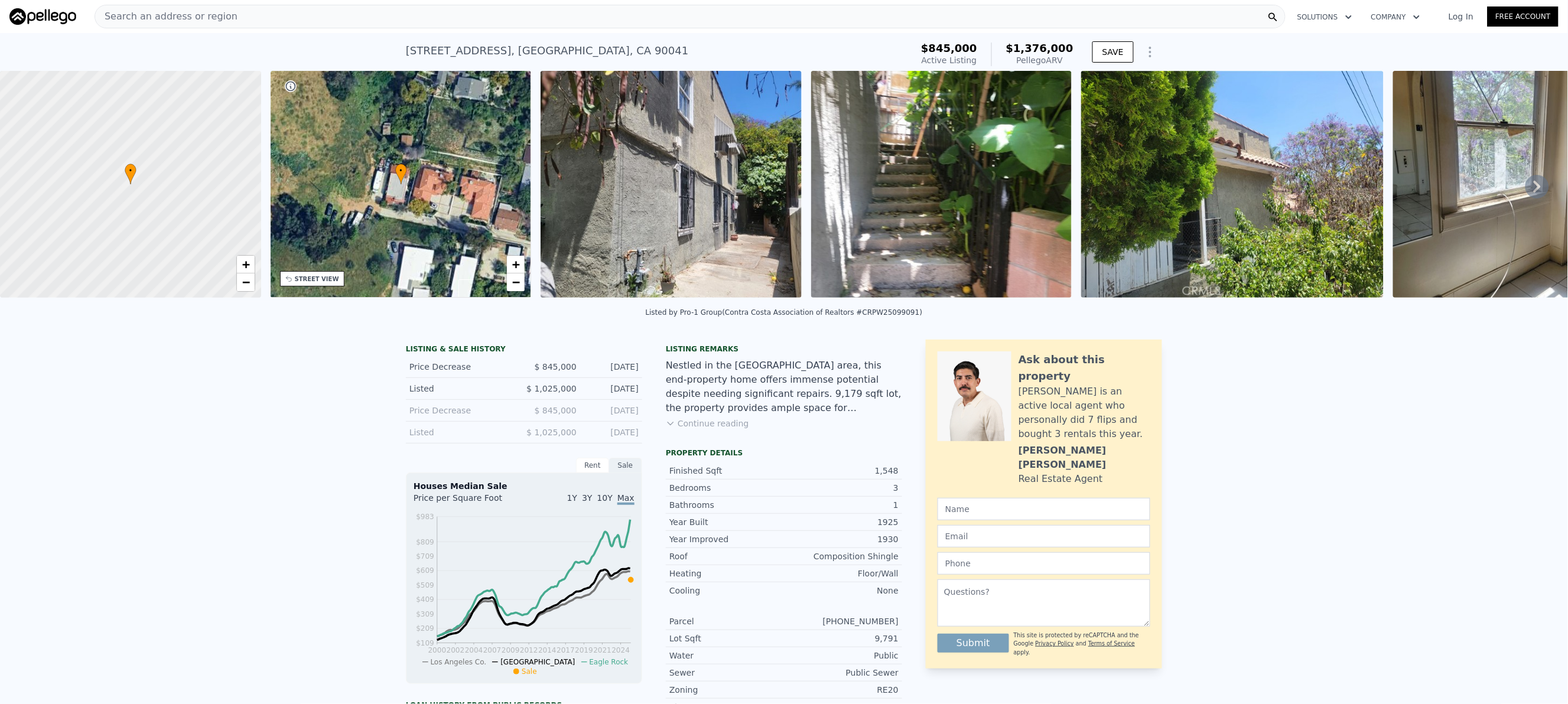
click at [708, 429] on button "Continue reading" at bounding box center [708, 423] width 83 height 12
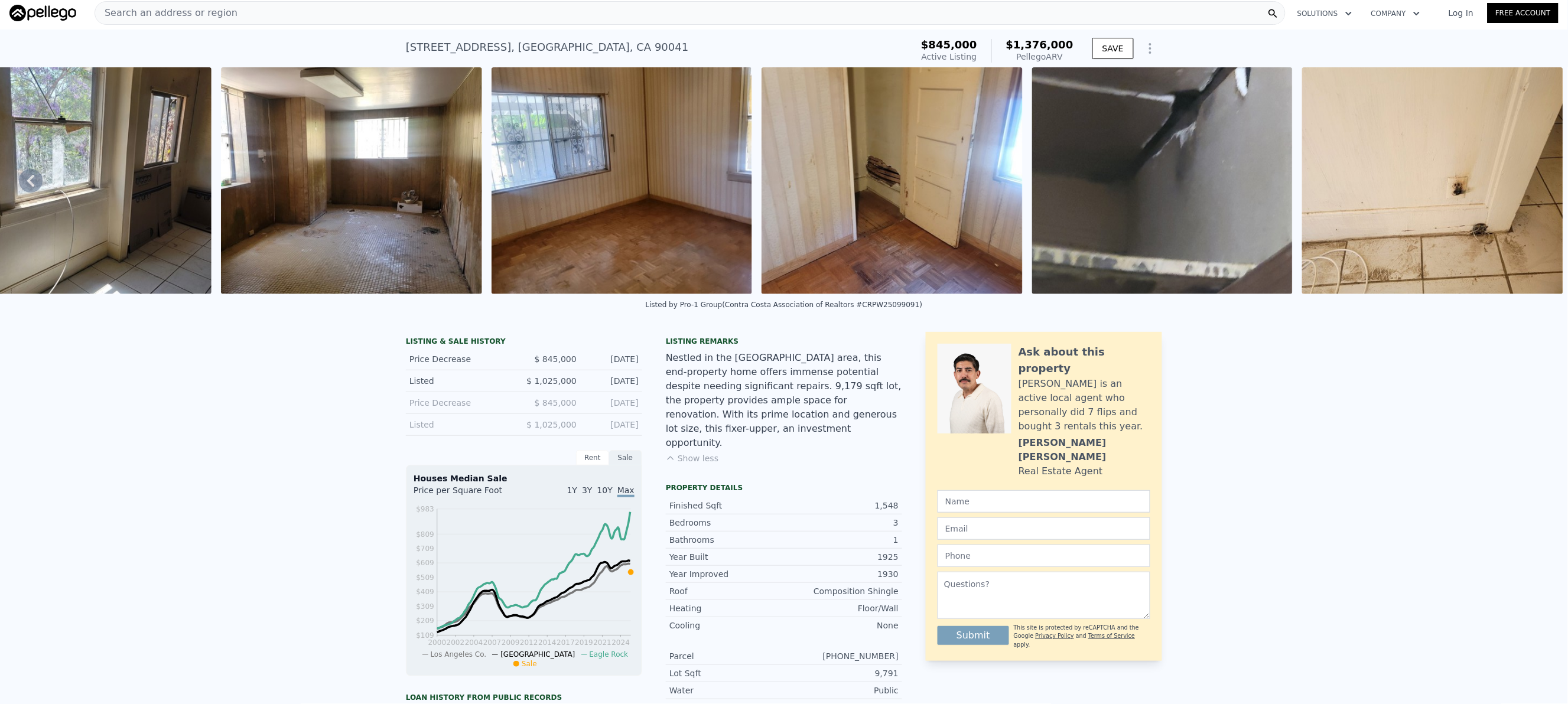
scroll to position [0, 0]
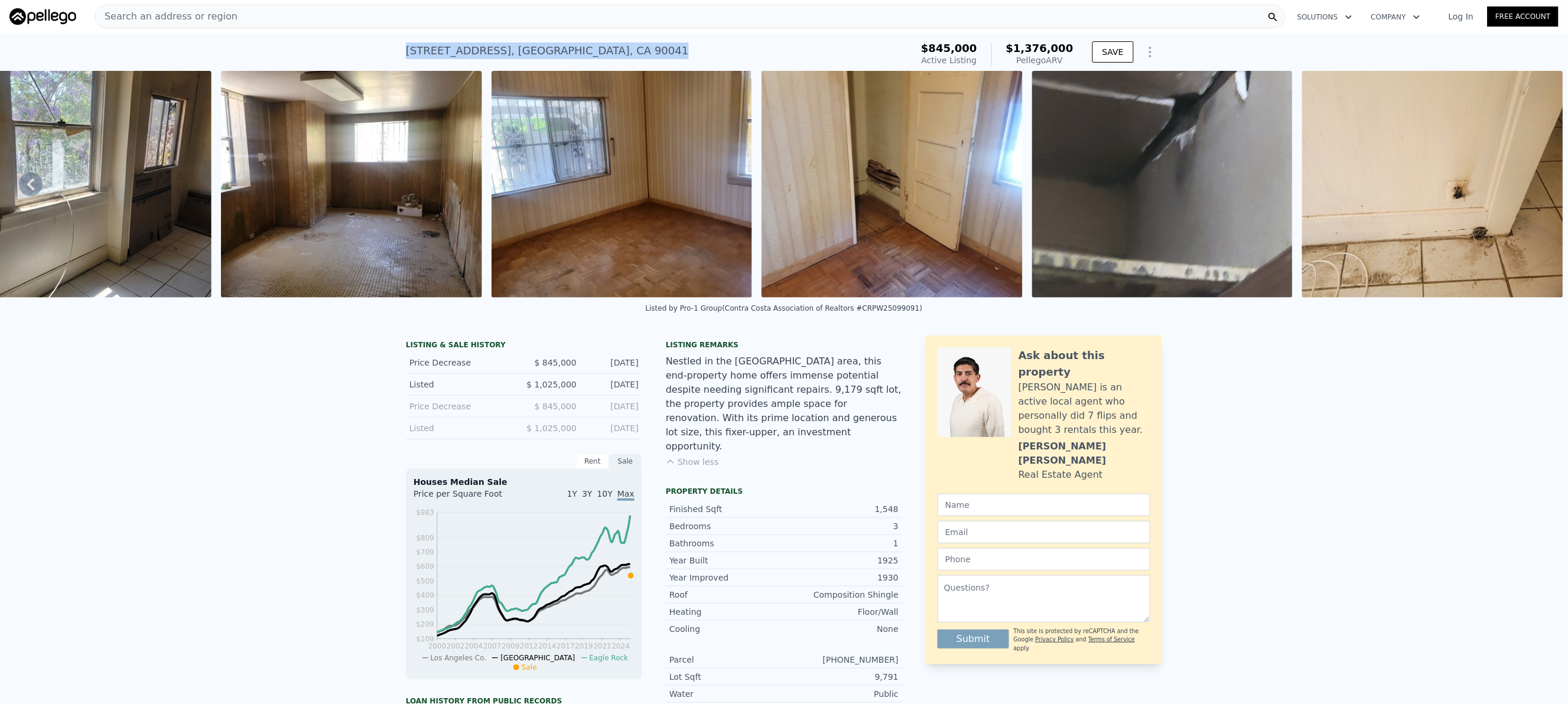
drag, startPoint x: 386, startPoint y: 46, endPoint x: 735, endPoint y: 51, distance: 349.0
click at [735, 51] on div "[STREET_ADDRESS] Active at $845k (~ARV $1.376m ) $845,000 Active Listing $1,376…" at bounding box center [784, 52] width 1568 height 38
copy div "[STREET_ADDRESS]"
